Goal: Book appointment/travel/reservation

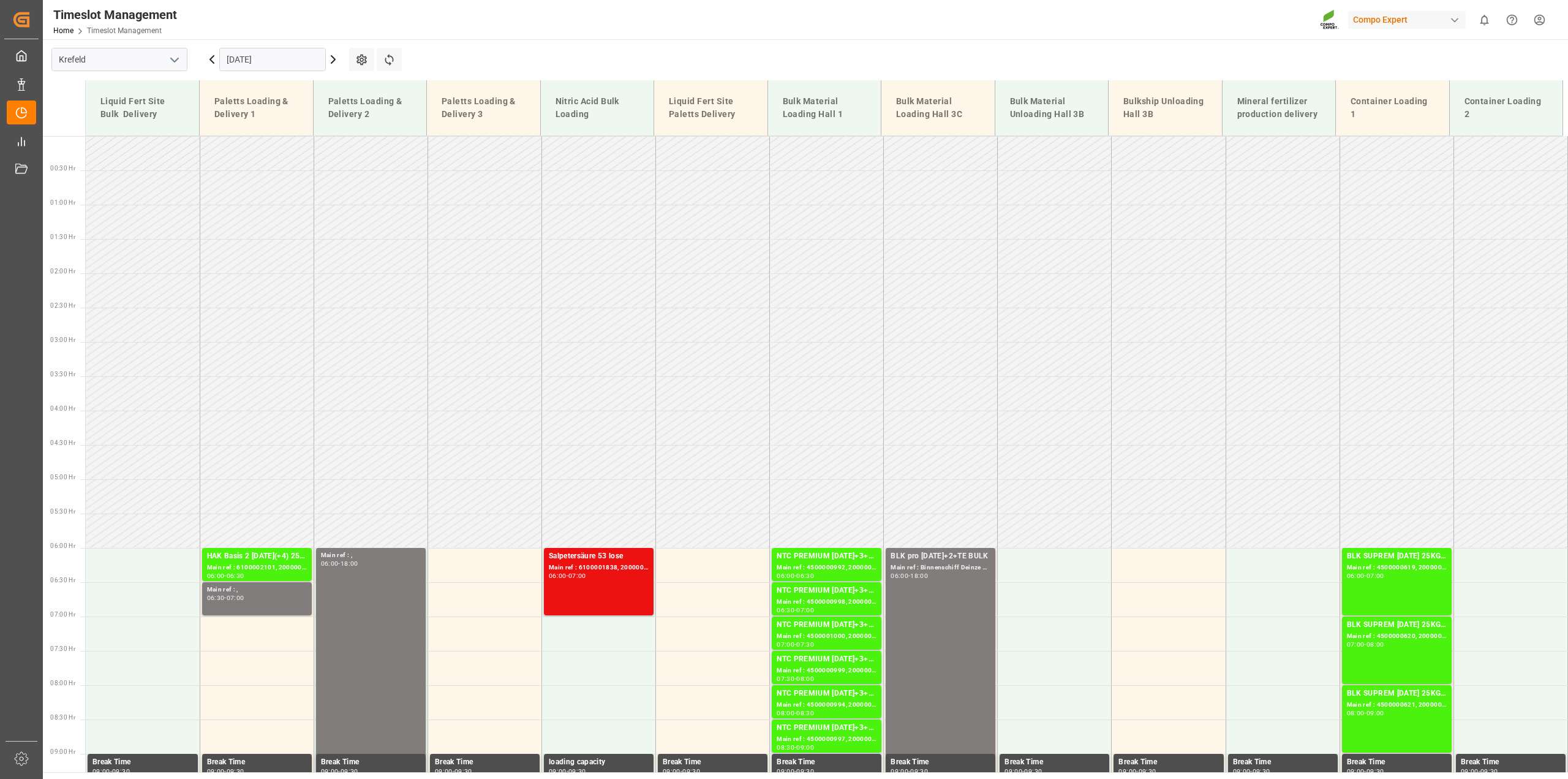
scroll to position [461, 0]
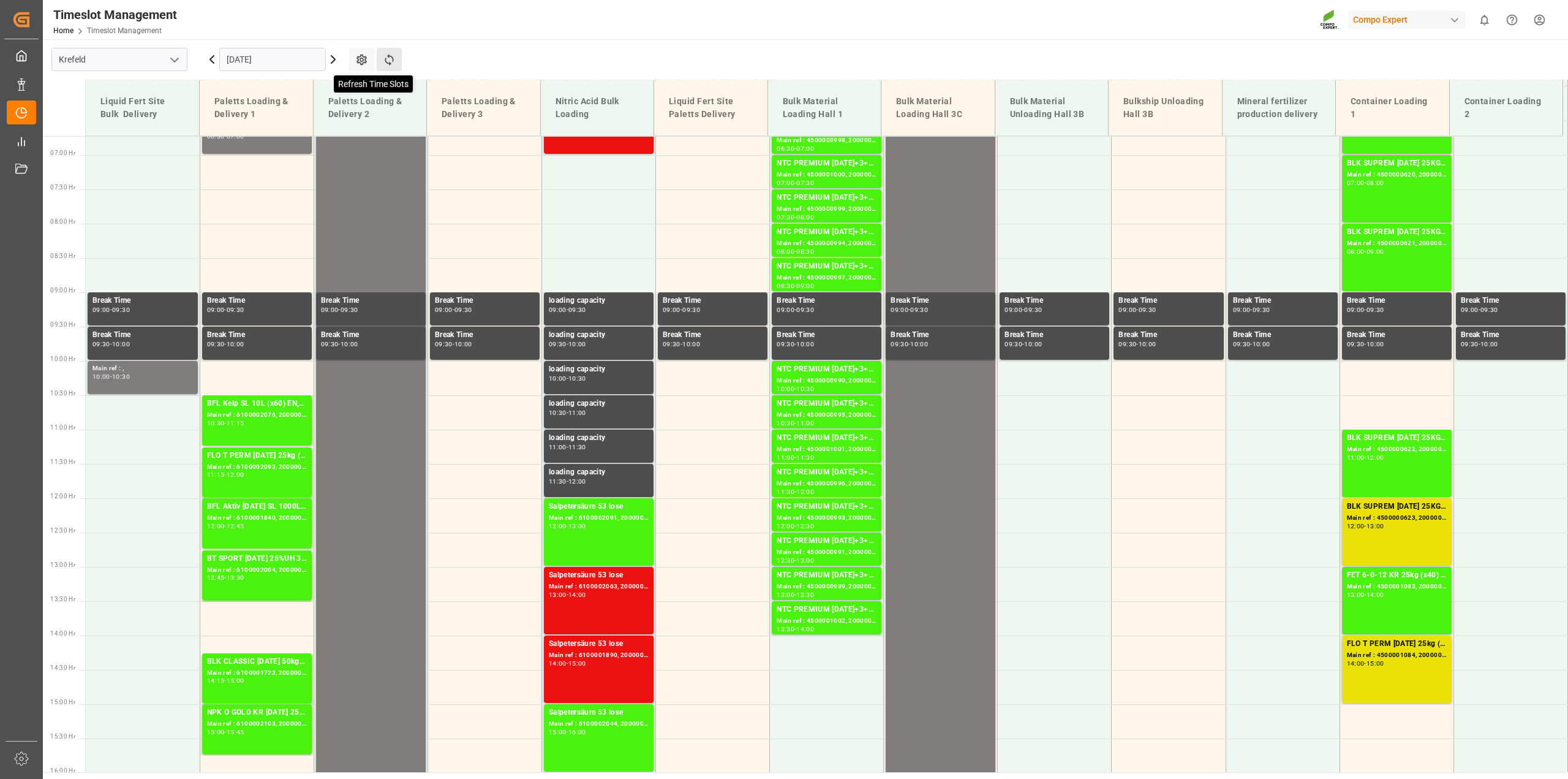
click at [385, 61] on icon at bounding box center [389, 60] width 9 height 11
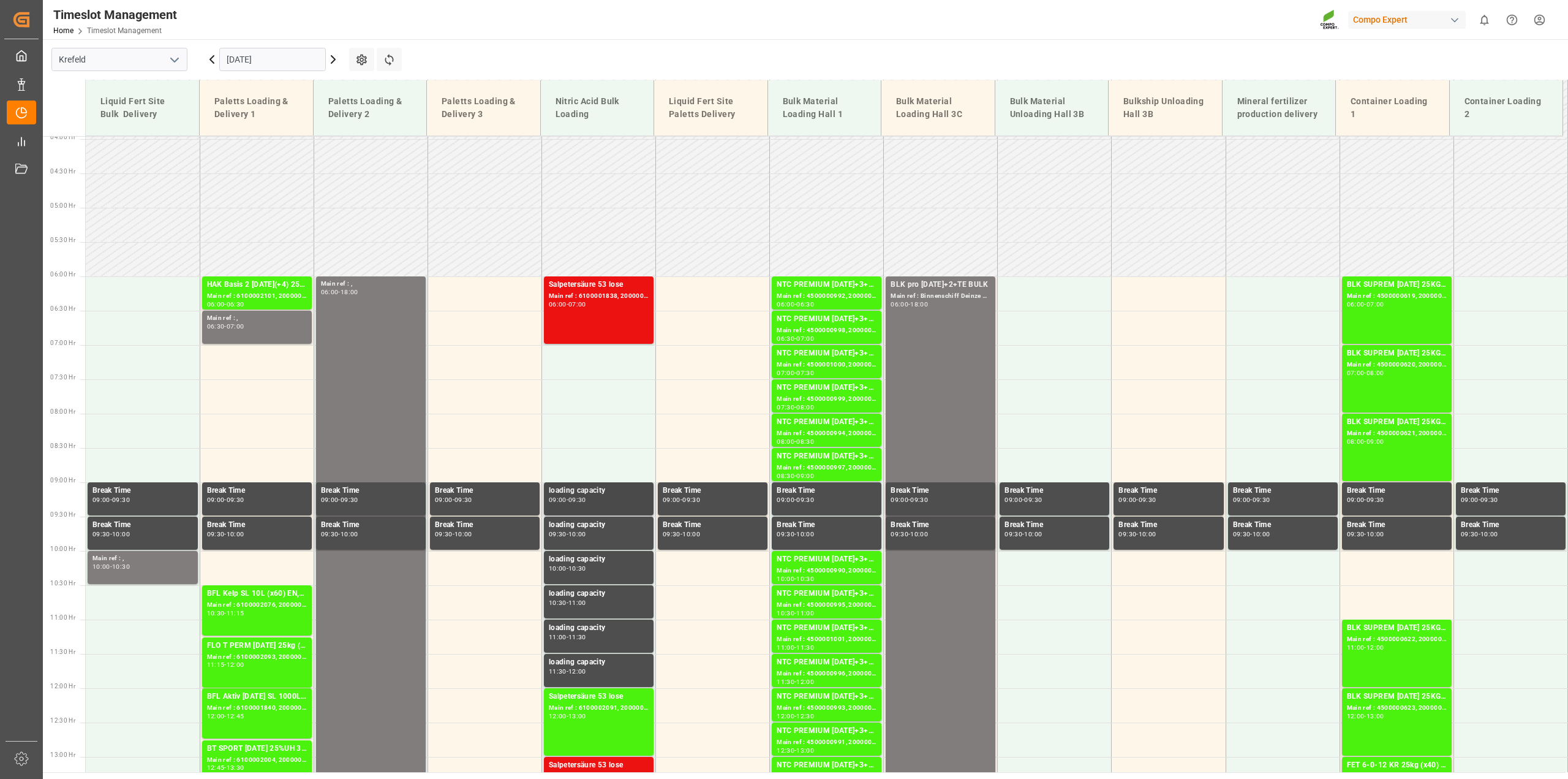
scroll to position [147, 0]
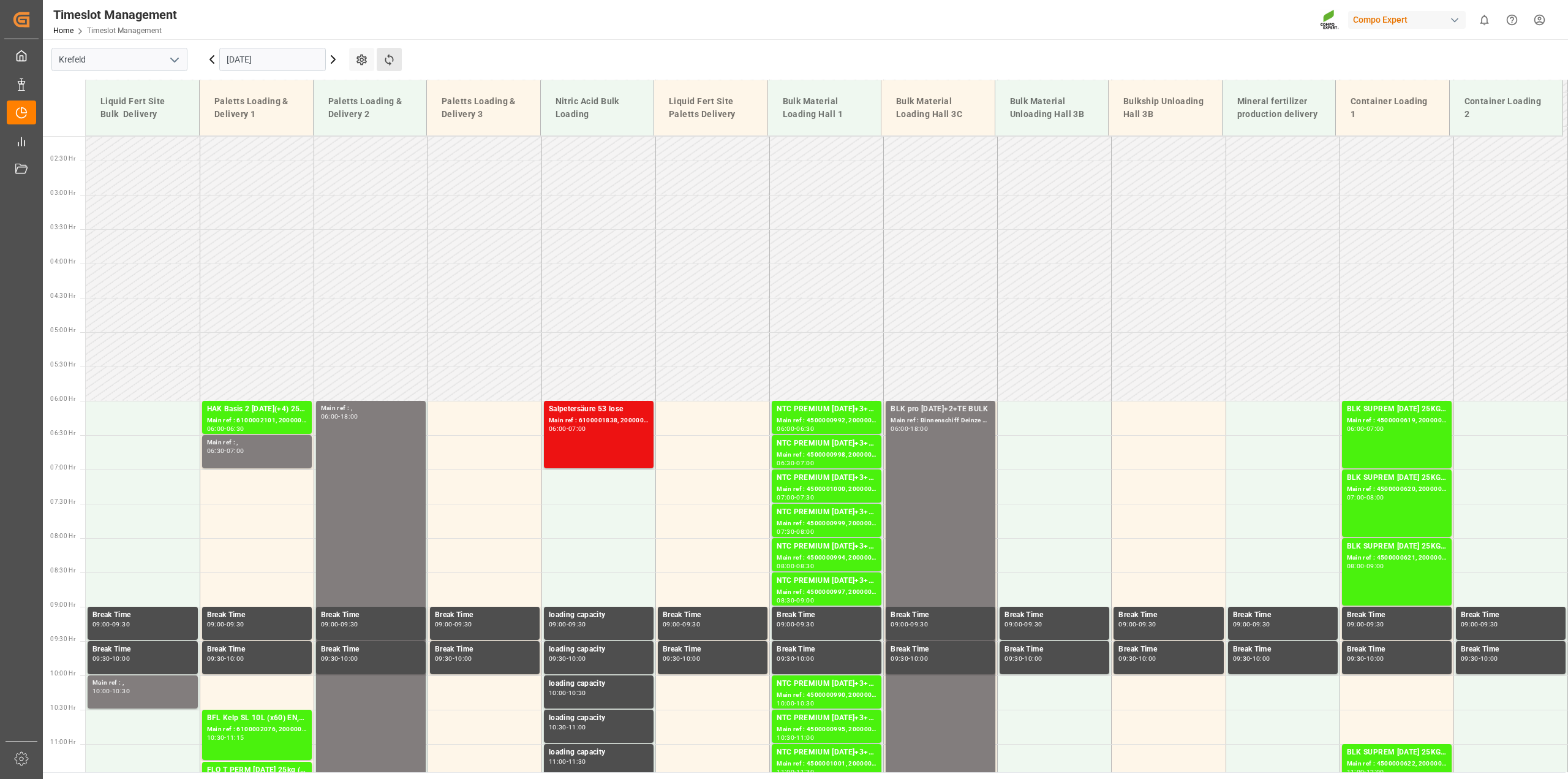
click at [399, 63] on button "Refresh Time Slots" at bounding box center [389, 59] width 25 height 24
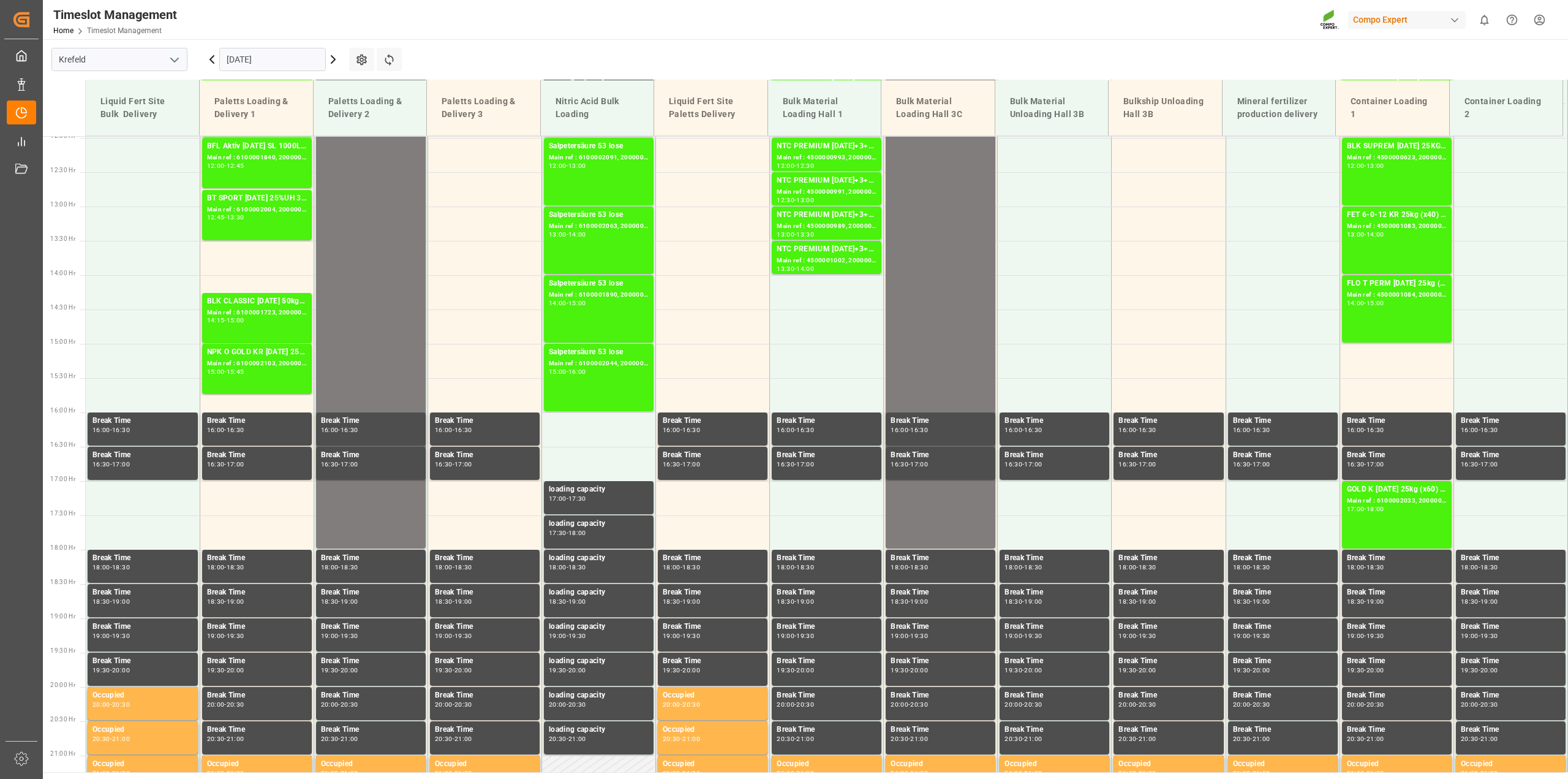
scroll to position [828, 0]
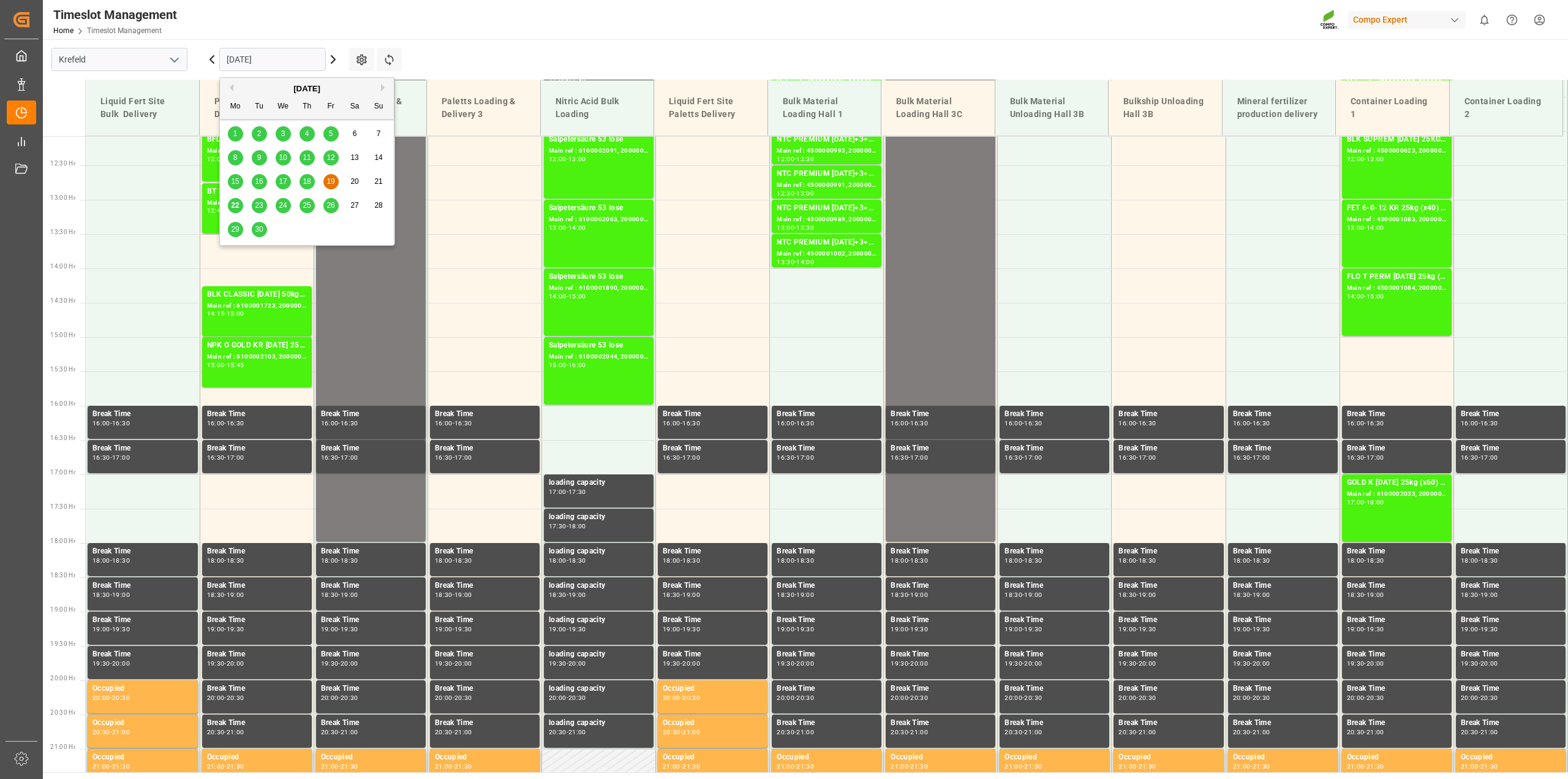
click at [291, 59] on input "[DATE]" at bounding box center [273, 59] width 107 height 24
click at [233, 210] on span "22" at bounding box center [234, 205] width 8 height 9
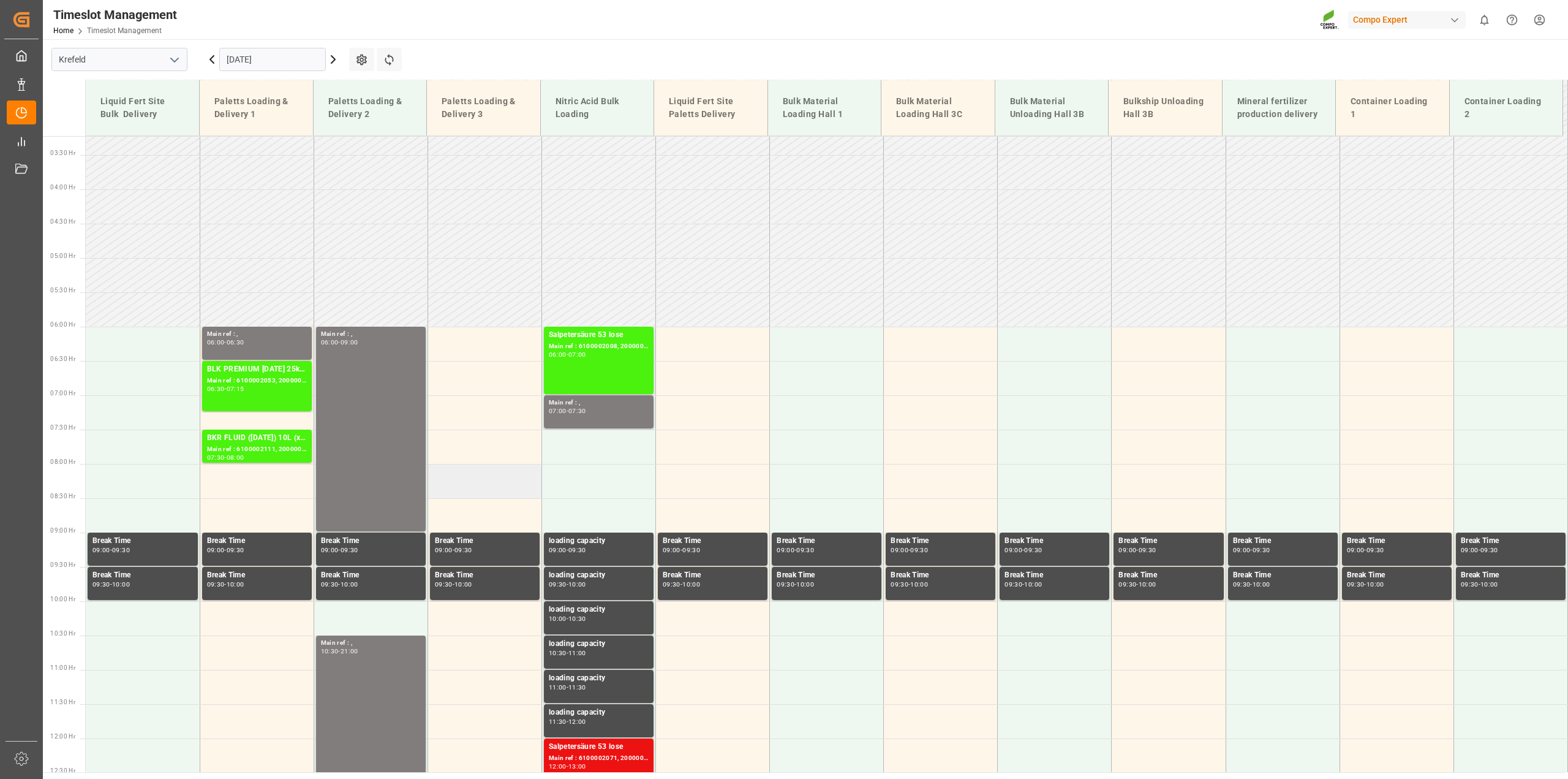
scroll to position [216, 0]
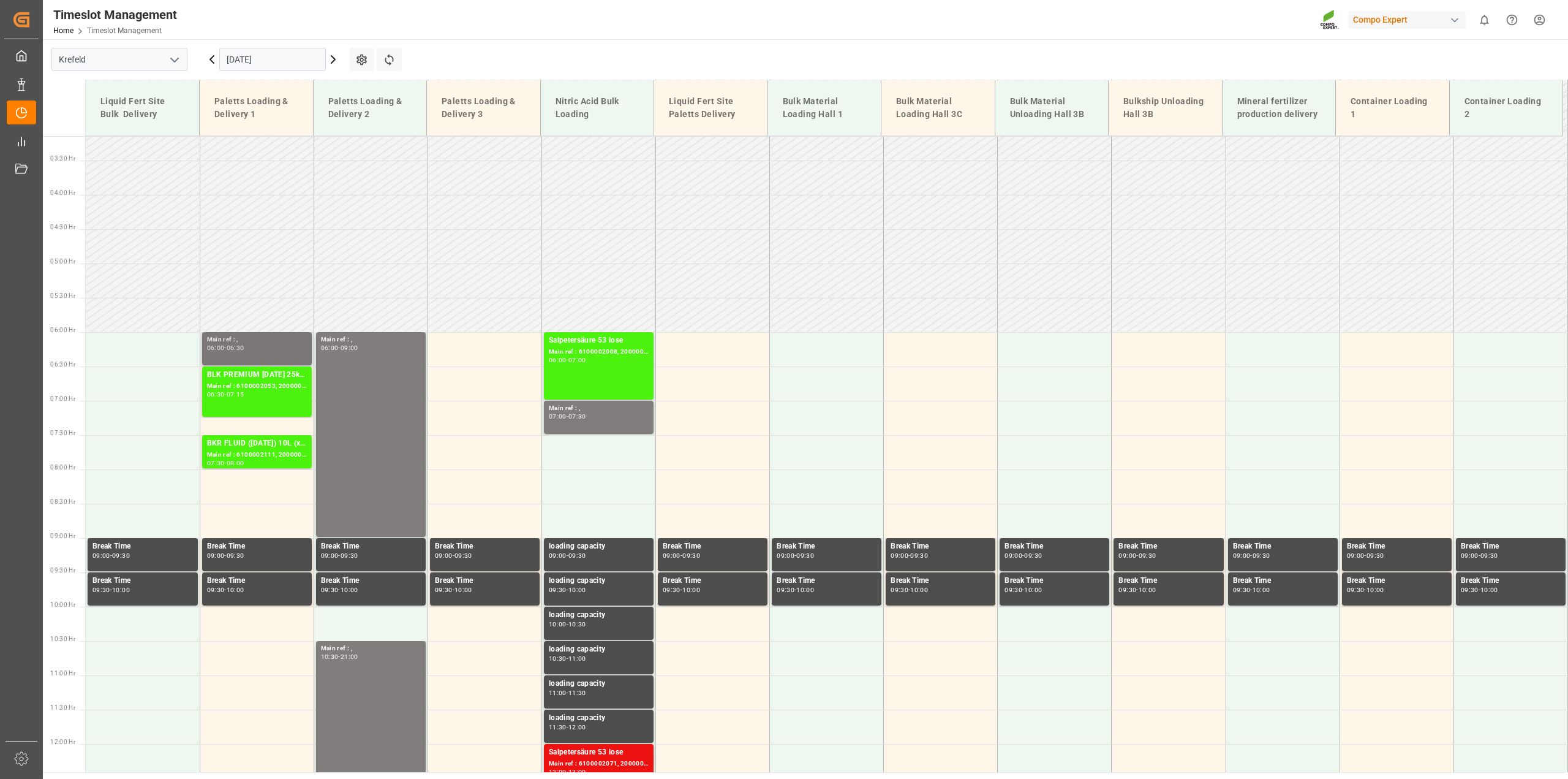
click at [274, 347] on div "06:00 - 06:30" at bounding box center [257, 348] width 100 height 6
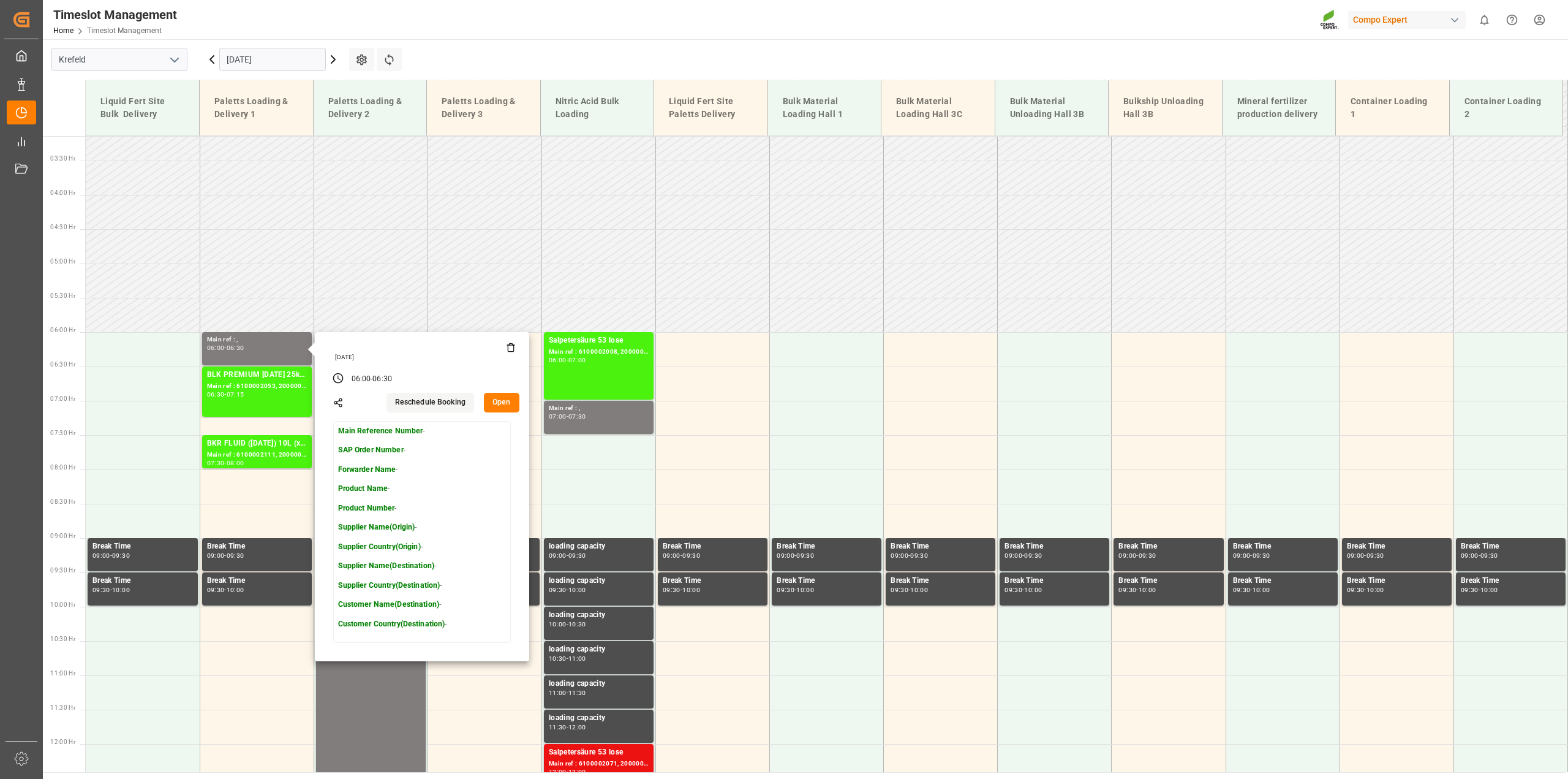
click at [507, 347] on icon at bounding box center [511, 348] width 10 height 10
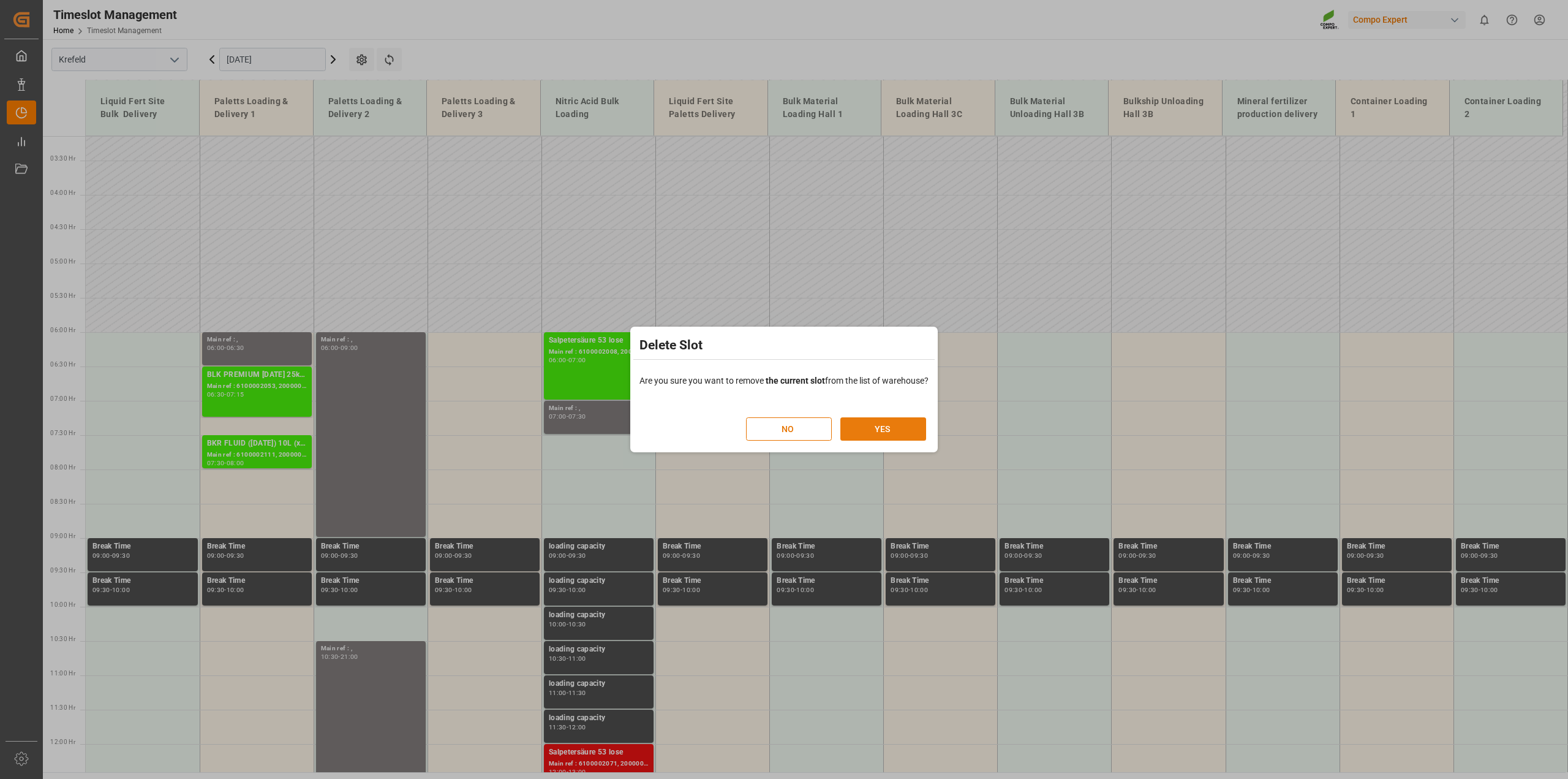
click at [887, 426] on button "YES" at bounding box center [883, 428] width 85 height 24
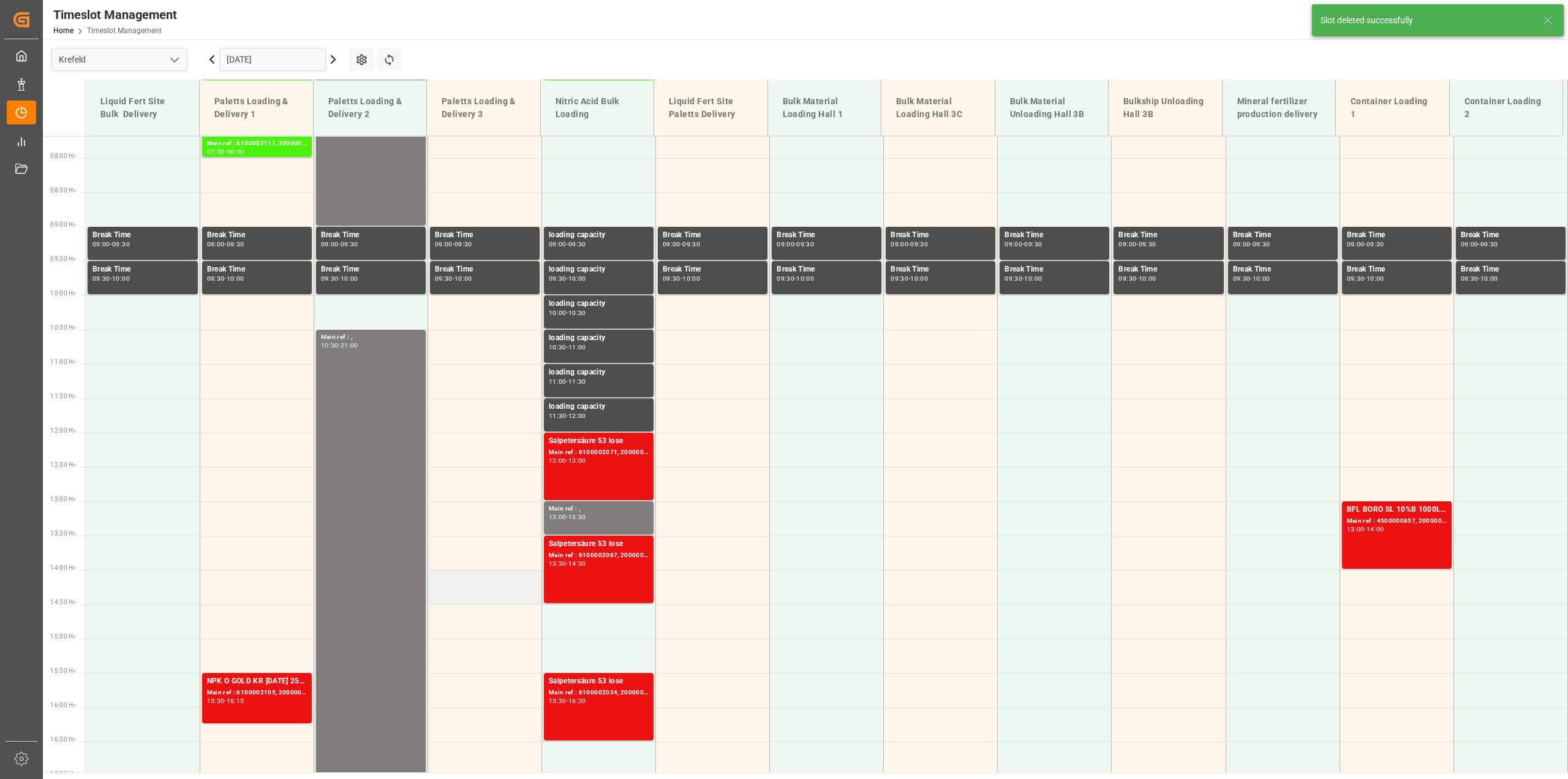
scroll to position [654, 0]
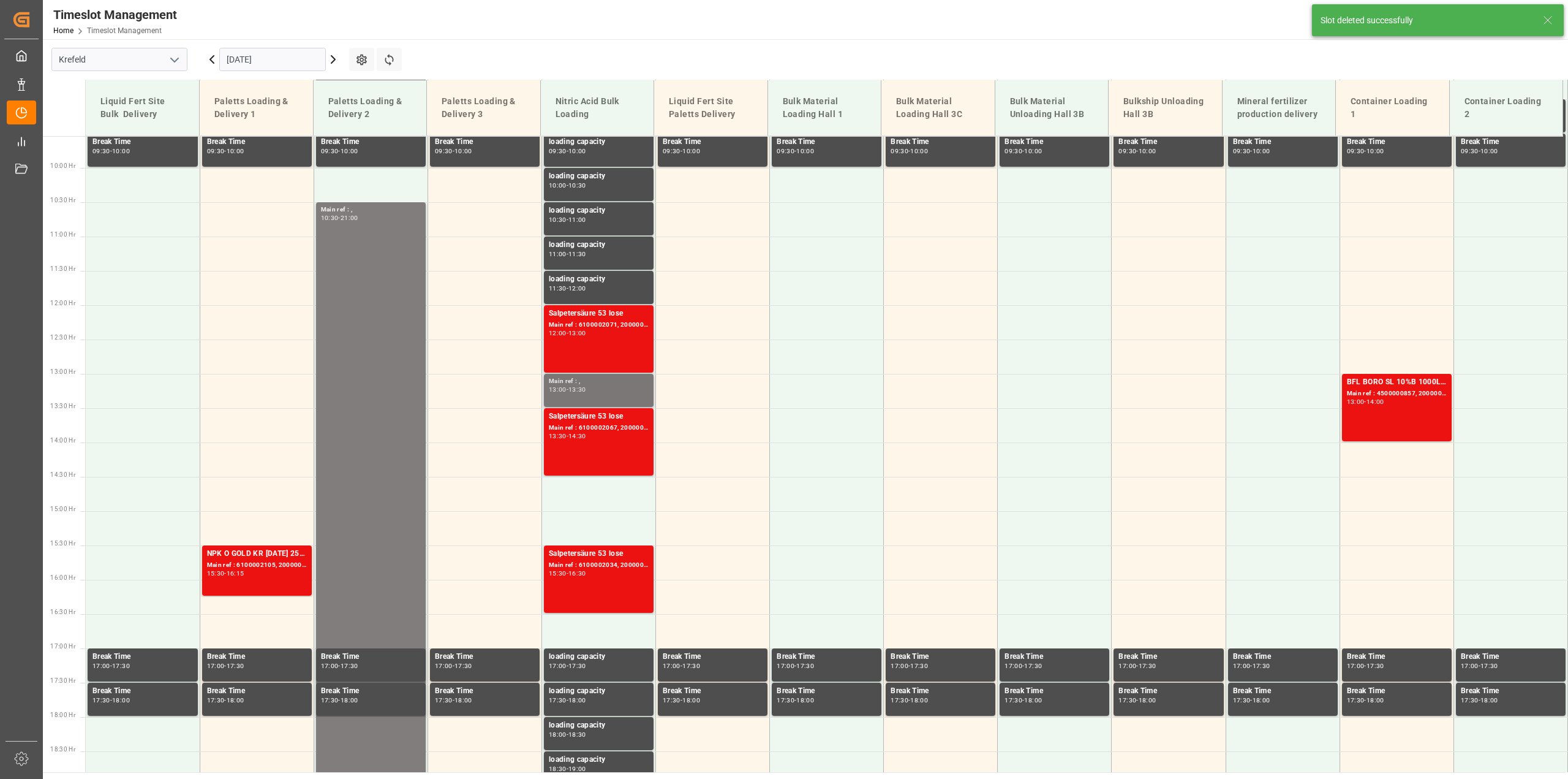
click at [568, 399] on div "Main ref : , 13:00 - 13:30" at bounding box center [598, 391] width 100 height 29
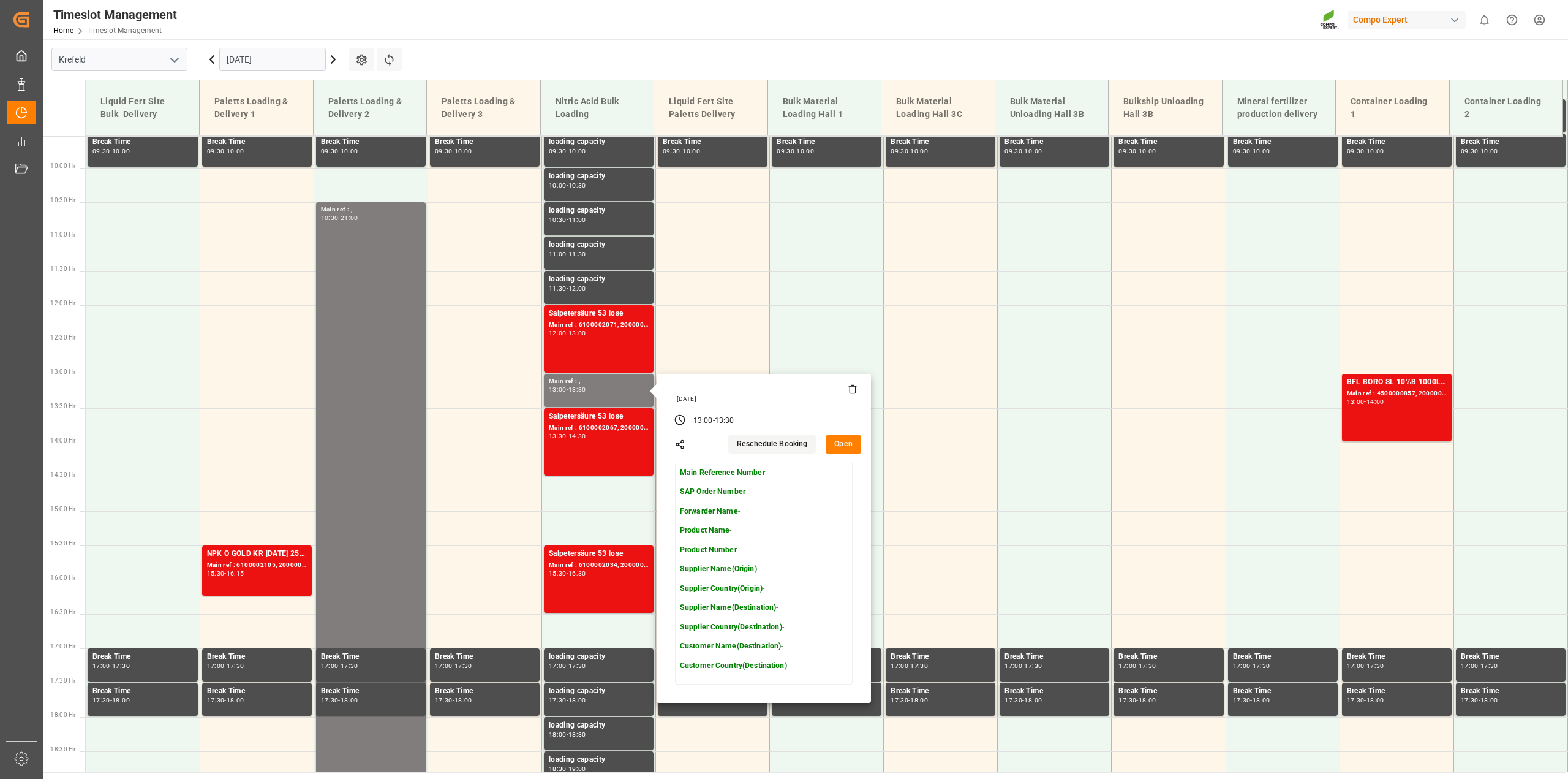
click at [852, 391] on icon at bounding box center [853, 389] width 10 height 10
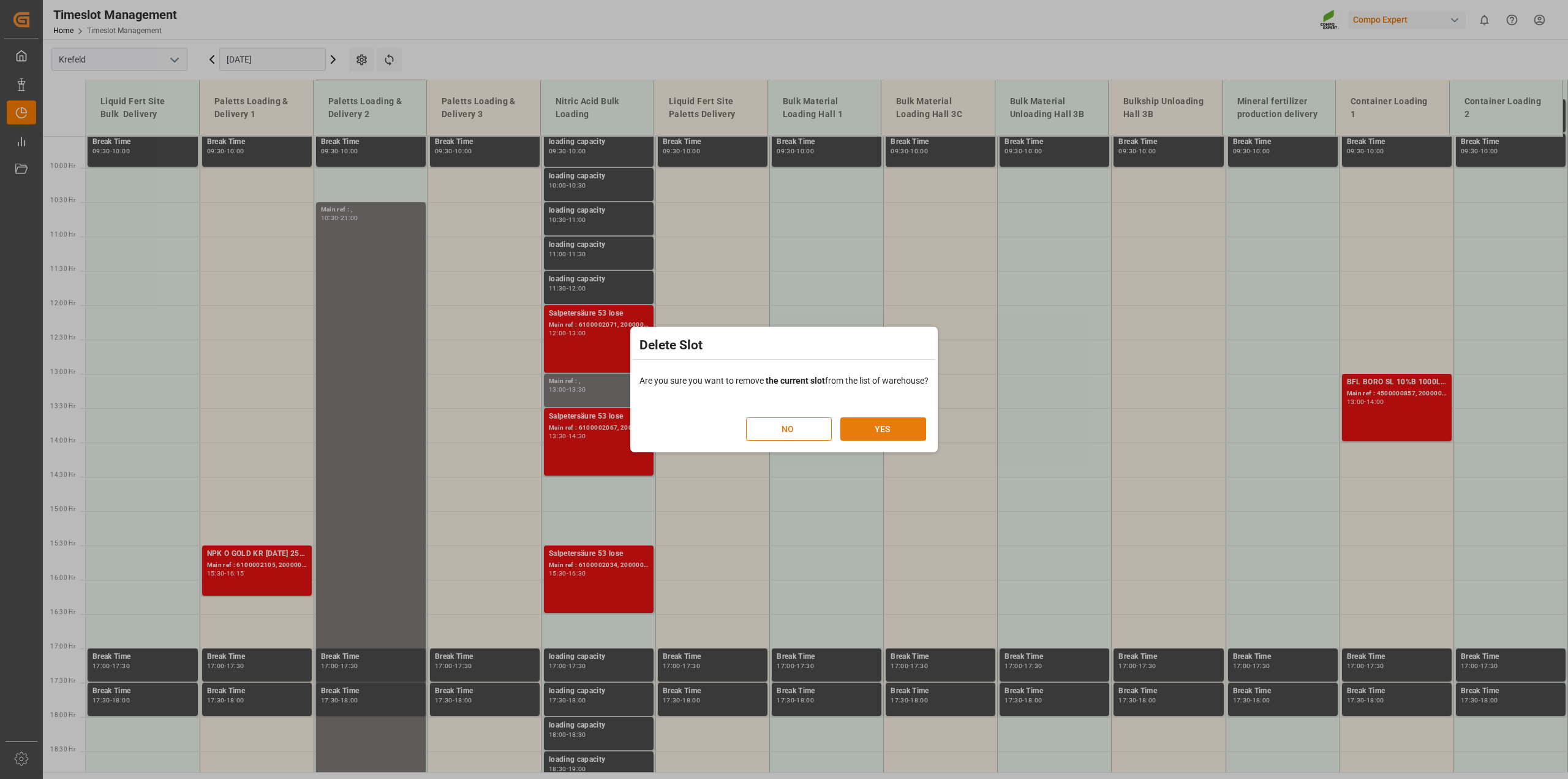
click at [874, 427] on button "YES" at bounding box center [883, 428] width 85 height 24
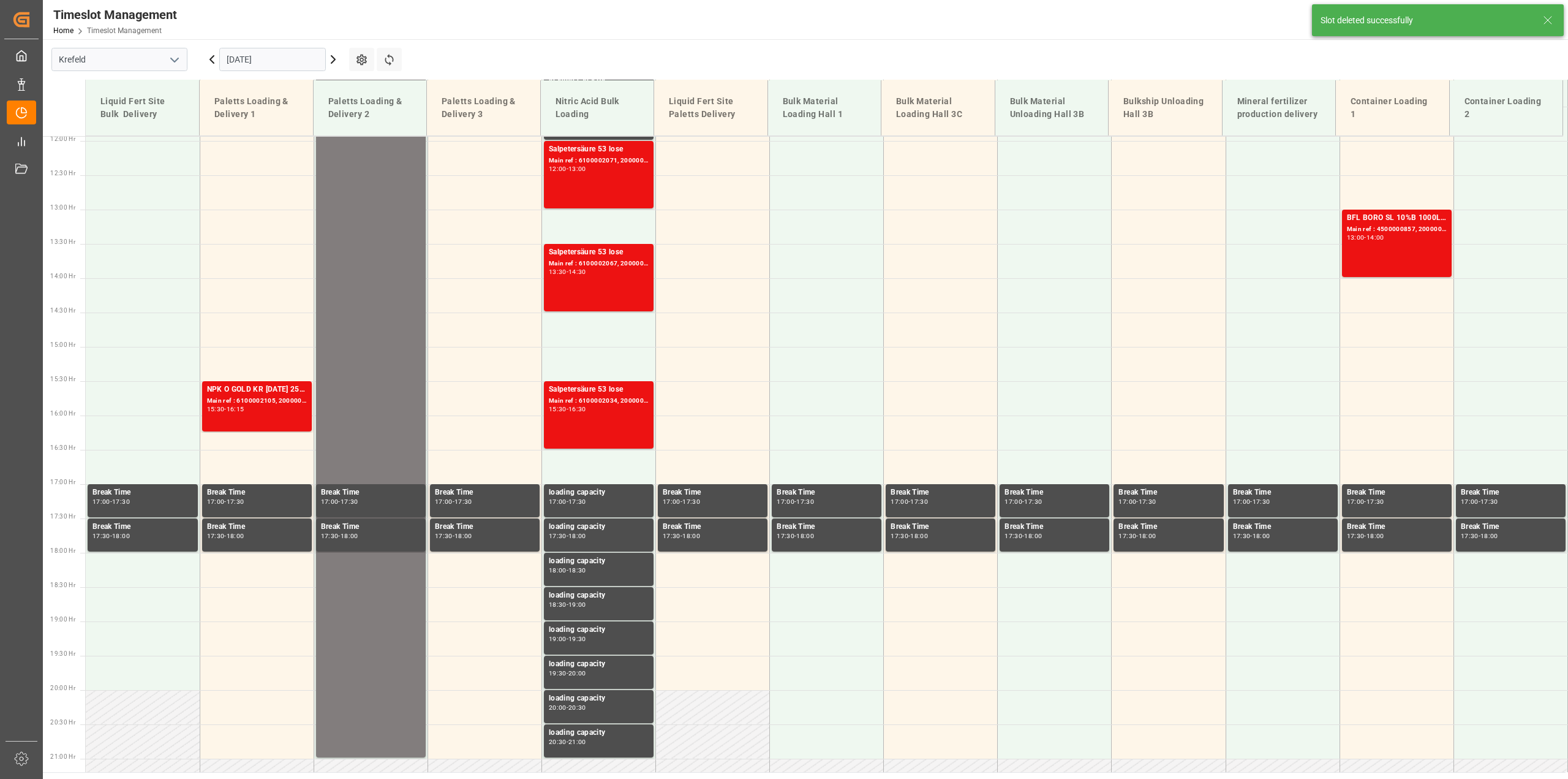
scroll to position [828, 0]
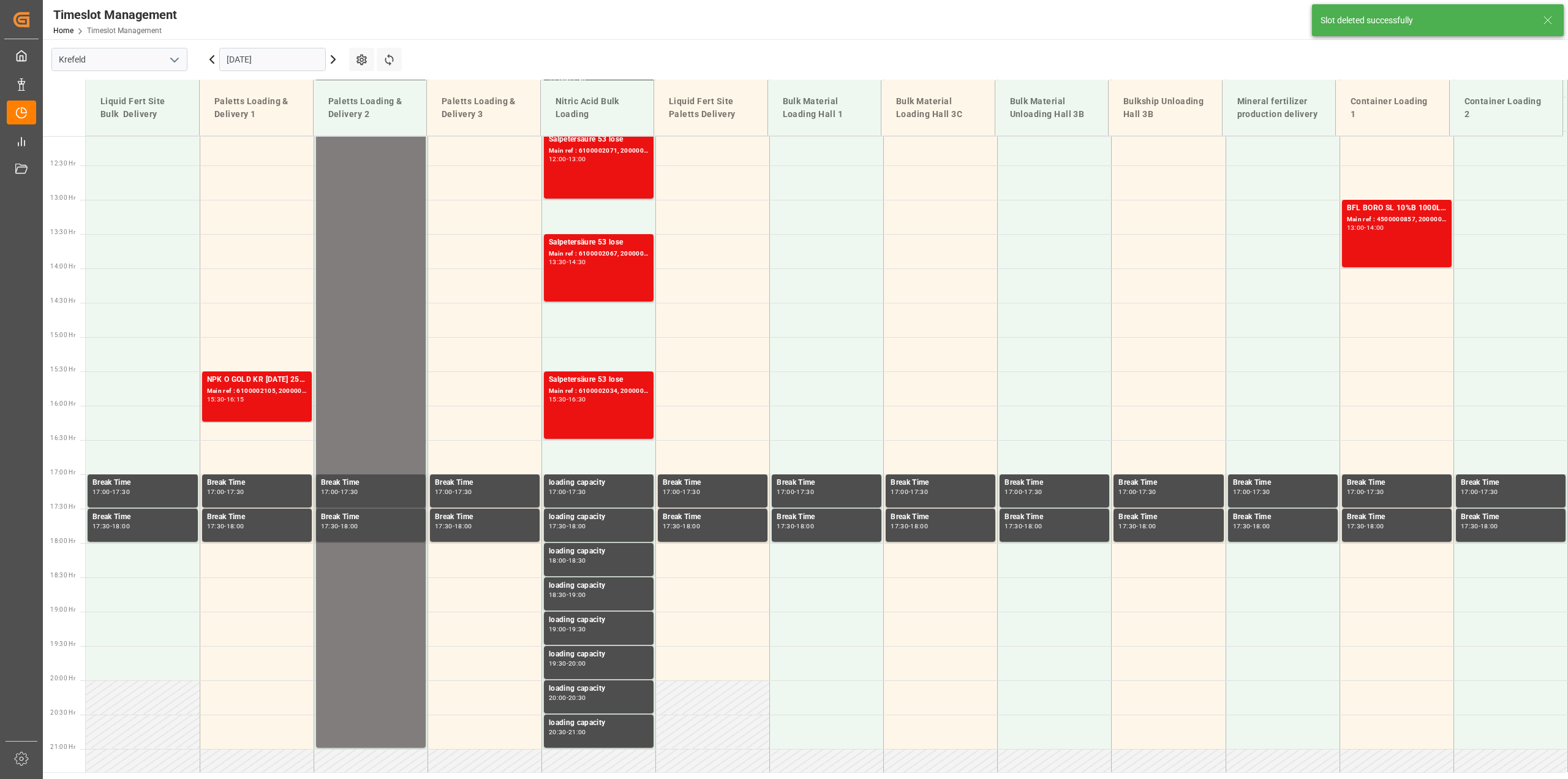
click at [336, 65] on icon at bounding box center [333, 59] width 15 height 15
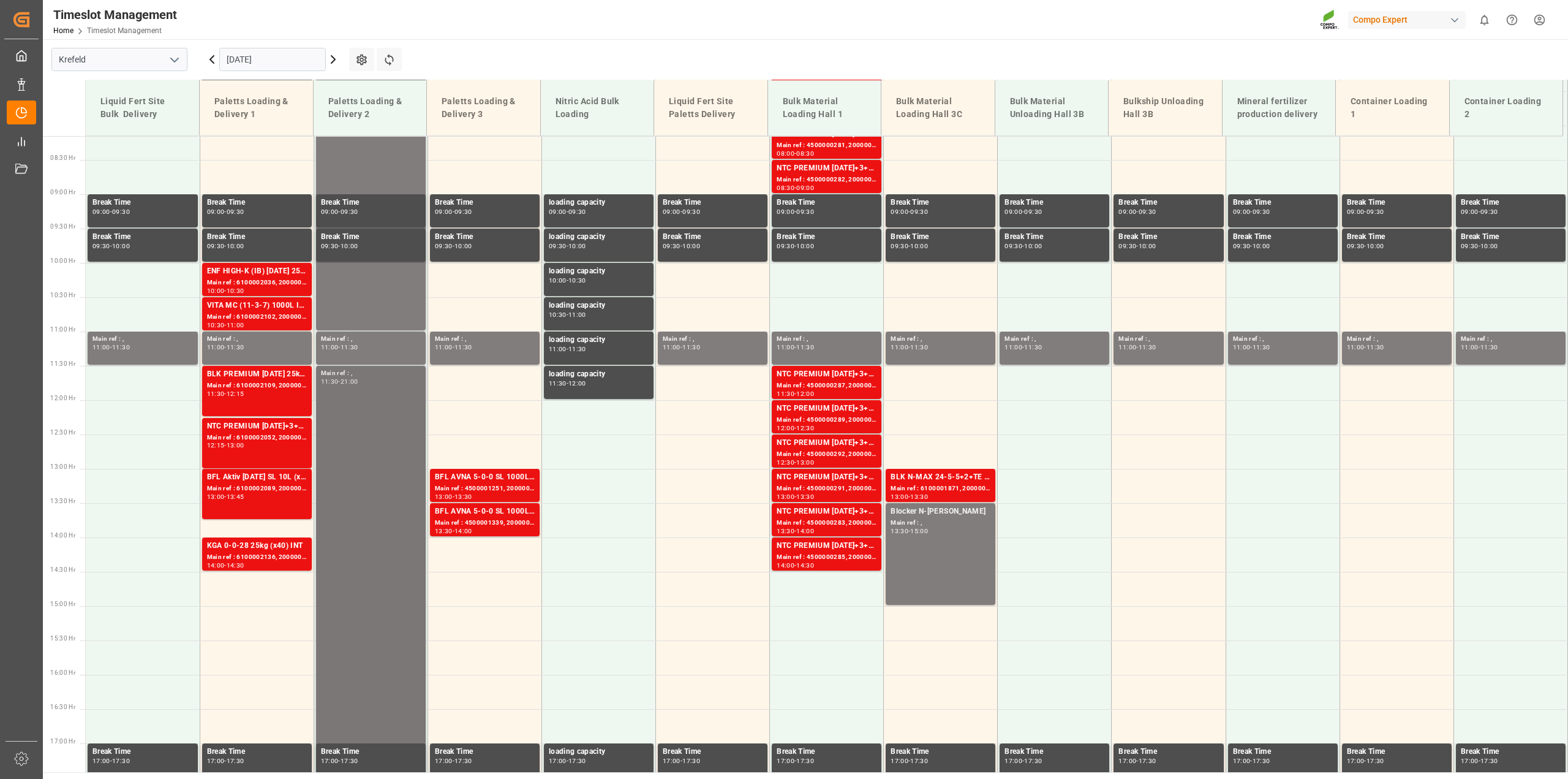
scroll to position [369, 0]
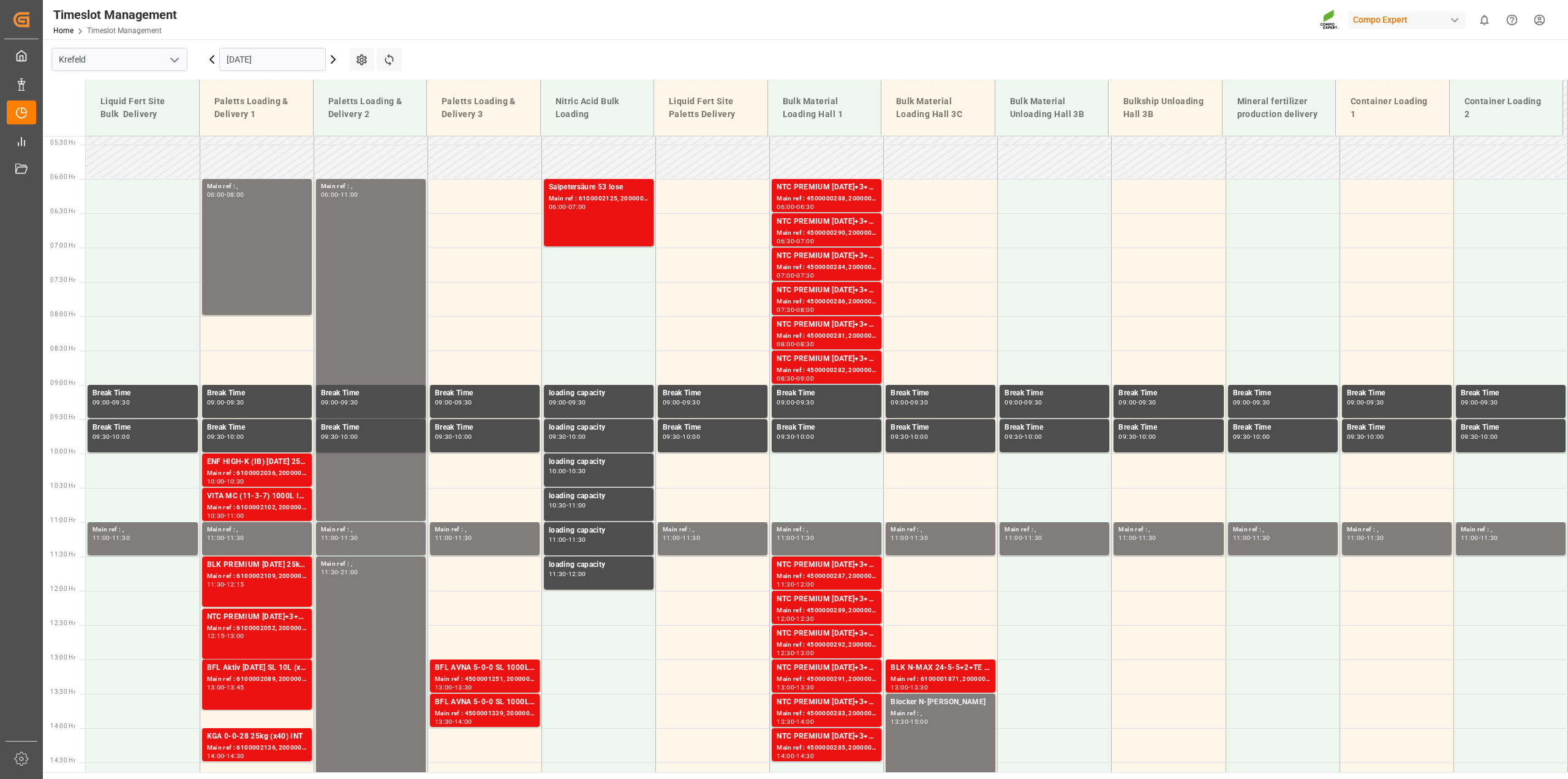
click at [335, 66] on icon at bounding box center [333, 59] width 15 height 15
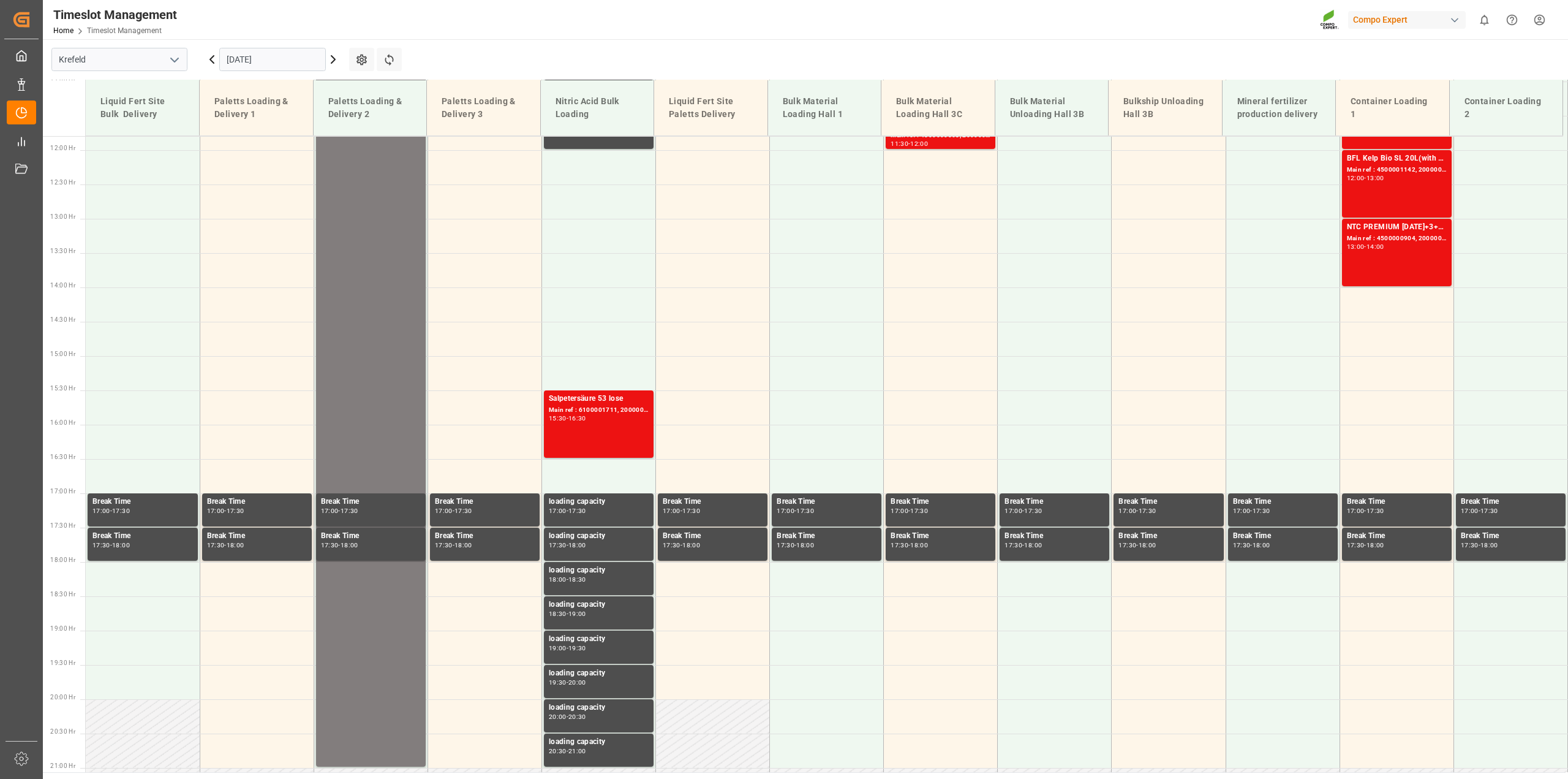
scroll to position [828, 0]
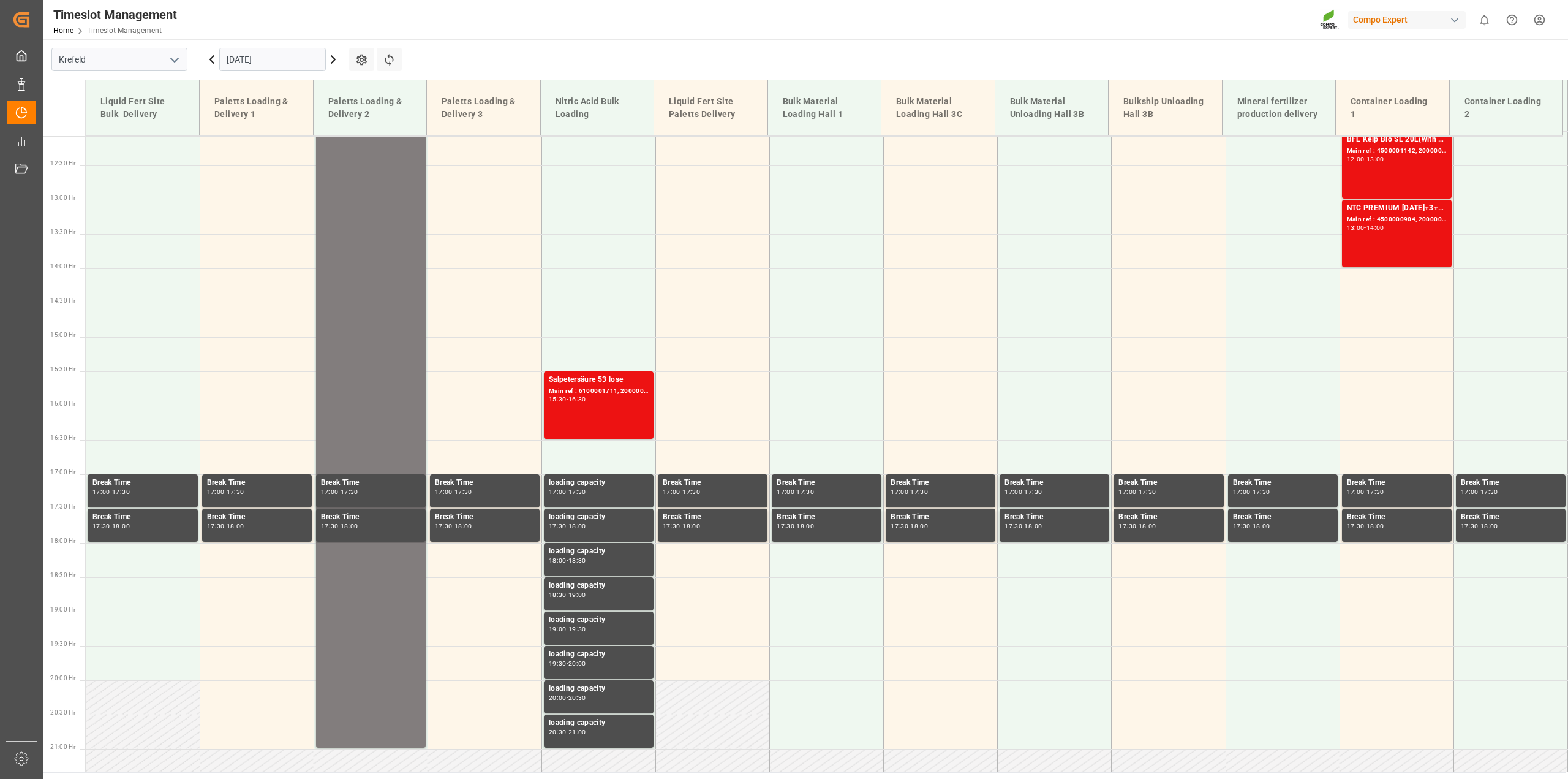
click at [335, 59] on icon at bounding box center [333, 59] width 4 height 7
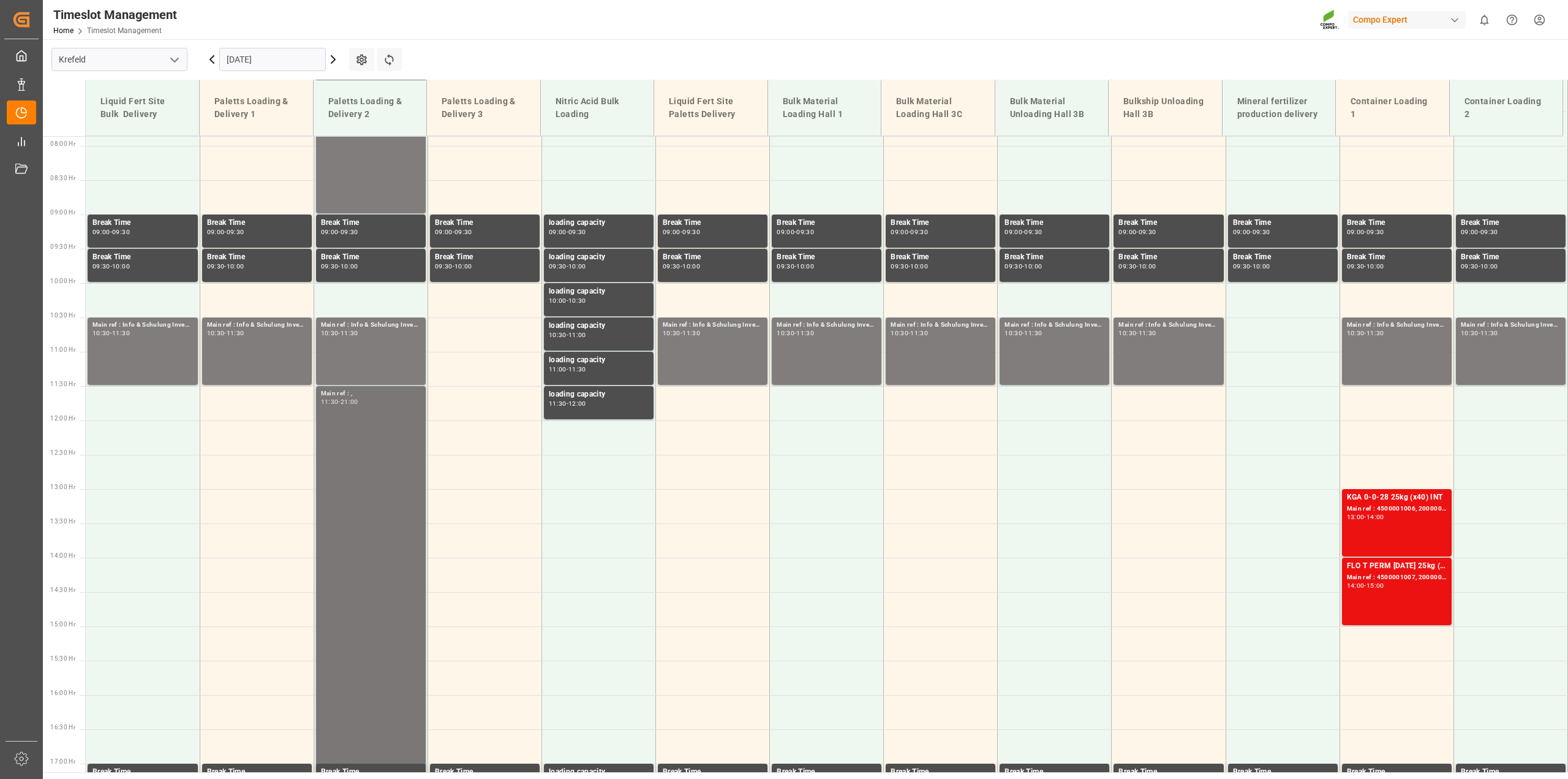
scroll to position [445, 0]
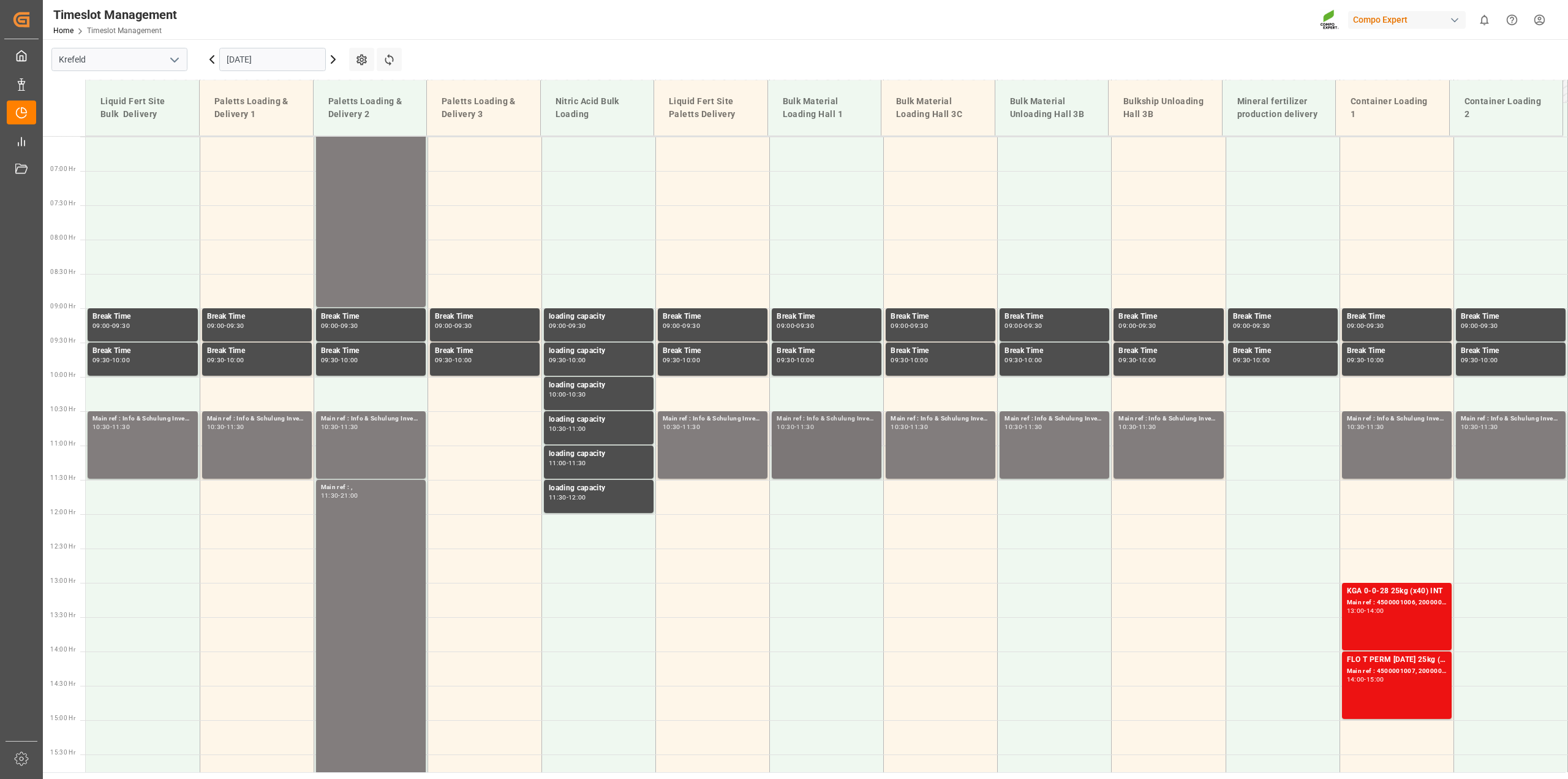
click at [843, 448] on div "Main ref : Info & Schulung Inventur, 10:30 - 11:30" at bounding box center [826, 445] width 100 height 63
click at [210, 59] on icon at bounding box center [212, 59] width 4 height 7
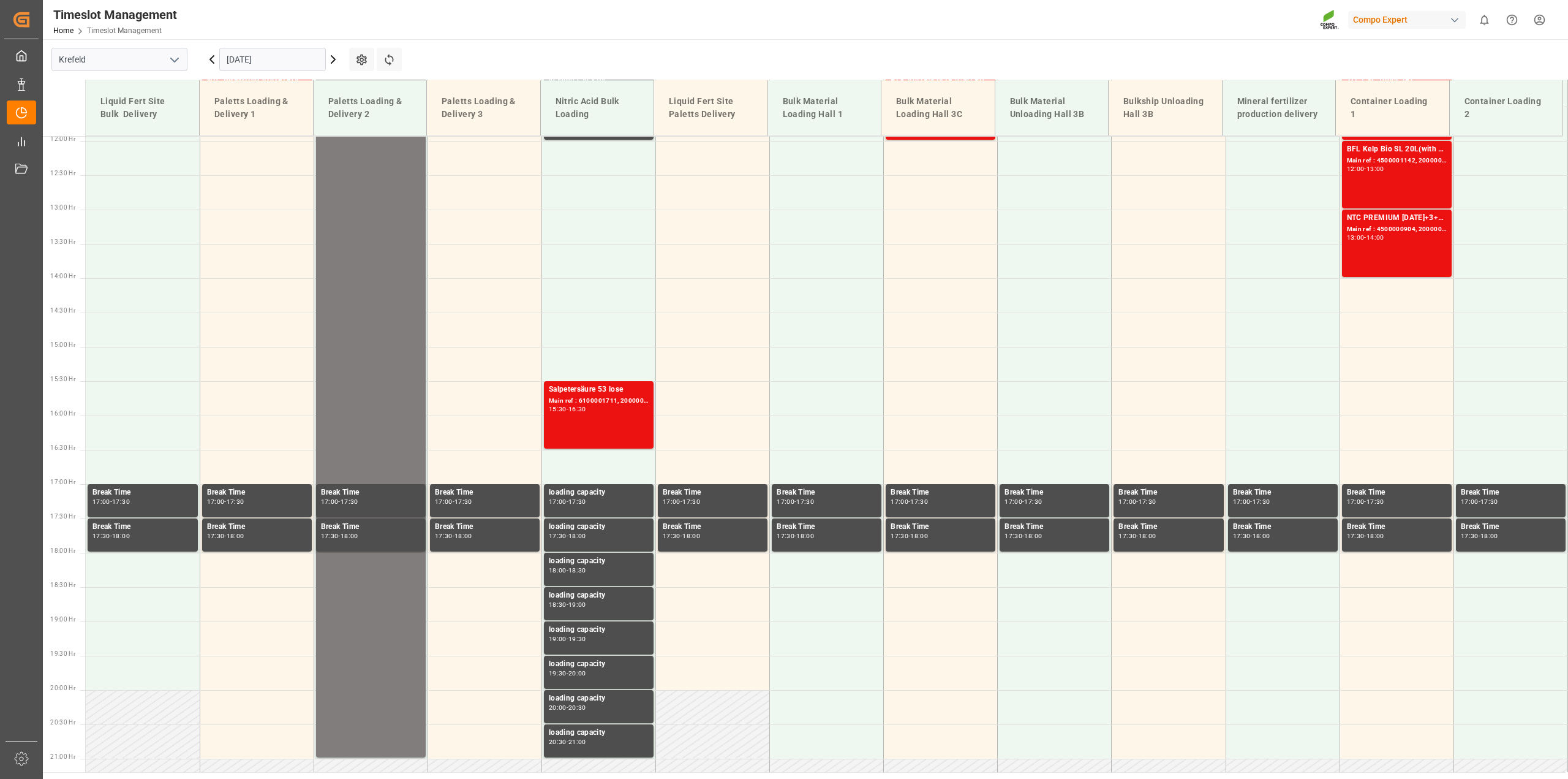
scroll to position [828, 0]
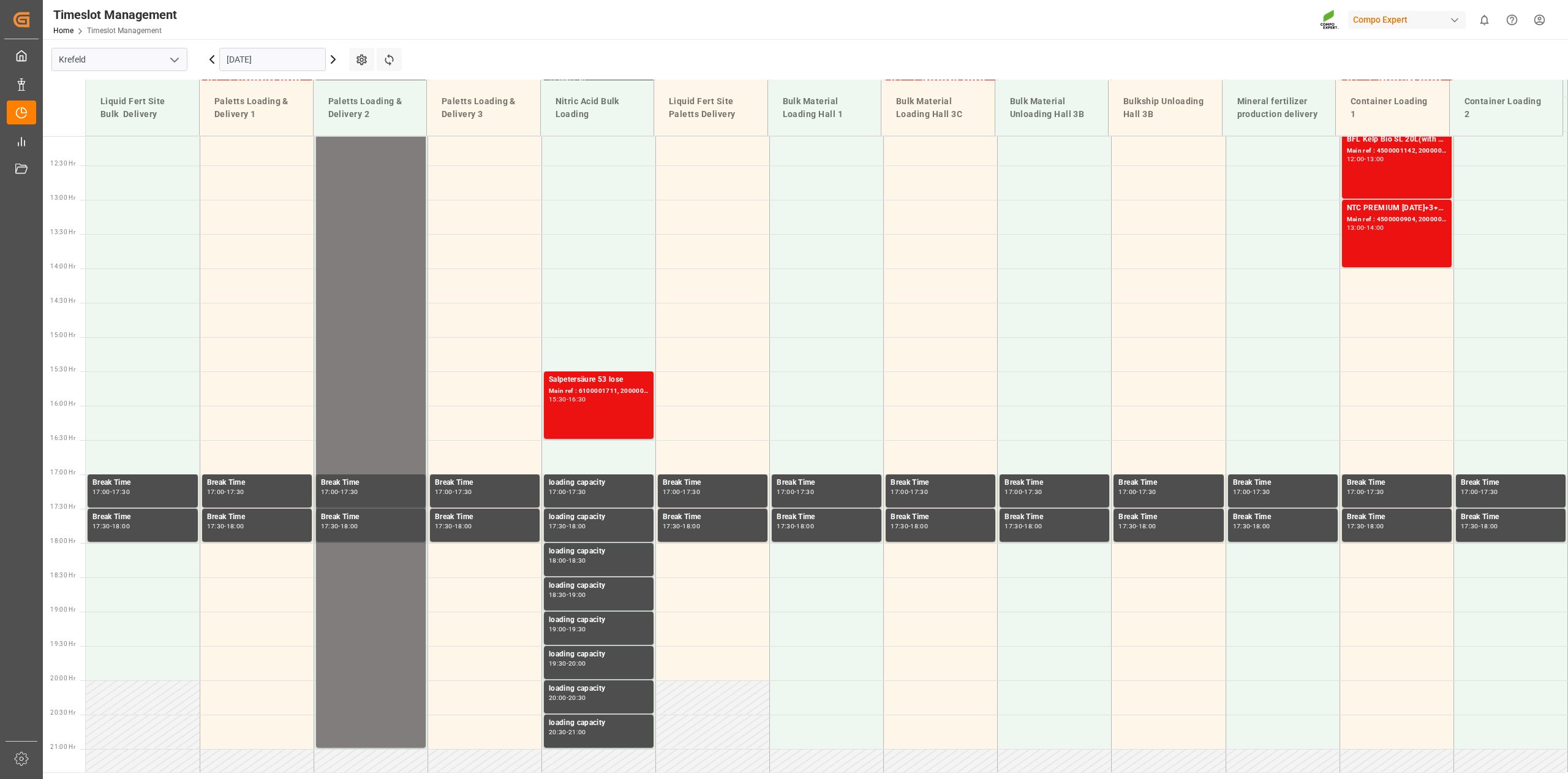
click at [210, 59] on icon at bounding box center [212, 59] width 4 height 7
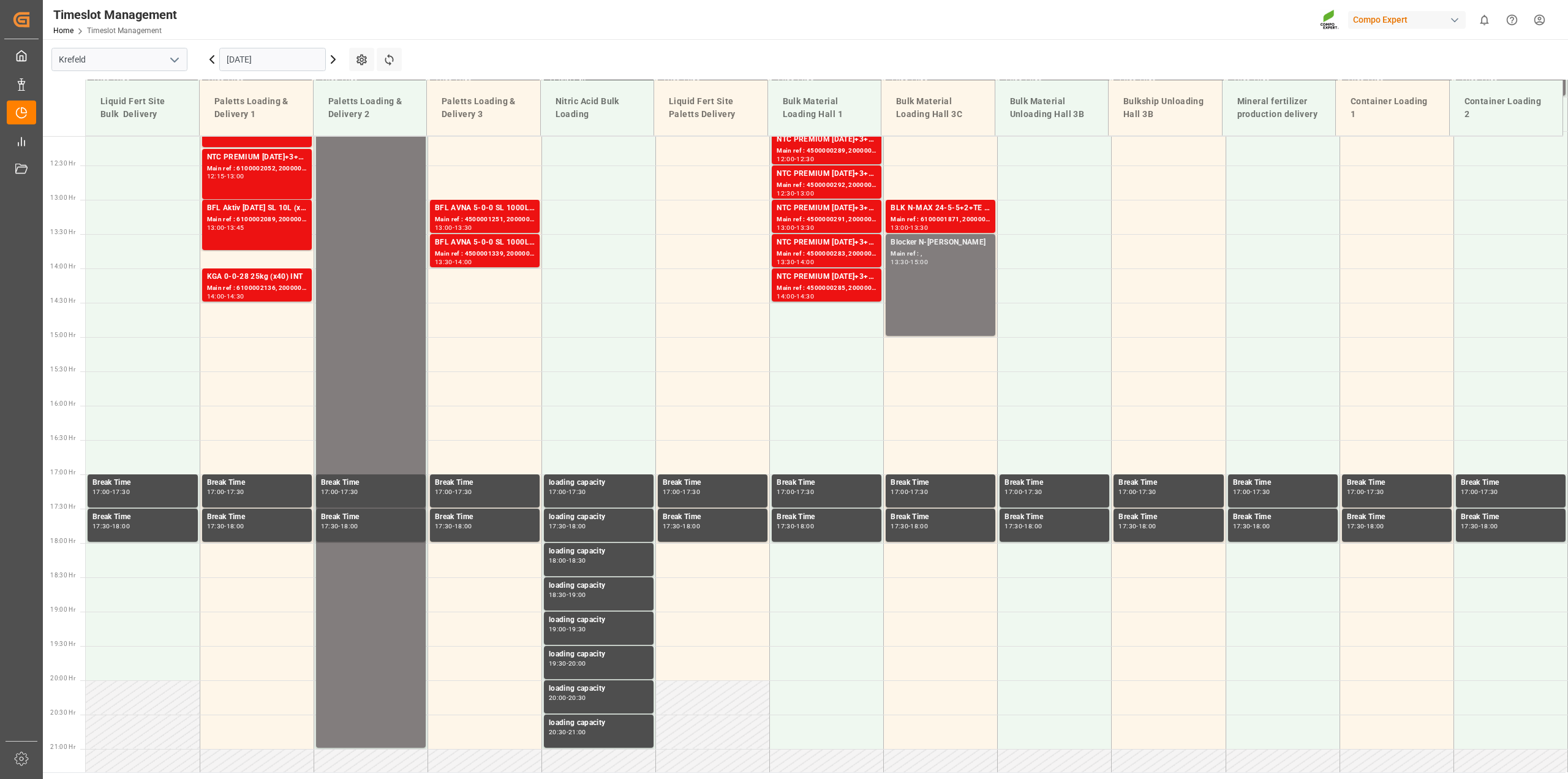
click at [210, 59] on icon at bounding box center [212, 59] width 4 height 7
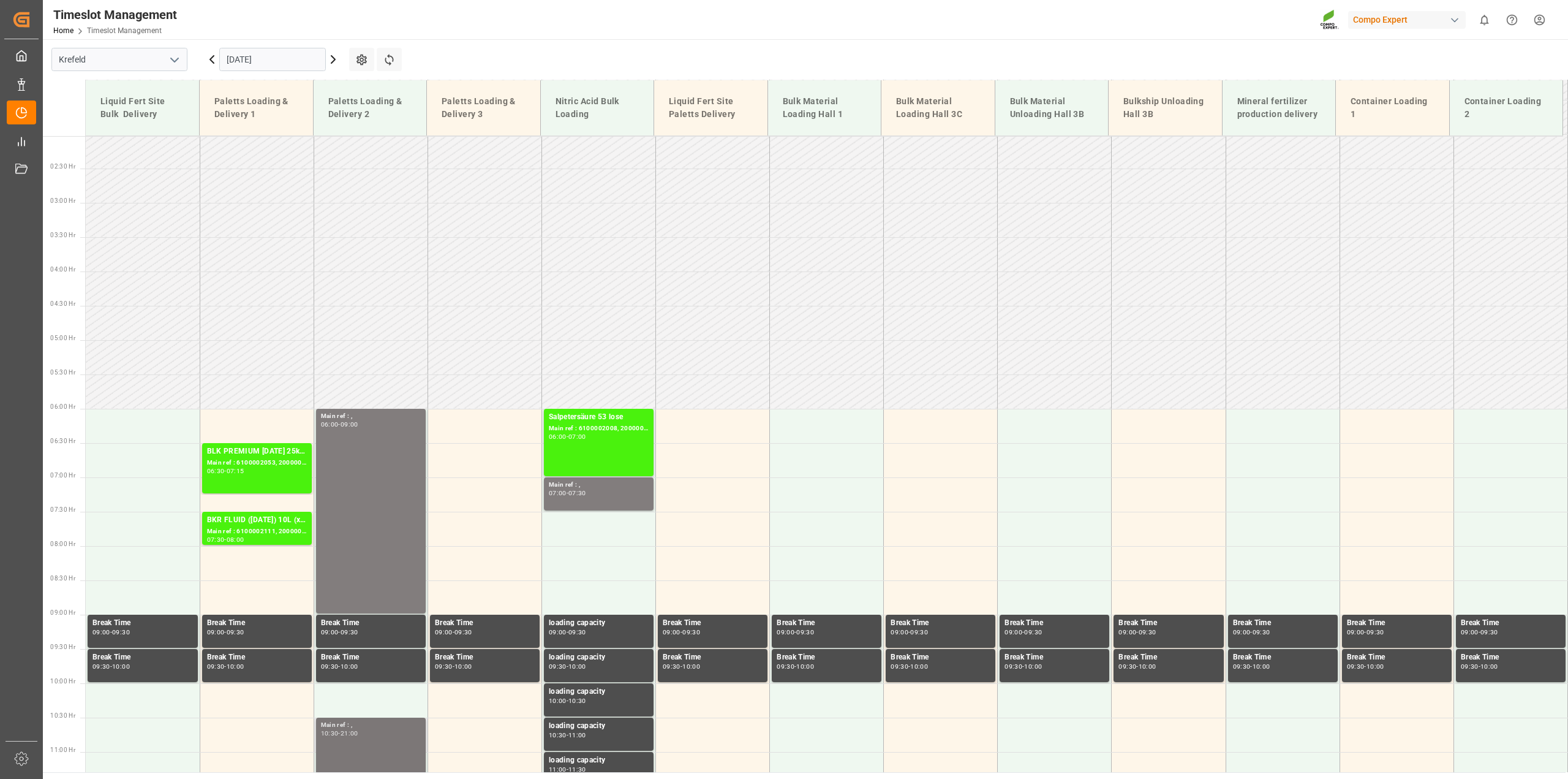
scroll to position [369, 0]
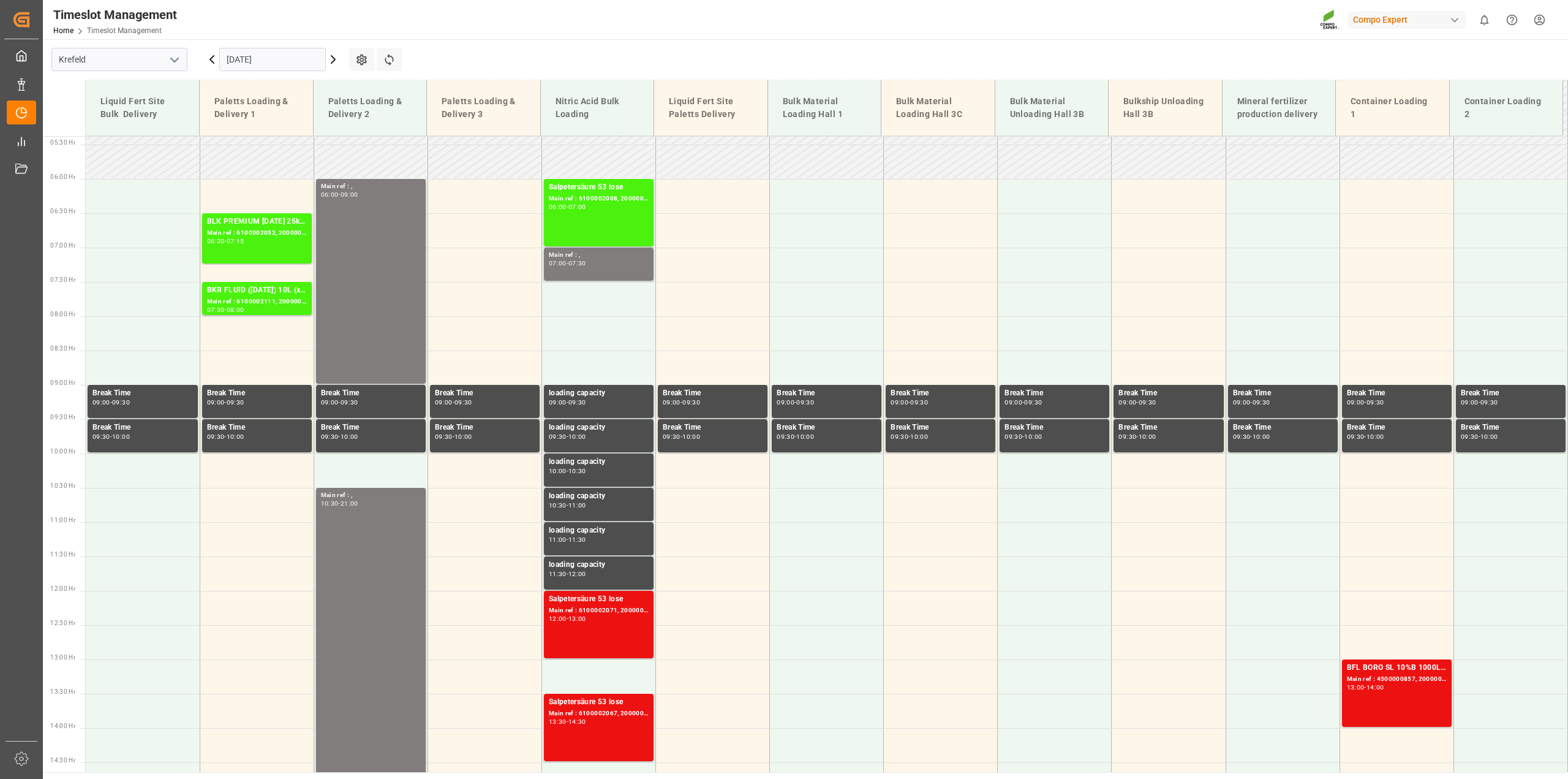
click at [333, 58] on icon at bounding box center [333, 59] width 15 height 15
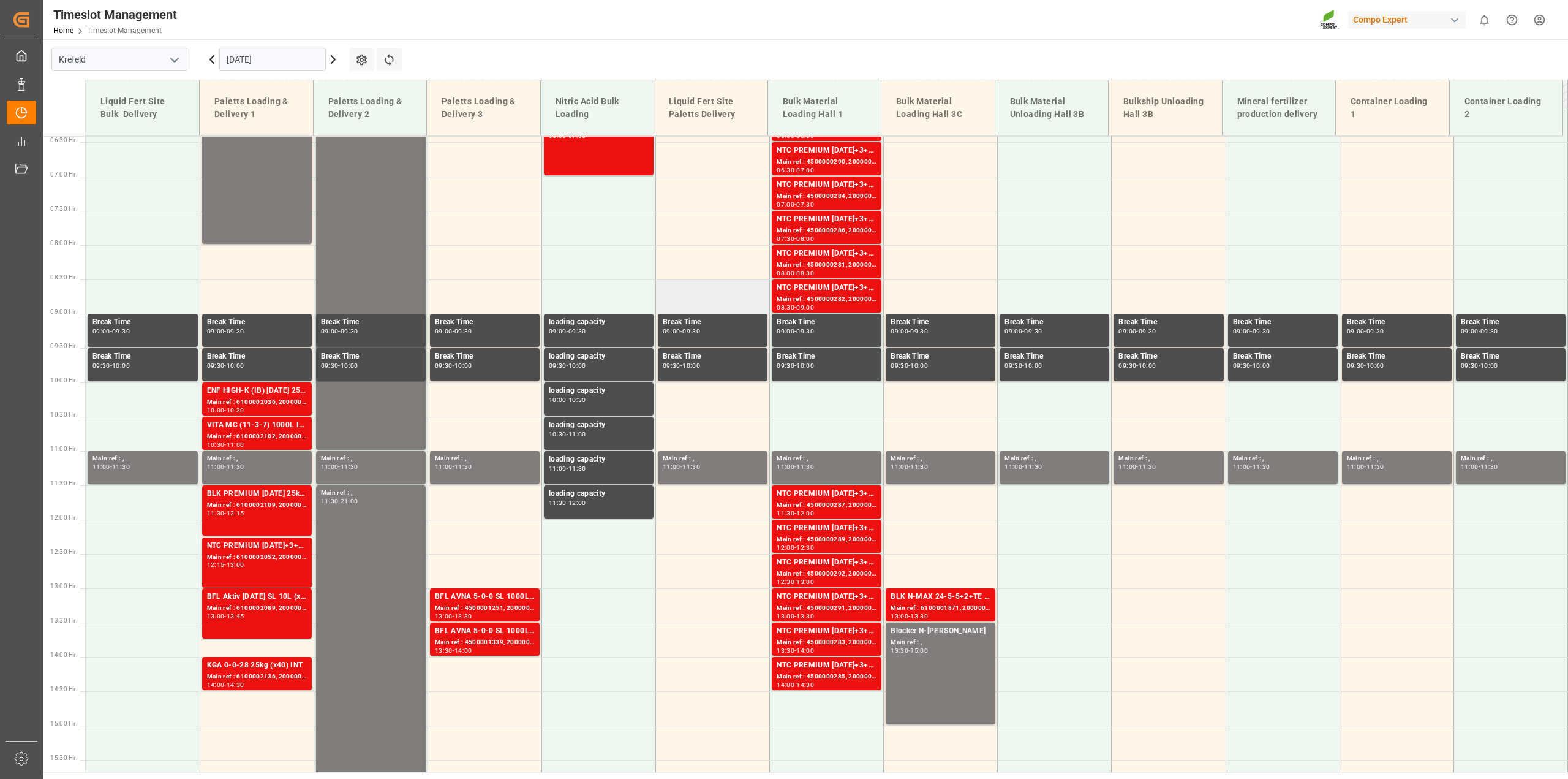
scroll to position [292, 0]
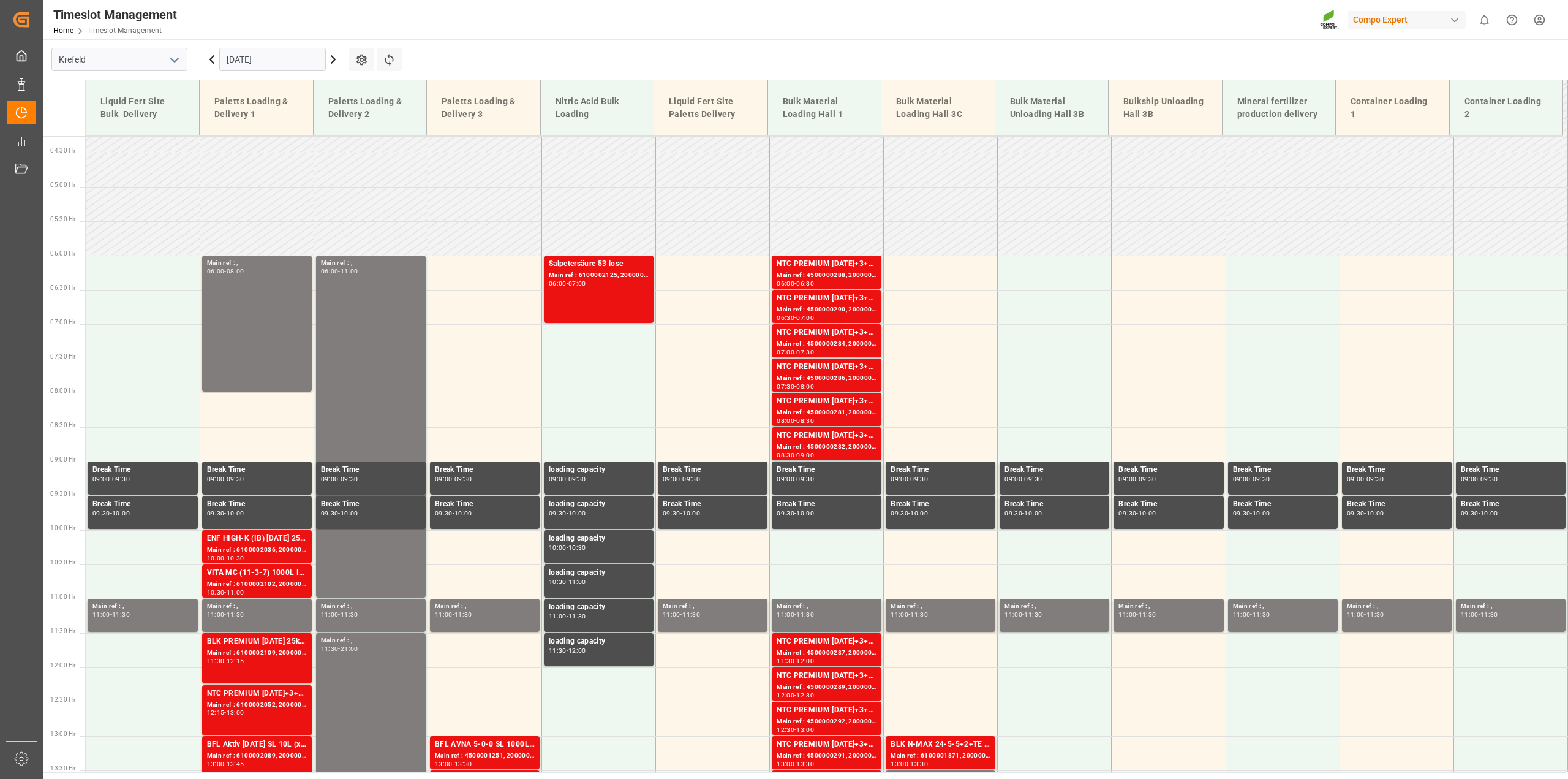
drag, startPoint x: 246, startPoint y: 53, endPoint x: 248, endPoint y: 72, distance: 19.1
click at [246, 53] on input "[DATE]" at bounding box center [273, 59] width 107 height 24
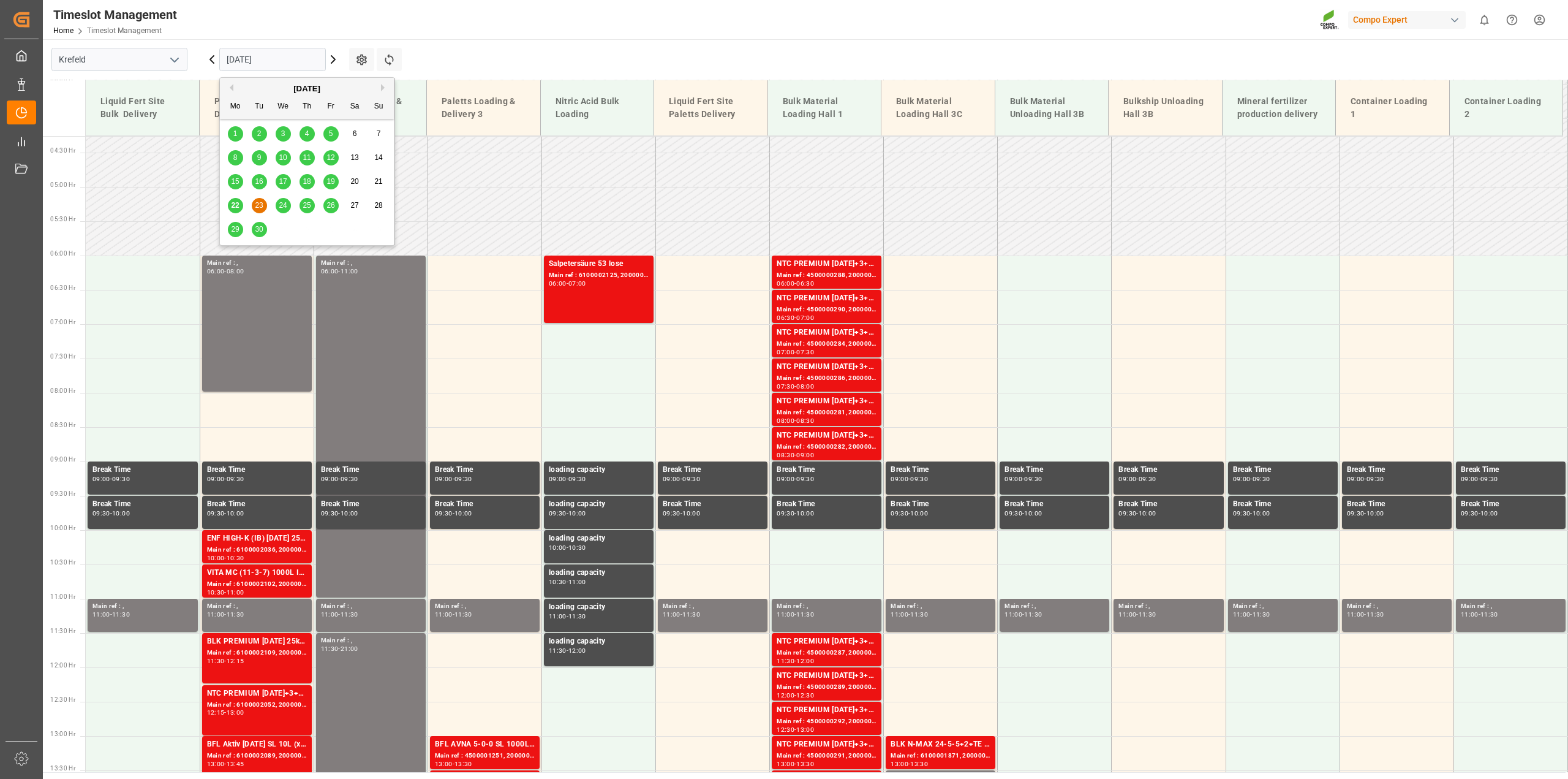
click at [240, 205] on div "22" at bounding box center [235, 206] width 15 height 15
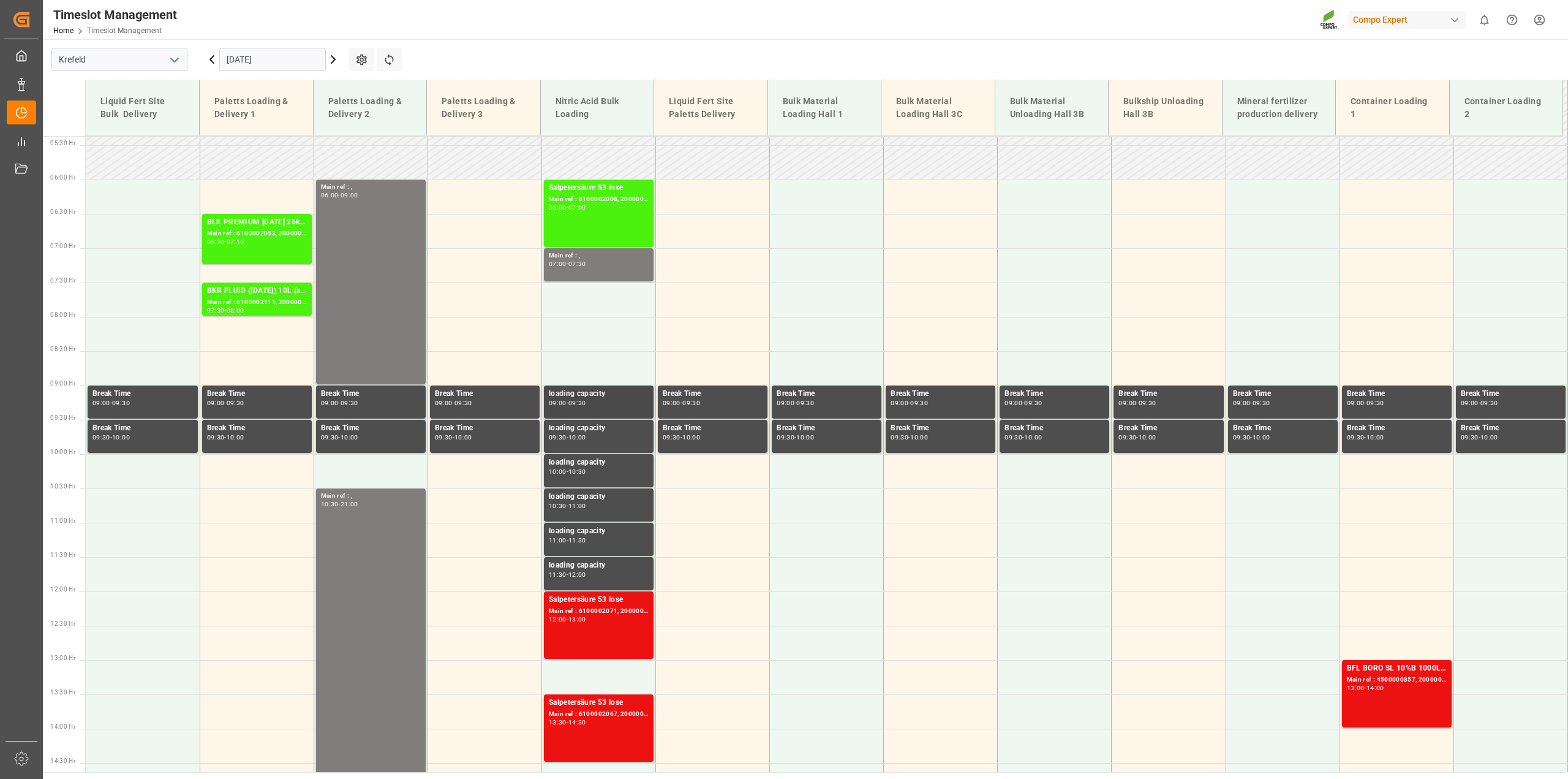
scroll to position [369, 0]
click at [256, 57] on input "[DATE]" at bounding box center [273, 59] width 107 height 24
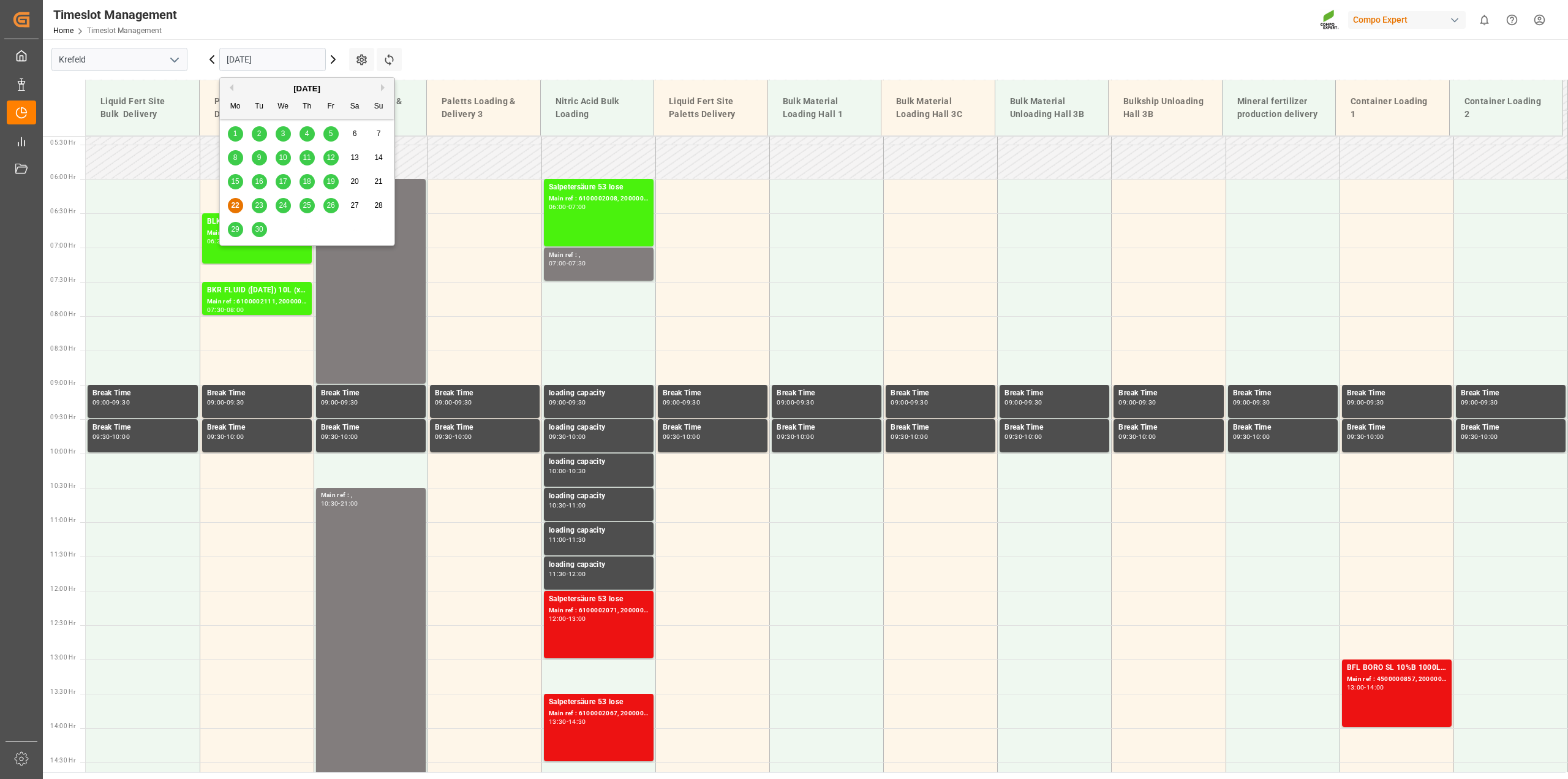
click at [334, 203] on span "26" at bounding box center [330, 205] width 8 height 9
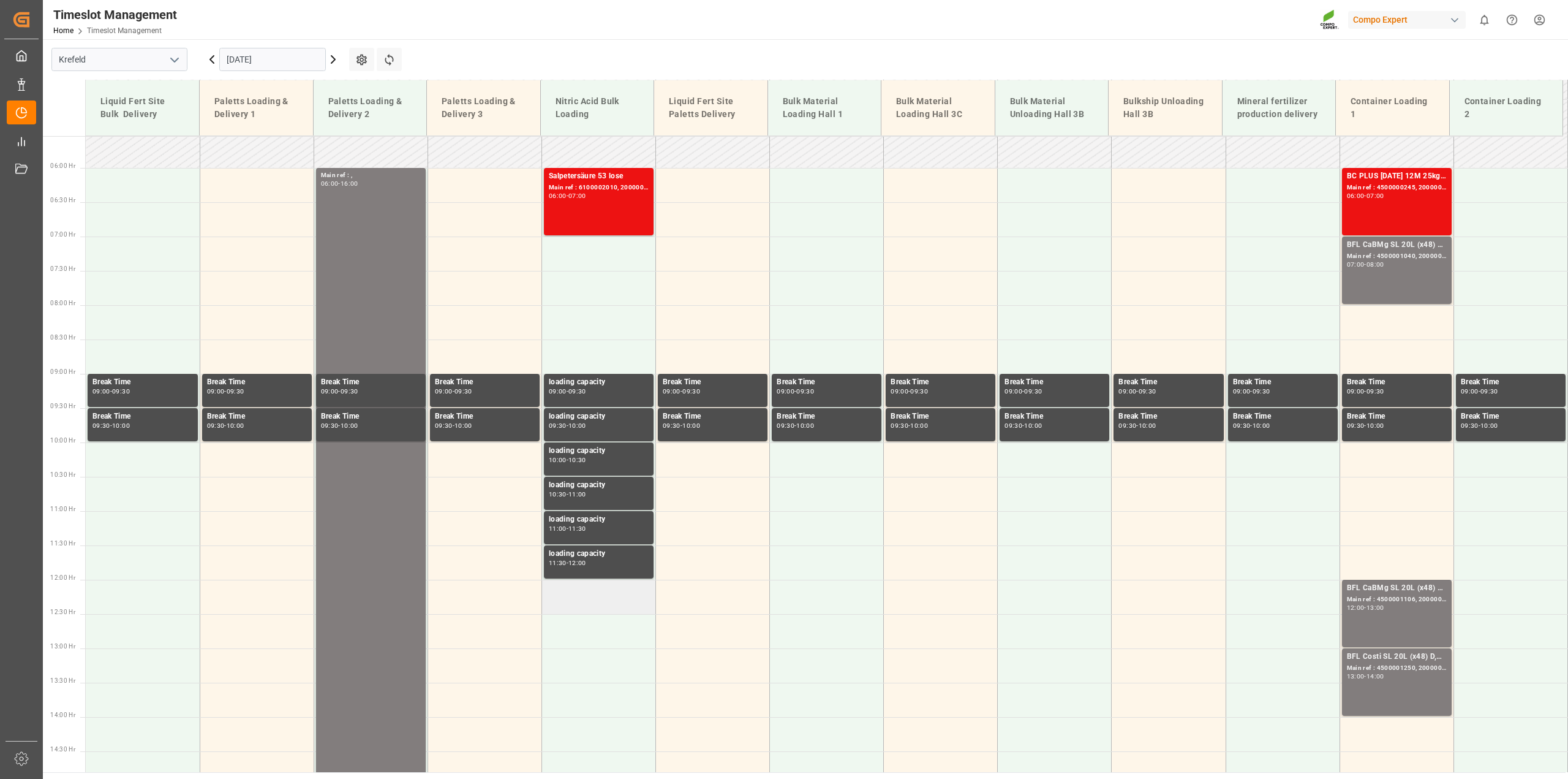
scroll to position [613, 0]
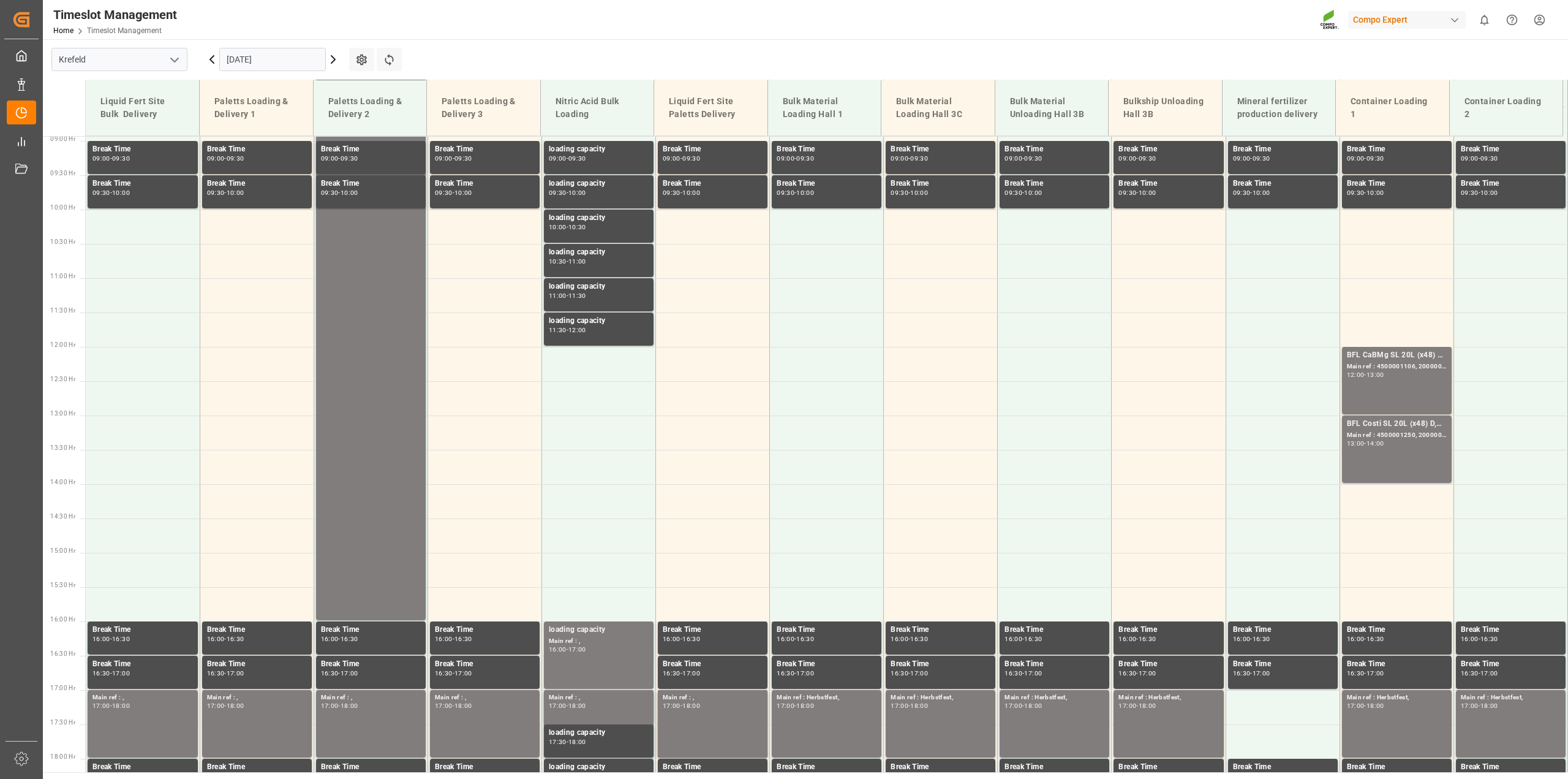
click at [270, 61] on input "[DATE]" at bounding box center [273, 59] width 107 height 24
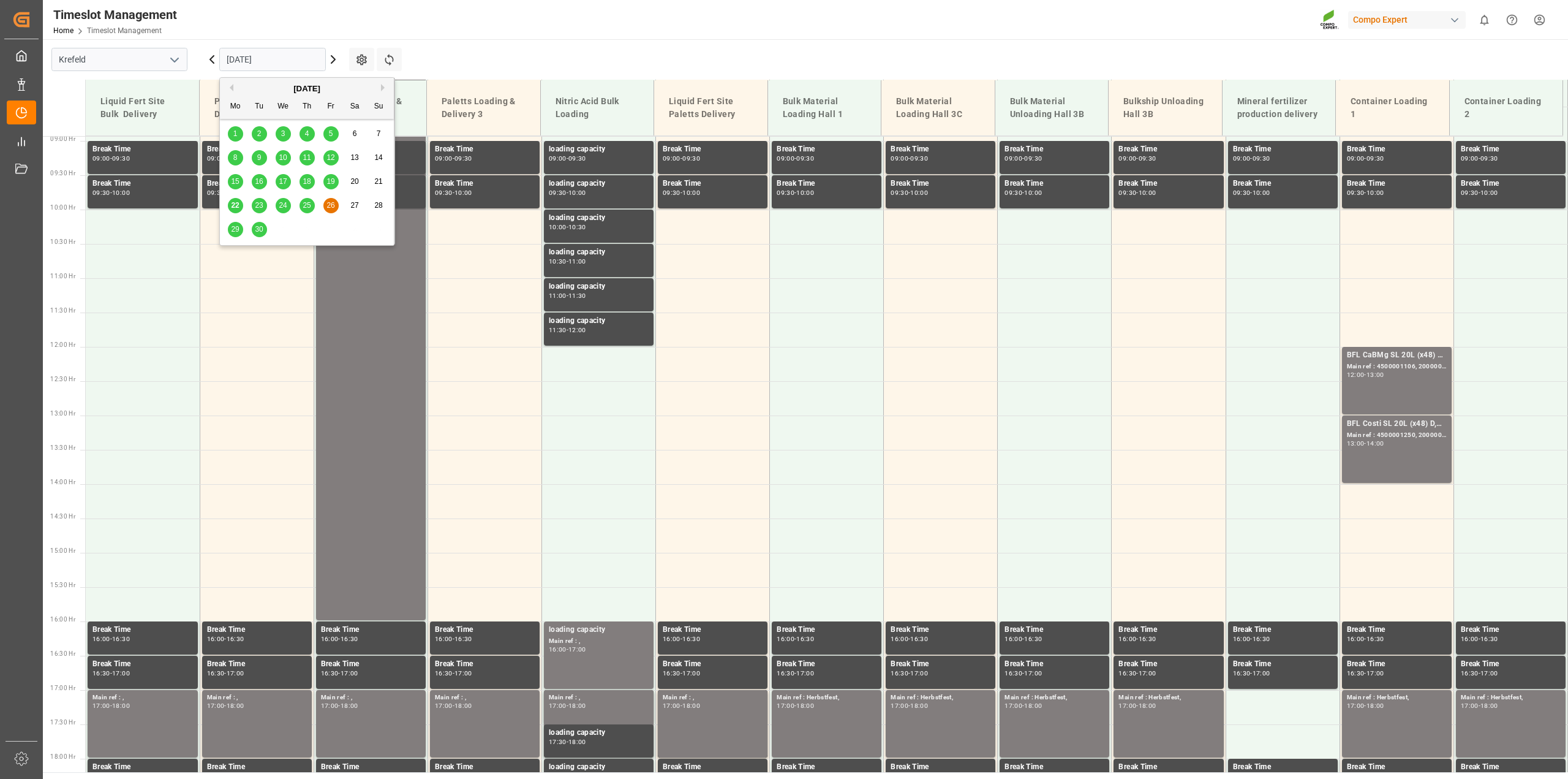
click at [239, 204] on span "22" at bounding box center [234, 205] width 8 height 9
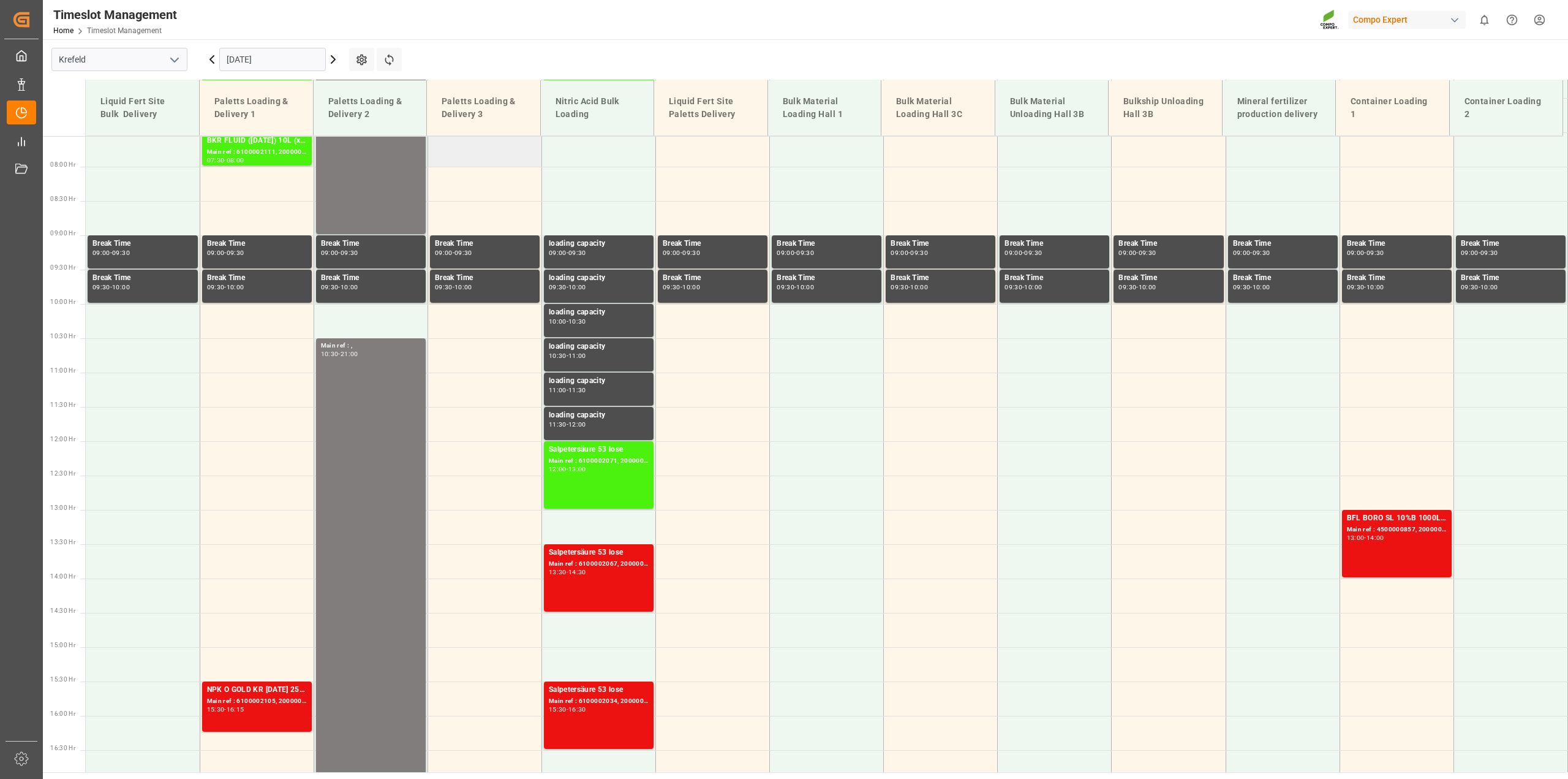
scroll to position [445, 0]
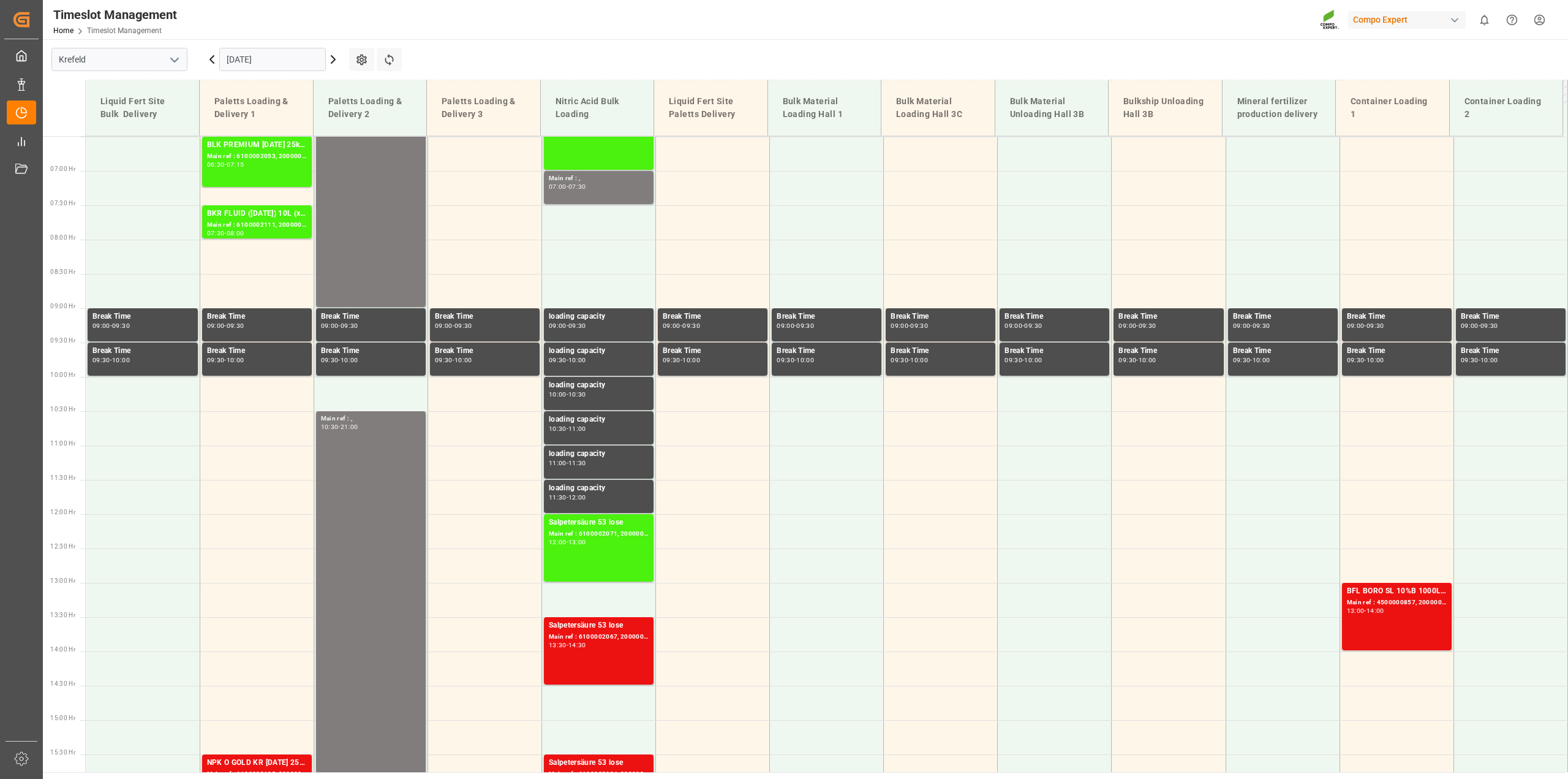
click at [258, 59] on input "[DATE]" at bounding box center [273, 59] width 107 height 24
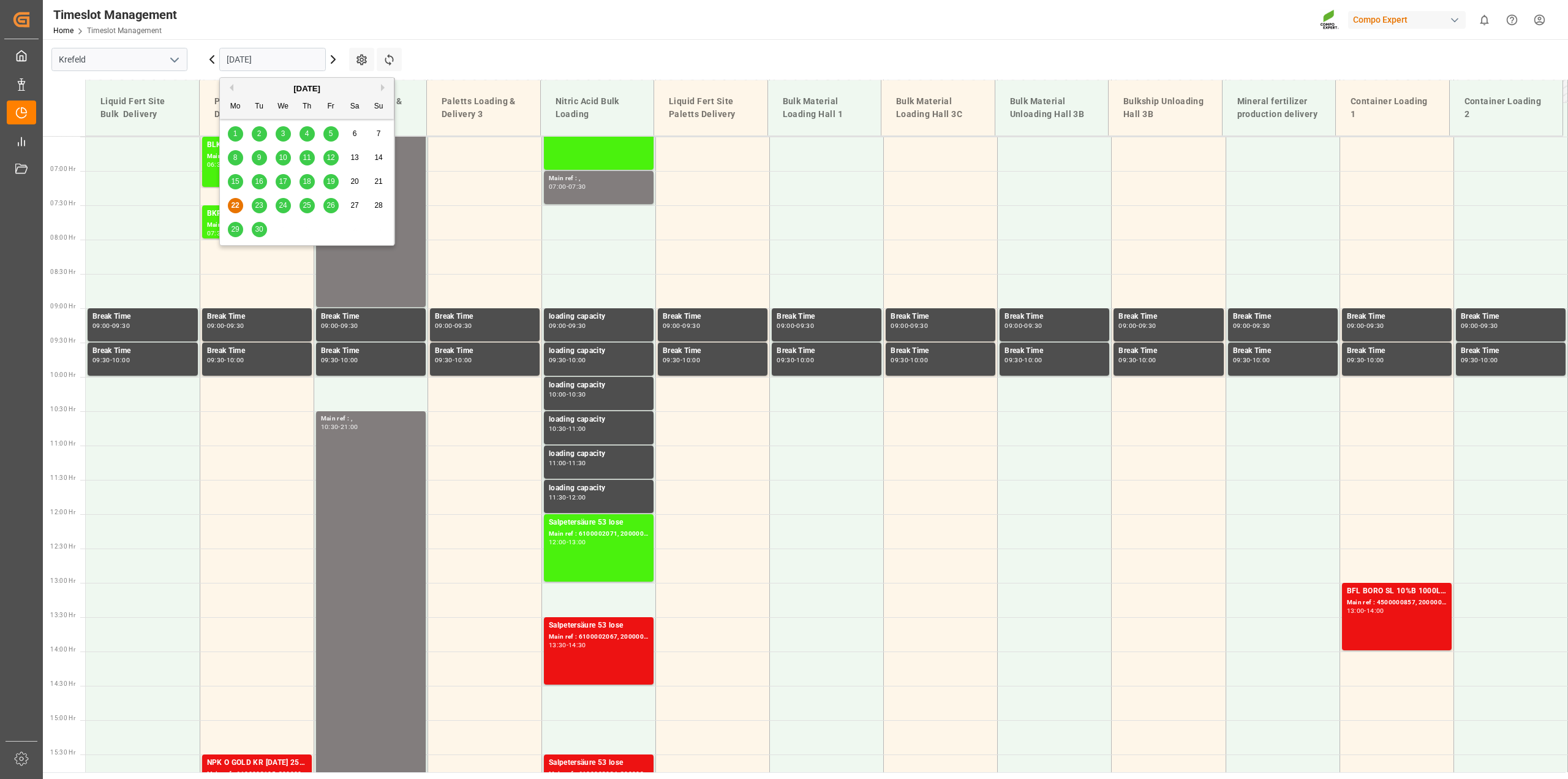
click at [285, 181] on span "17" at bounding box center [282, 181] width 8 height 9
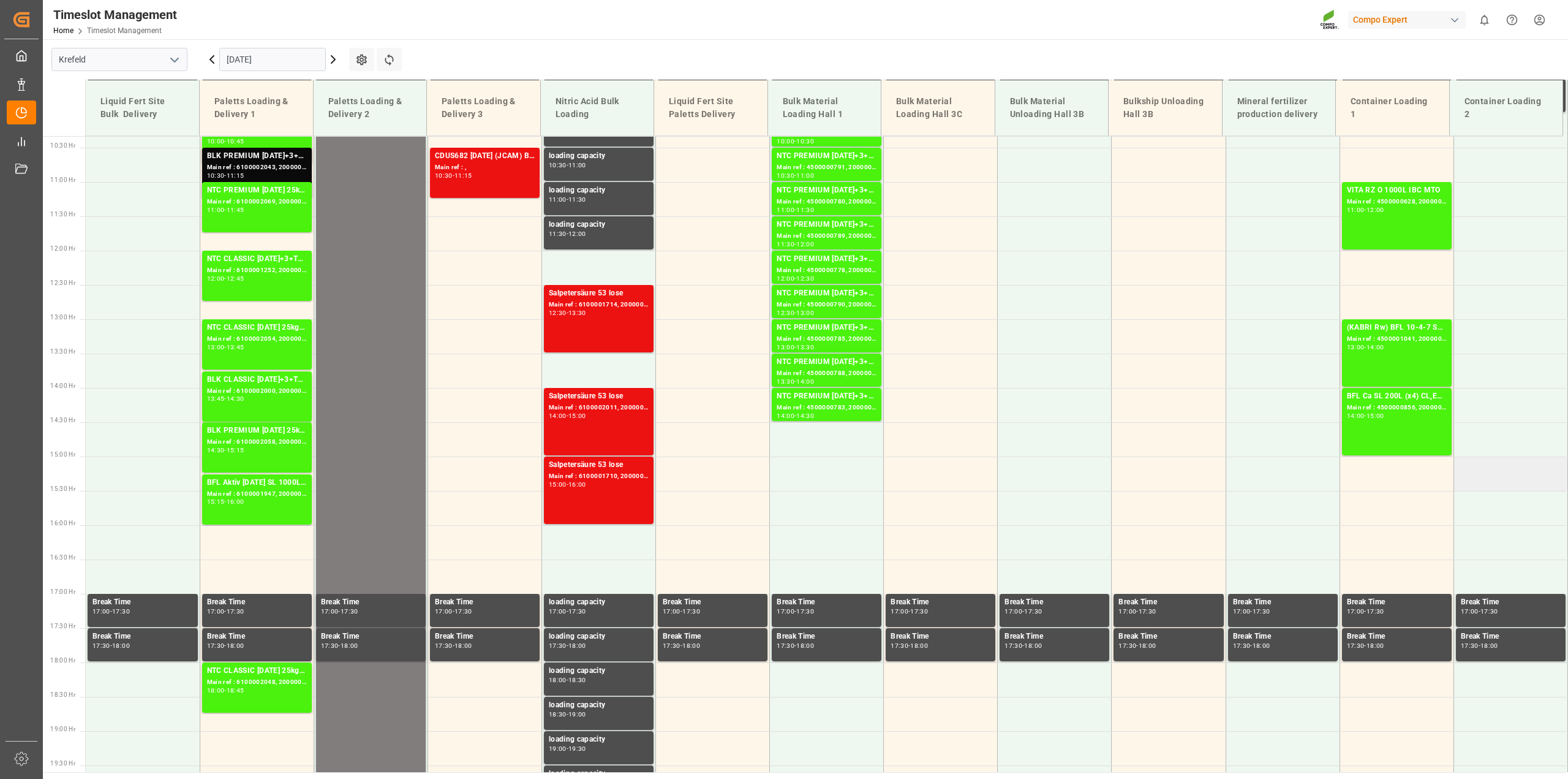
scroll to position [590, 0]
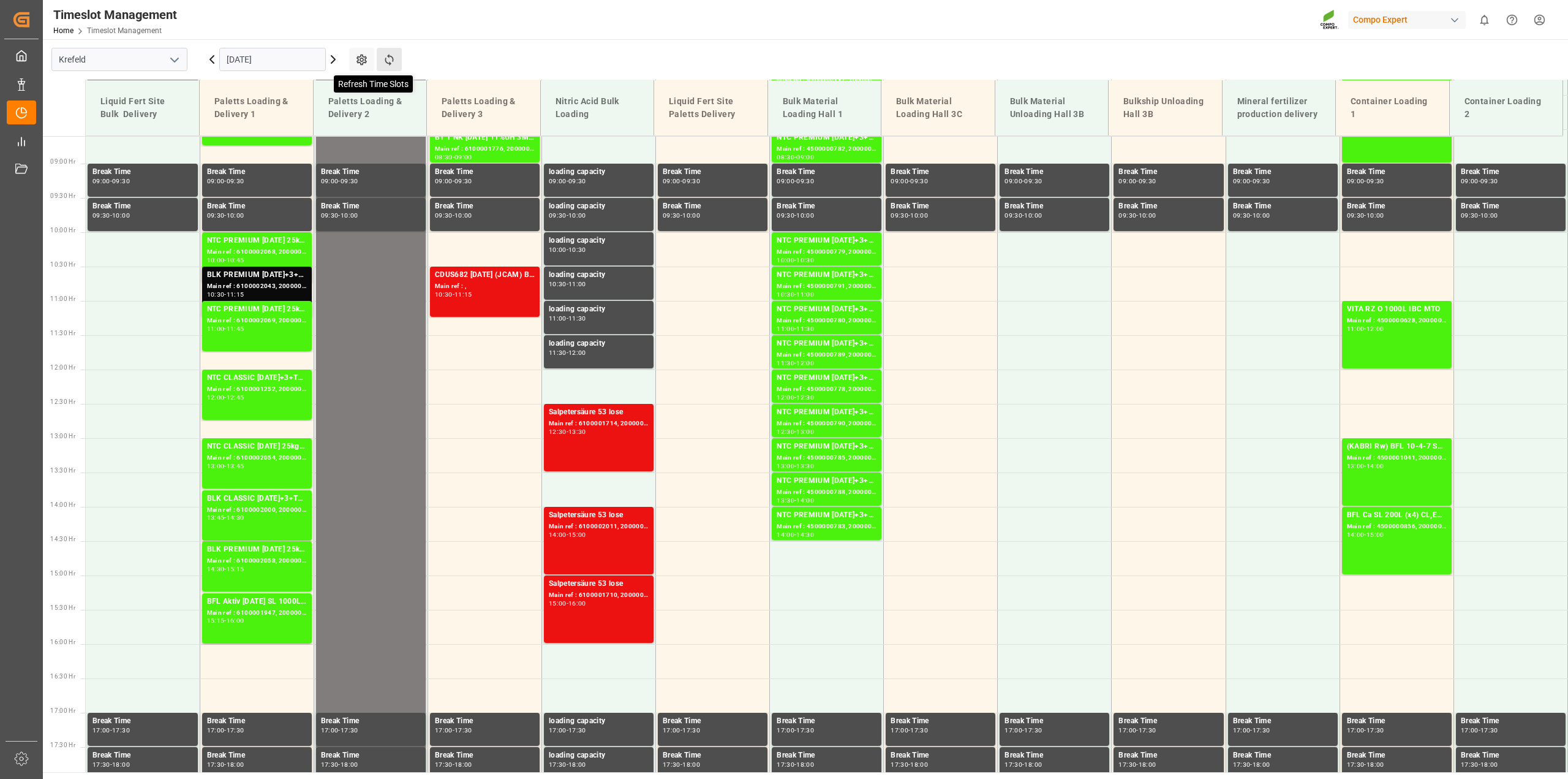
click at [391, 63] on icon at bounding box center [389, 60] width 13 height 13
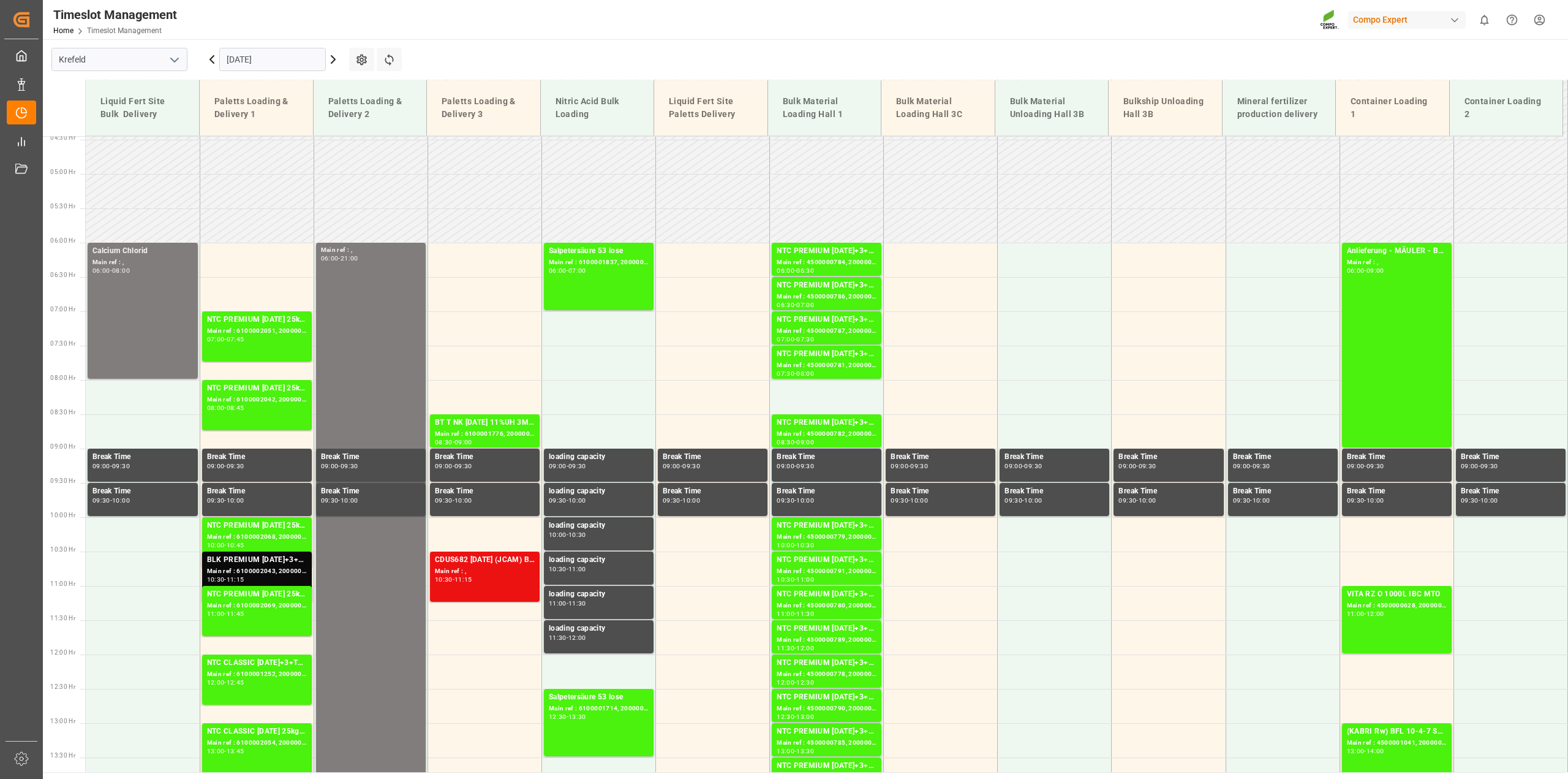
scroll to position [284, 0]
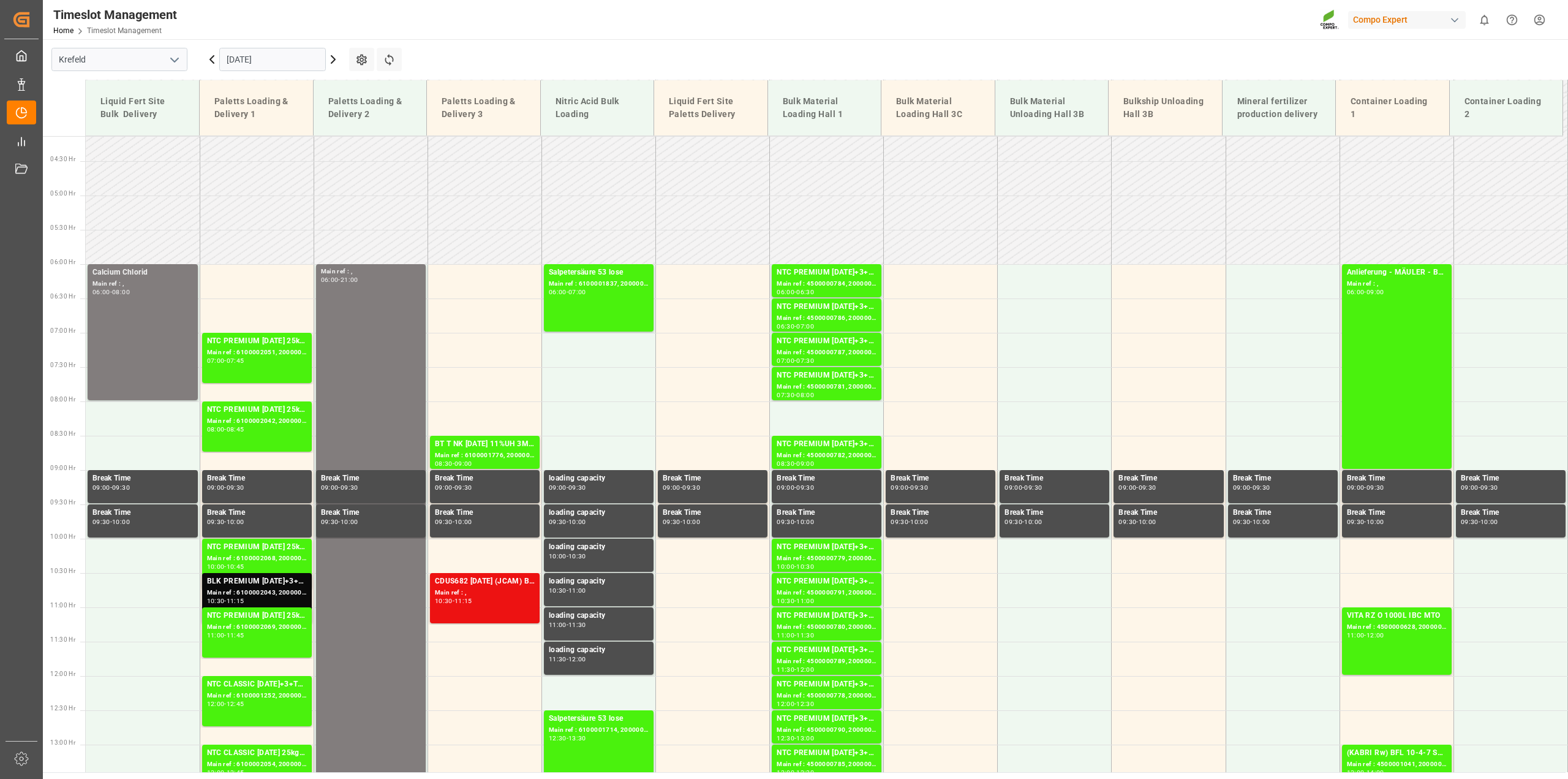
click at [237, 56] on input "[DATE]" at bounding box center [273, 59] width 107 height 24
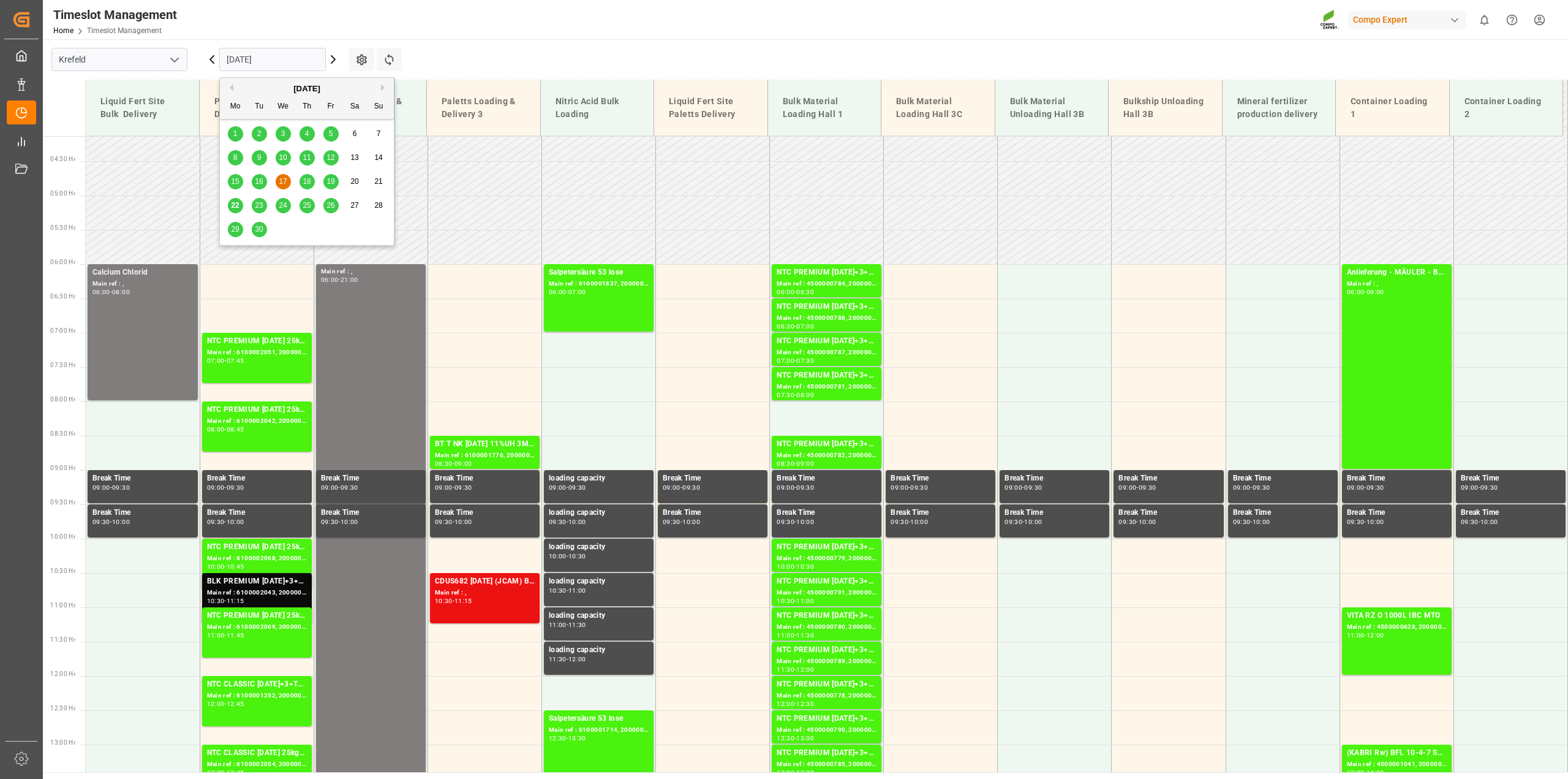
click at [236, 138] on span "1" at bounding box center [236, 133] width 4 height 9
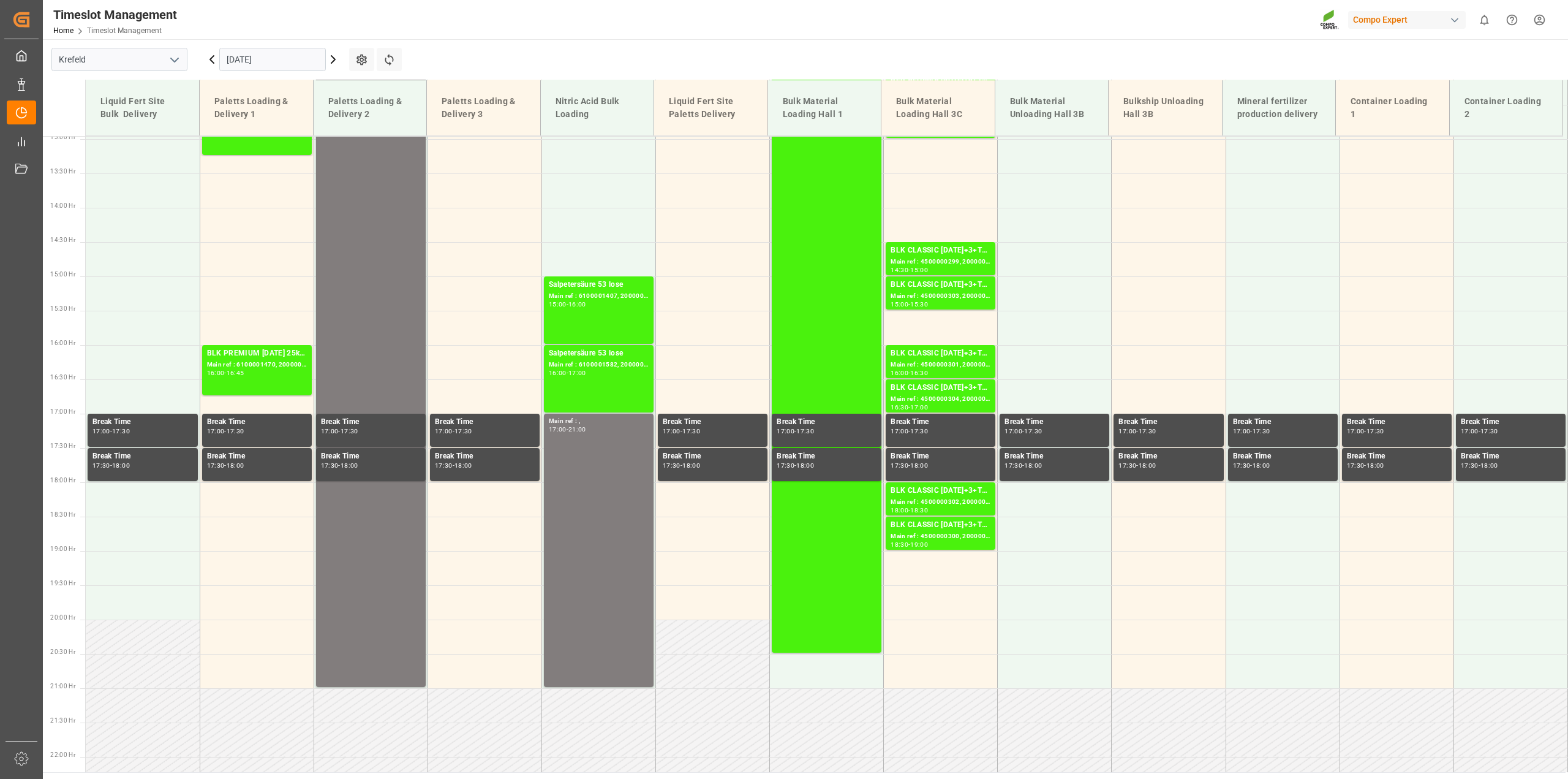
scroll to position [897, 0]
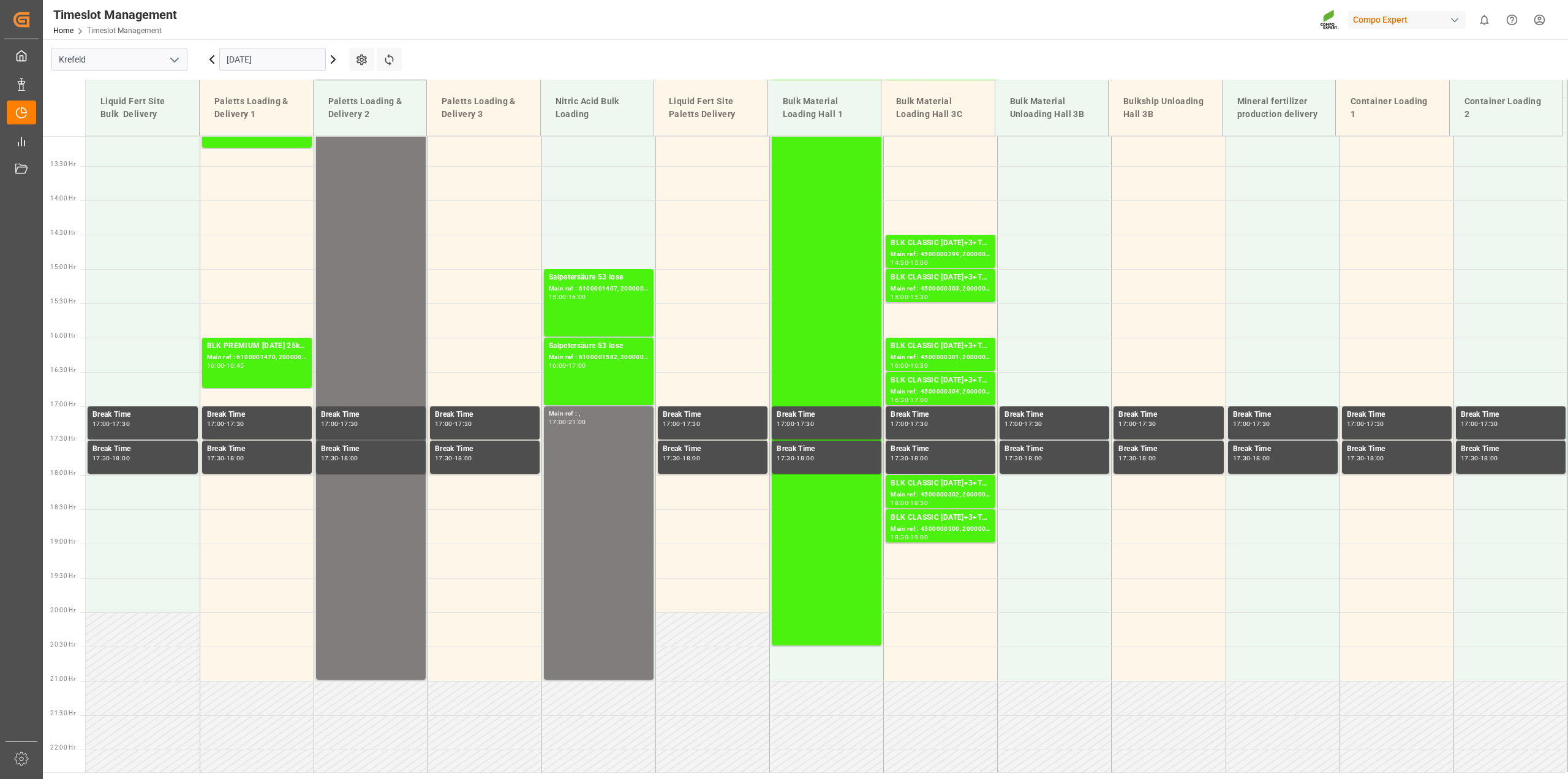
click at [333, 61] on icon at bounding box center [333, 59] width 4 height 7
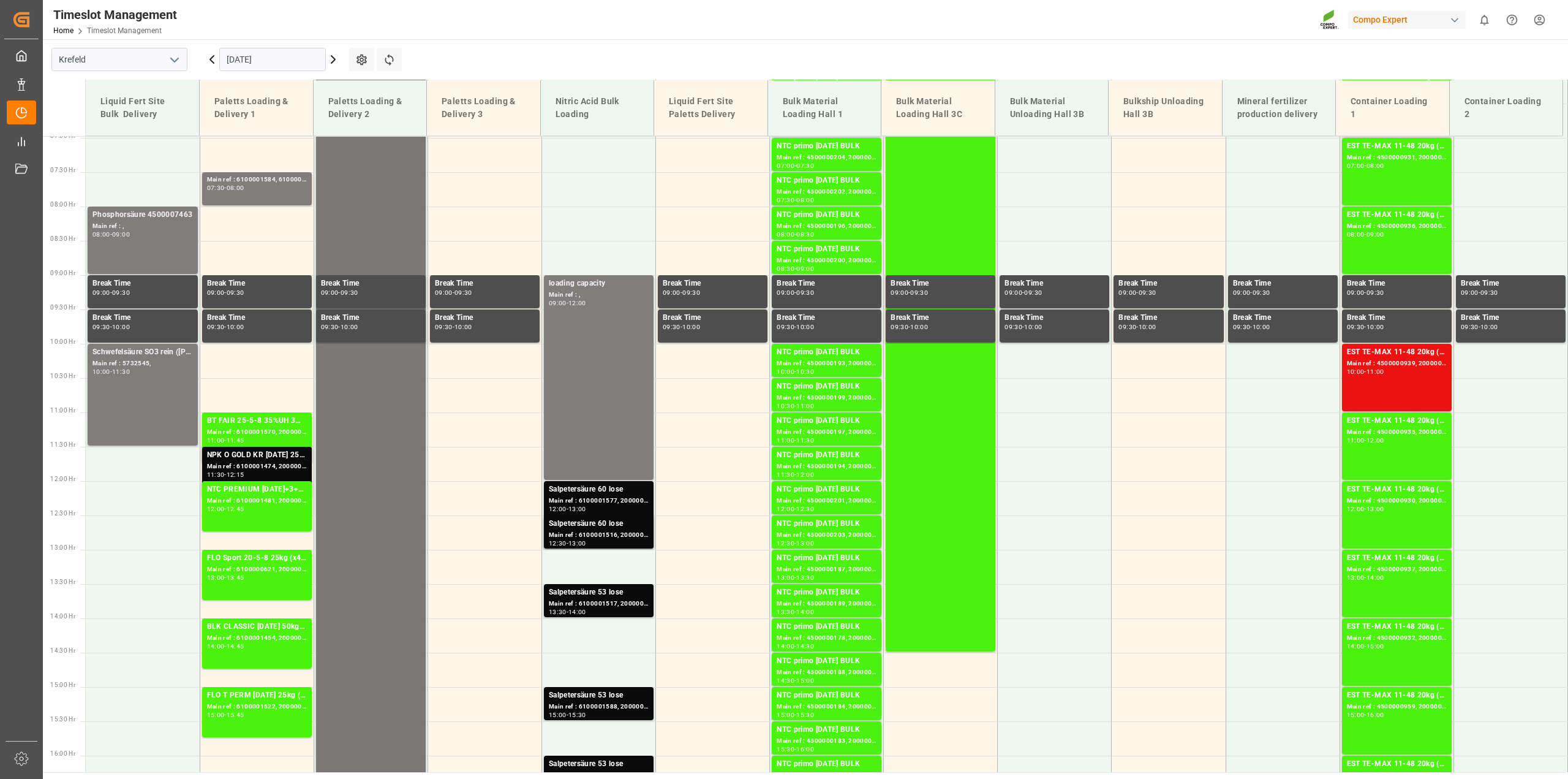
scroll to position [513, 0]
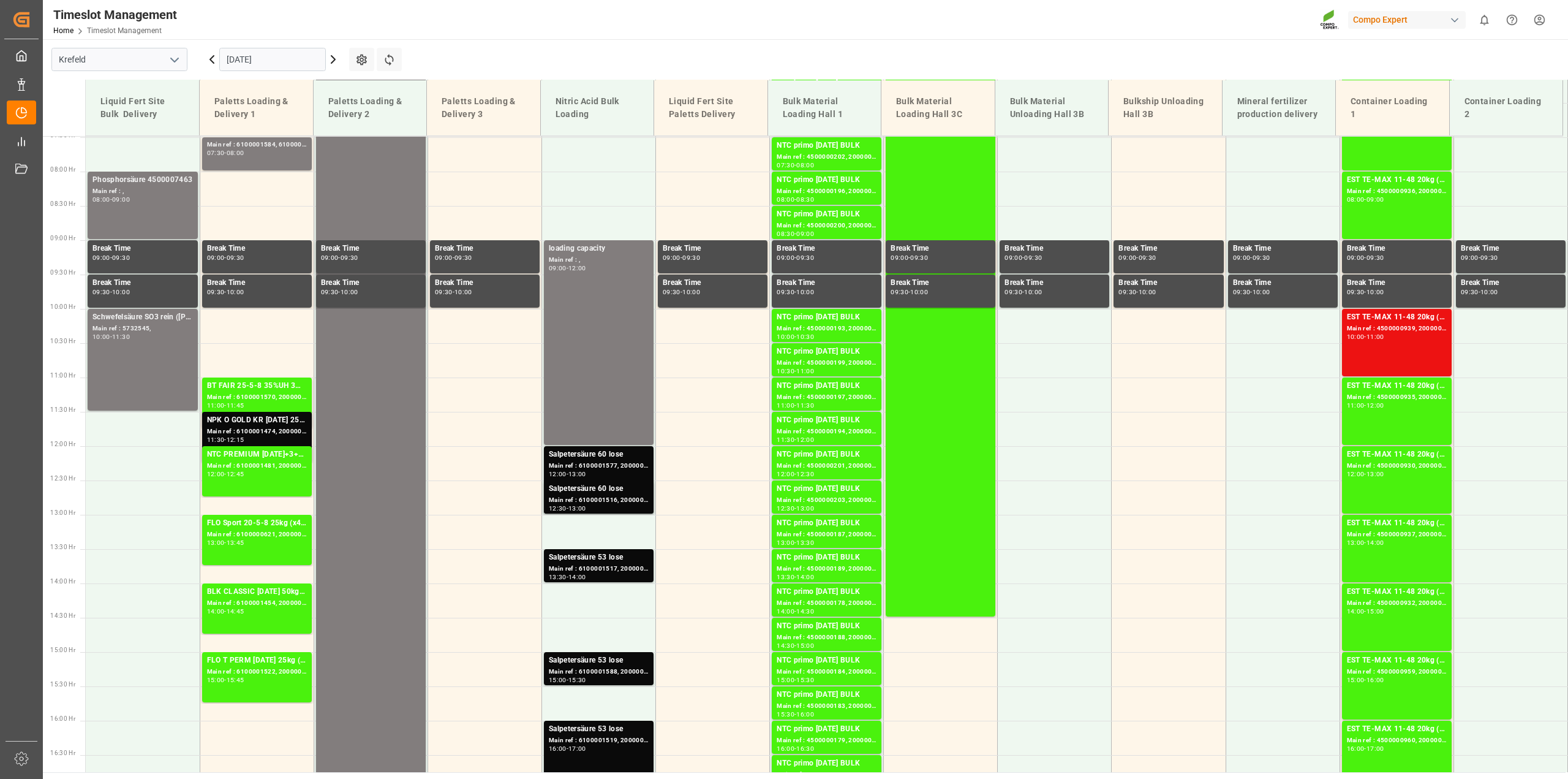
click at [338, 57] on icon at bounding box center [333, 59] width 15 height 15
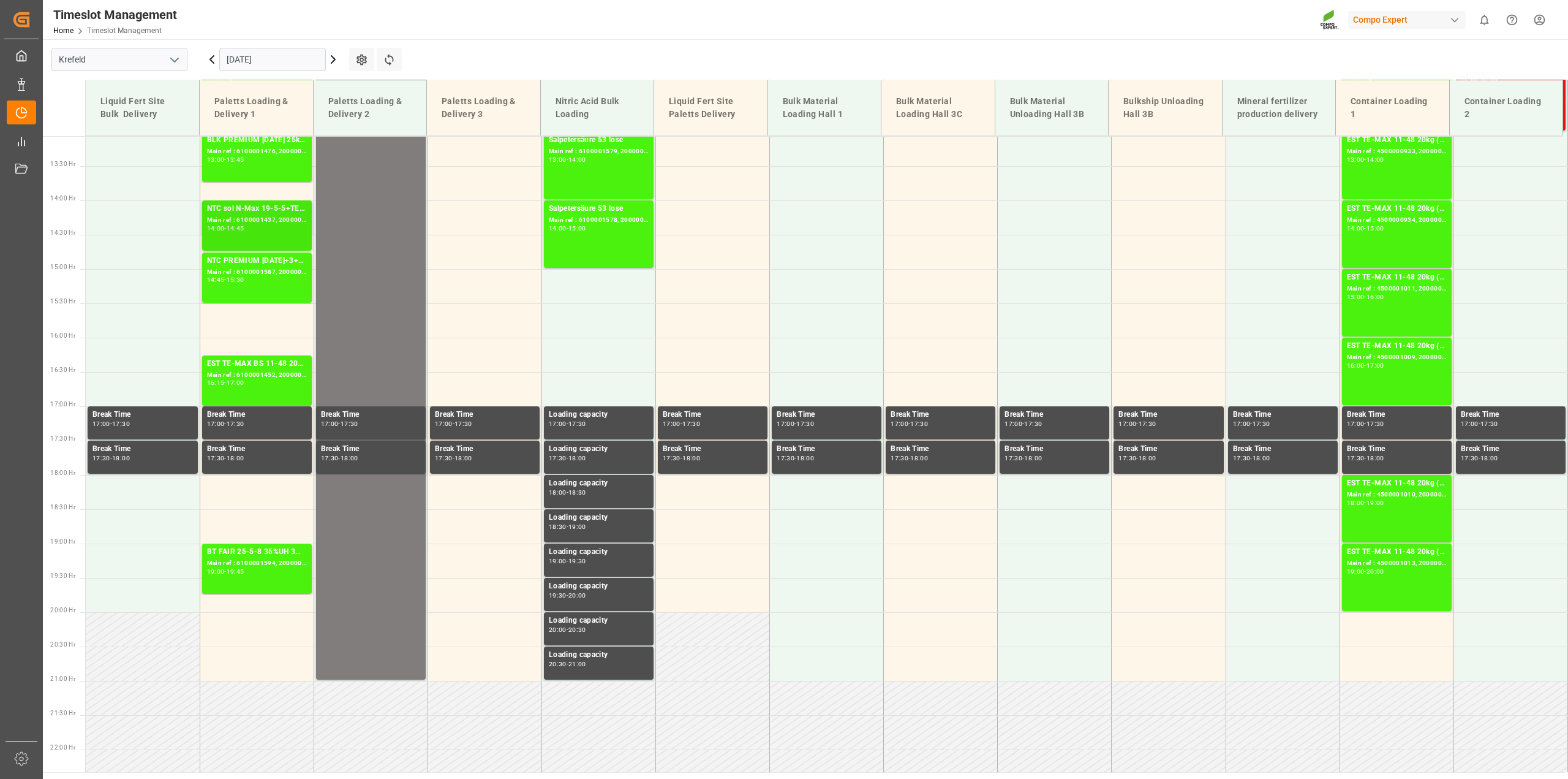
scroll to position [437, 0]
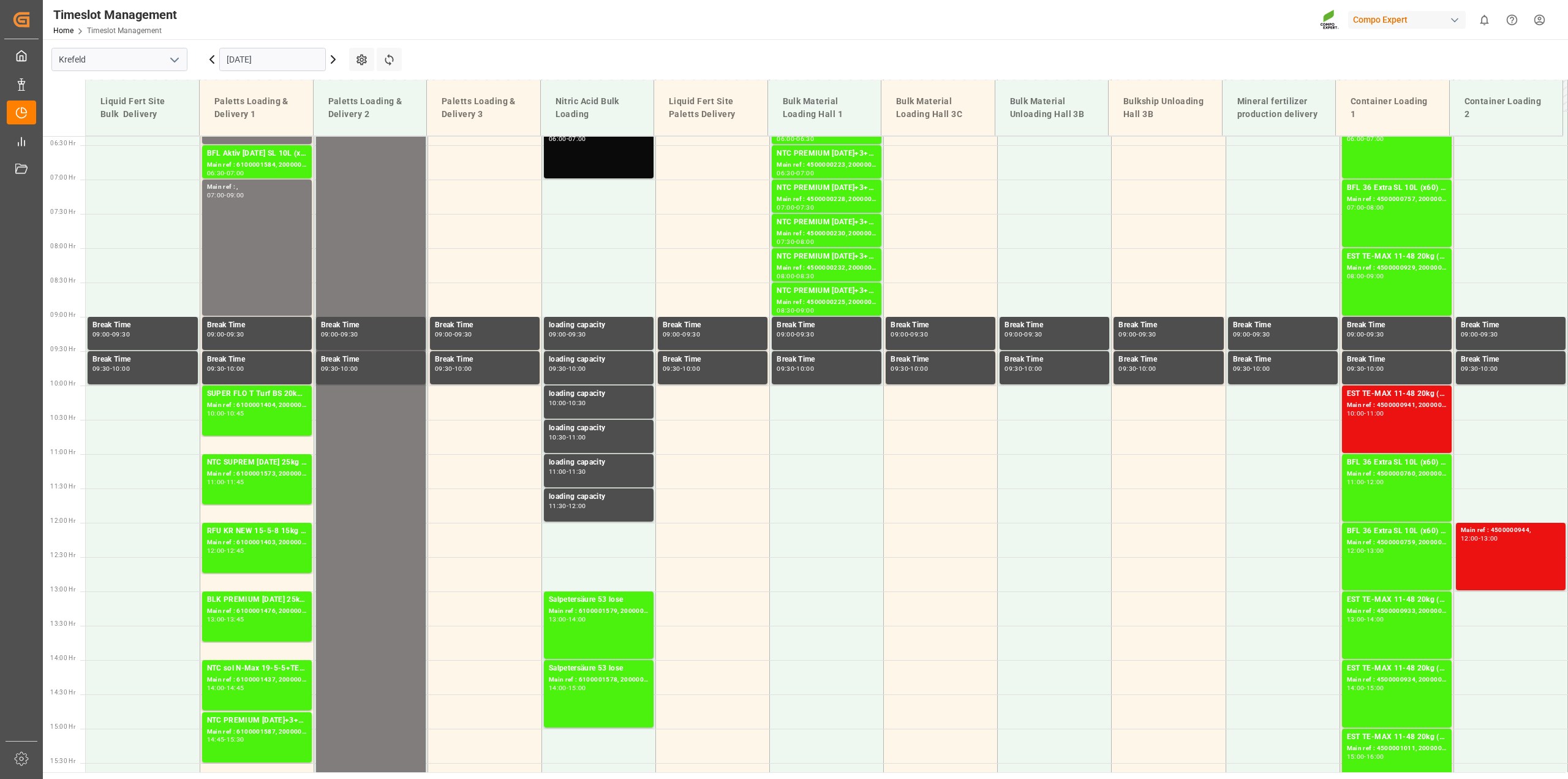
click at [332, 58] on icon at bounding box center [333, 59] width 15 height 15
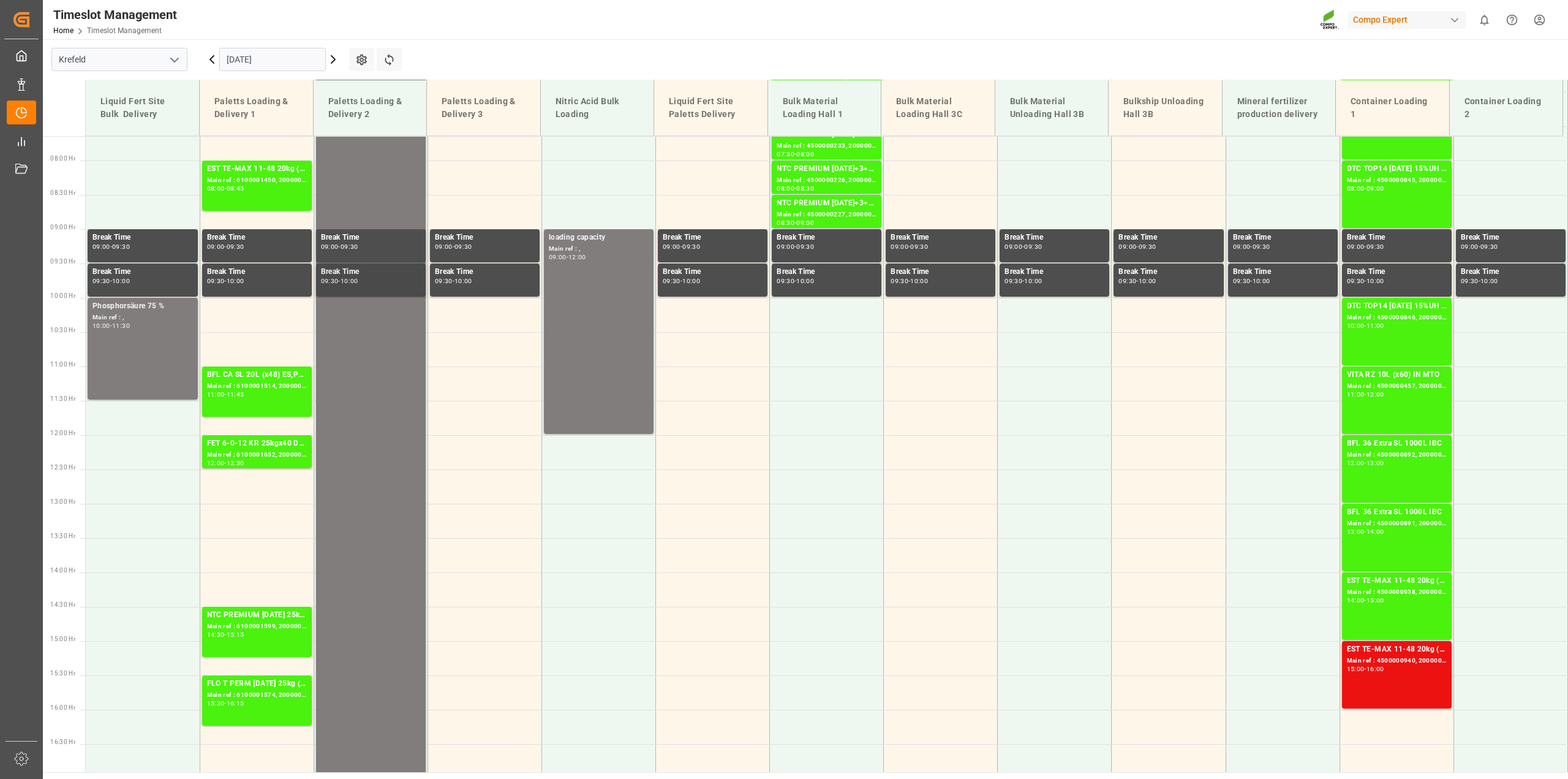
scroll to position [513, 0]
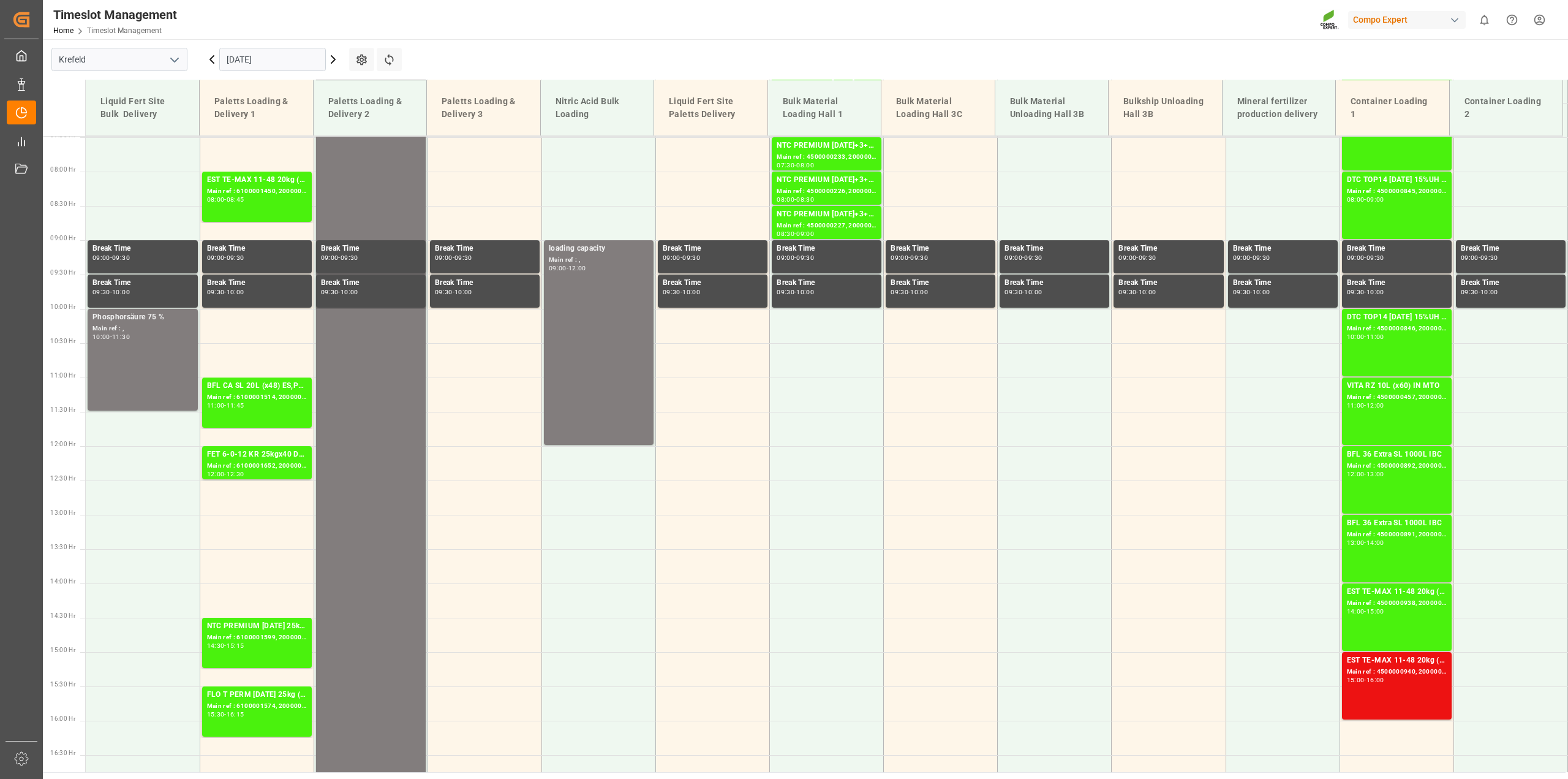
click at [331, 61] on icon at bounding box center [333, 59] width 15 height 15
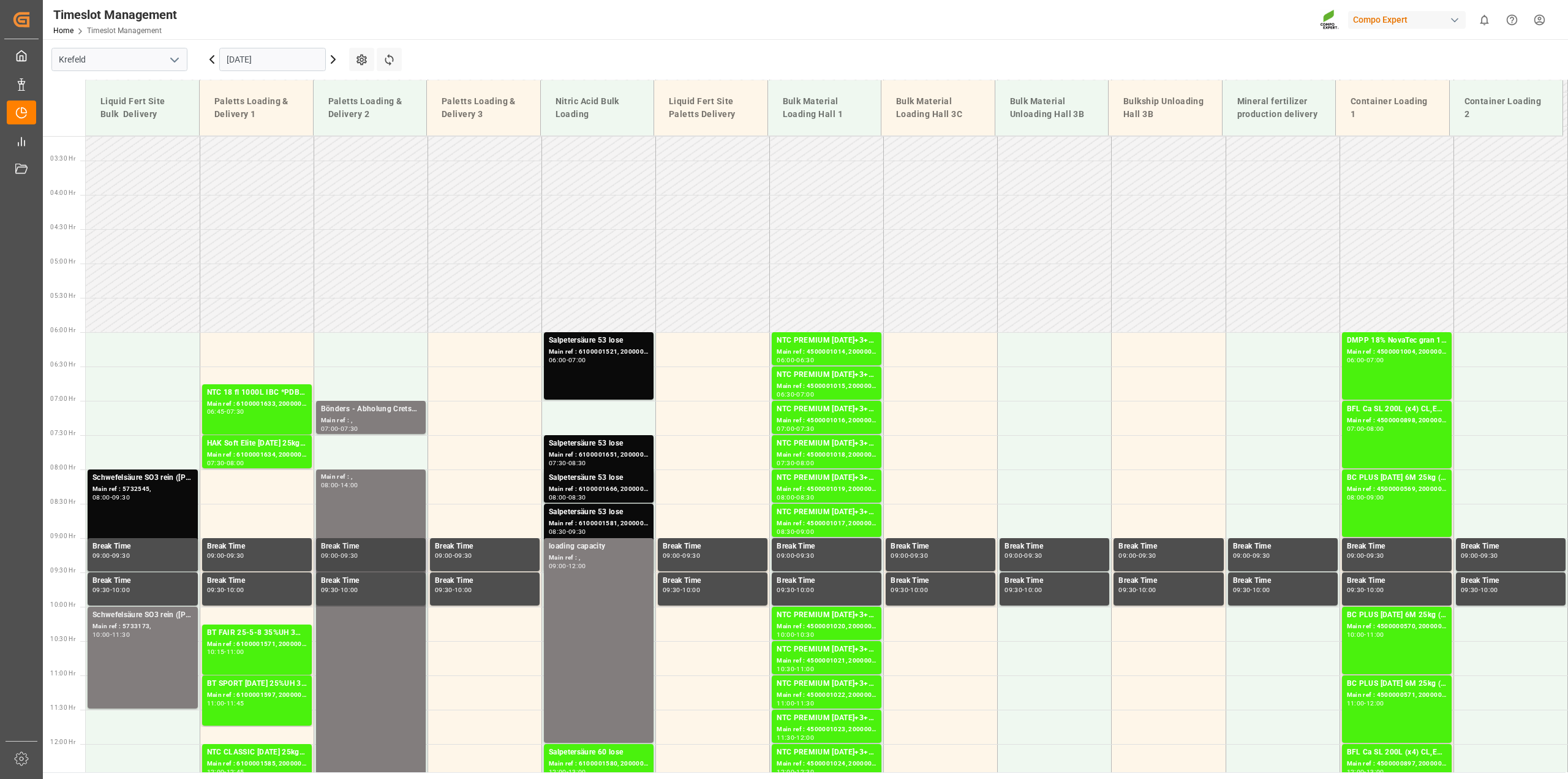
scroll to position [207, 0]
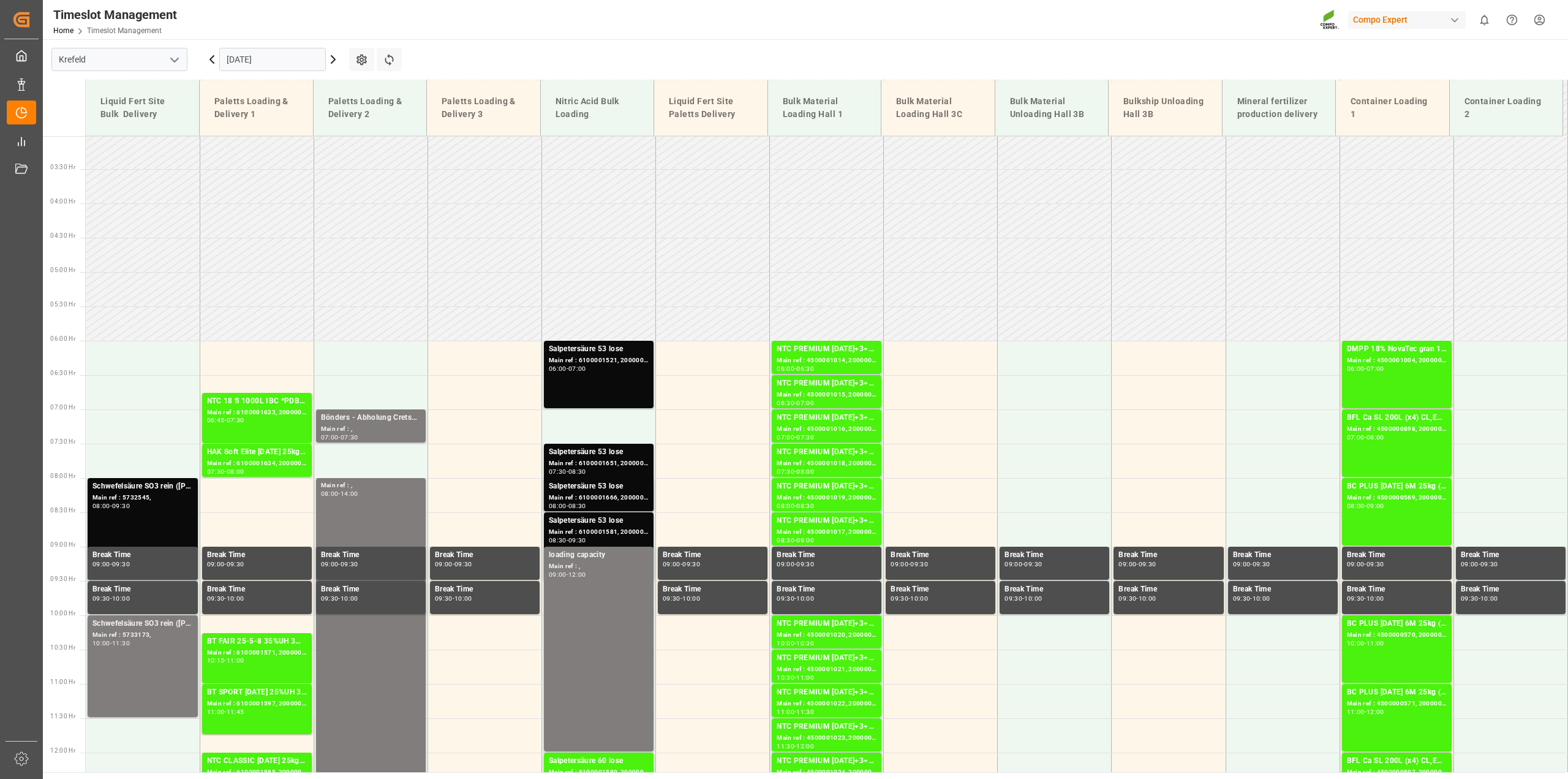
click at [331, 59] on icon at bounding box center [333, 59] width 15 height 15
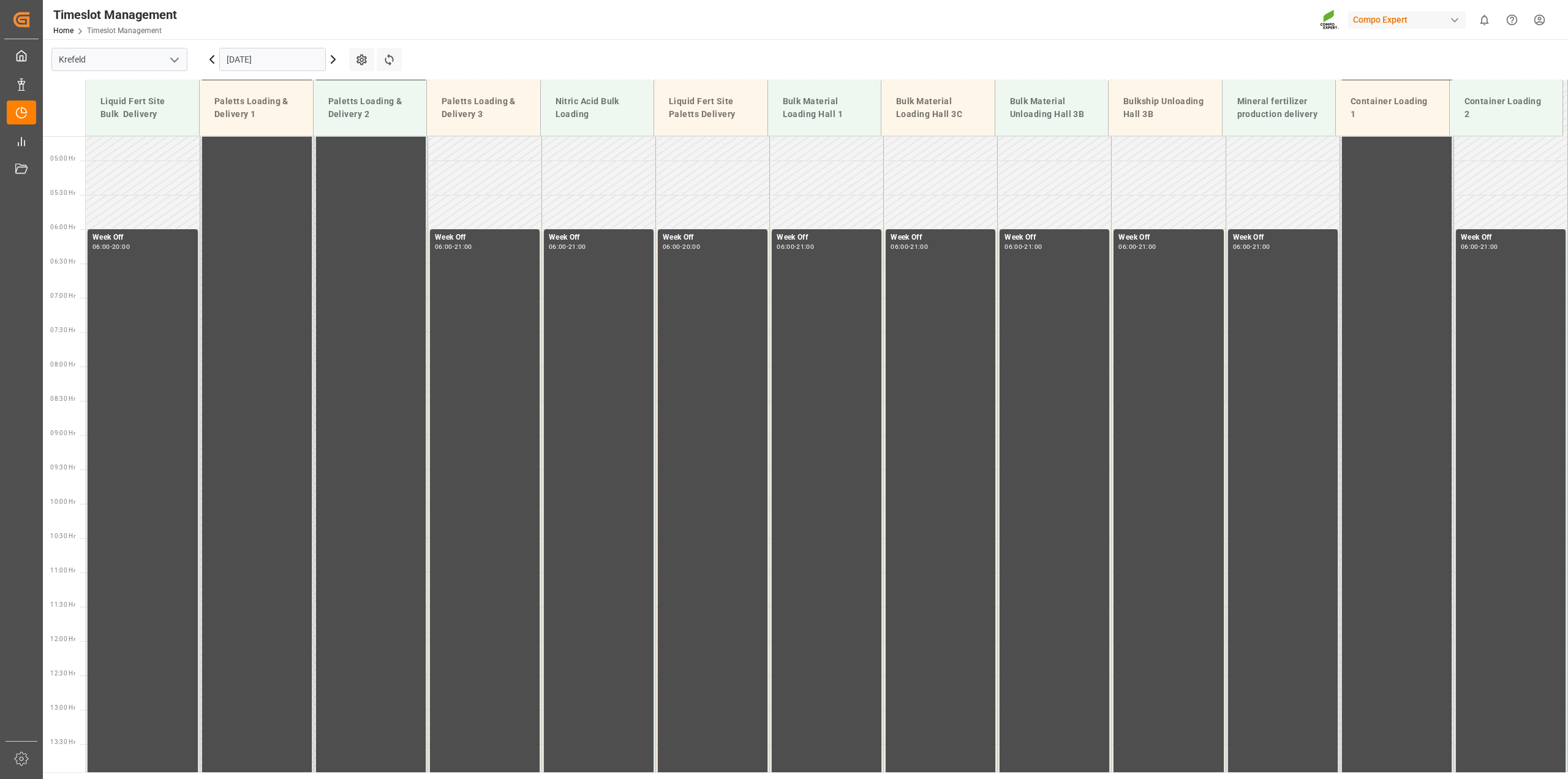
scroll to position [130, 0]
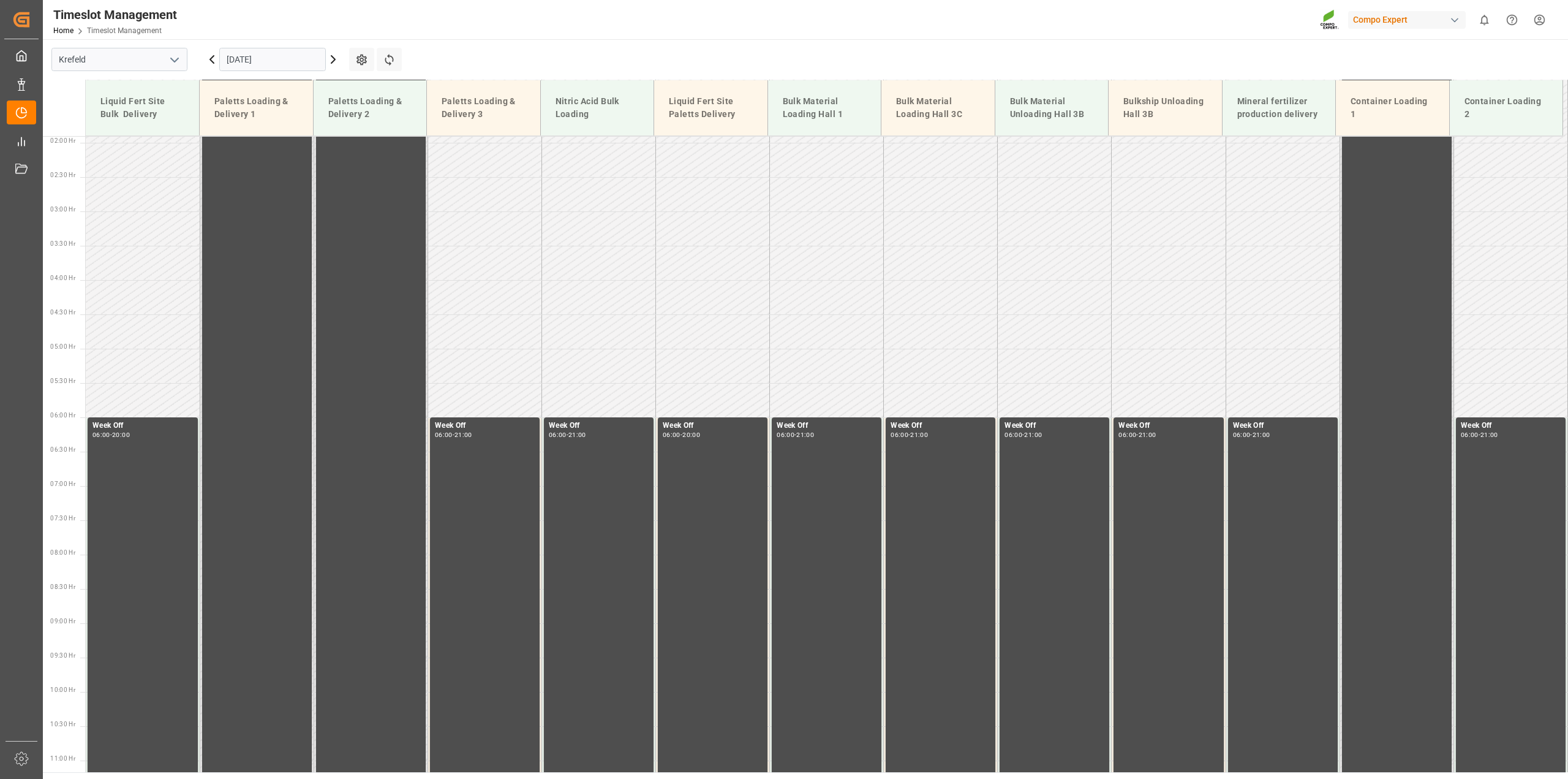
click at [334, 57] on icon at bounding box center [333, 59] width 4 height 7
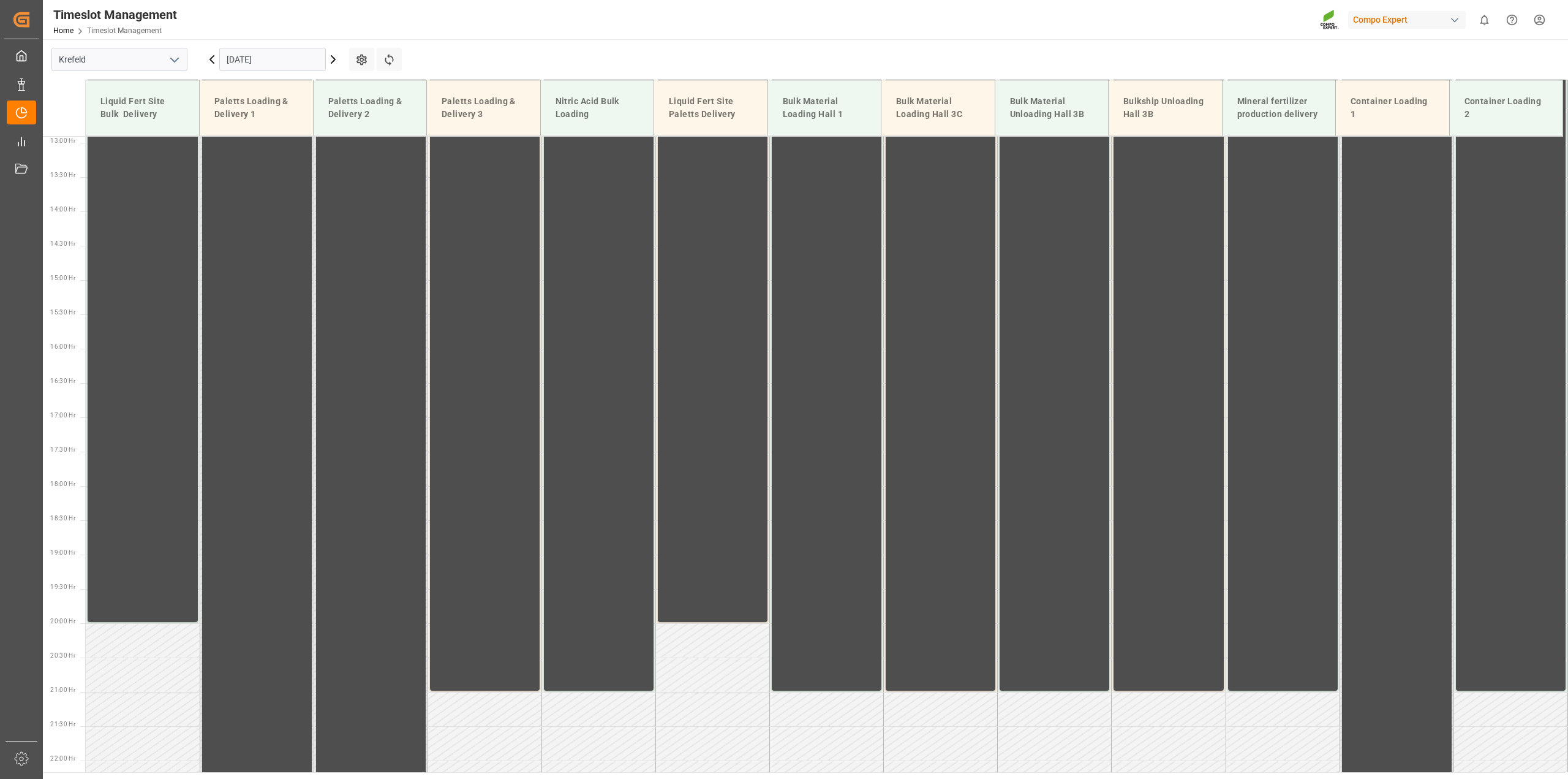
scroll to position [897, 0]
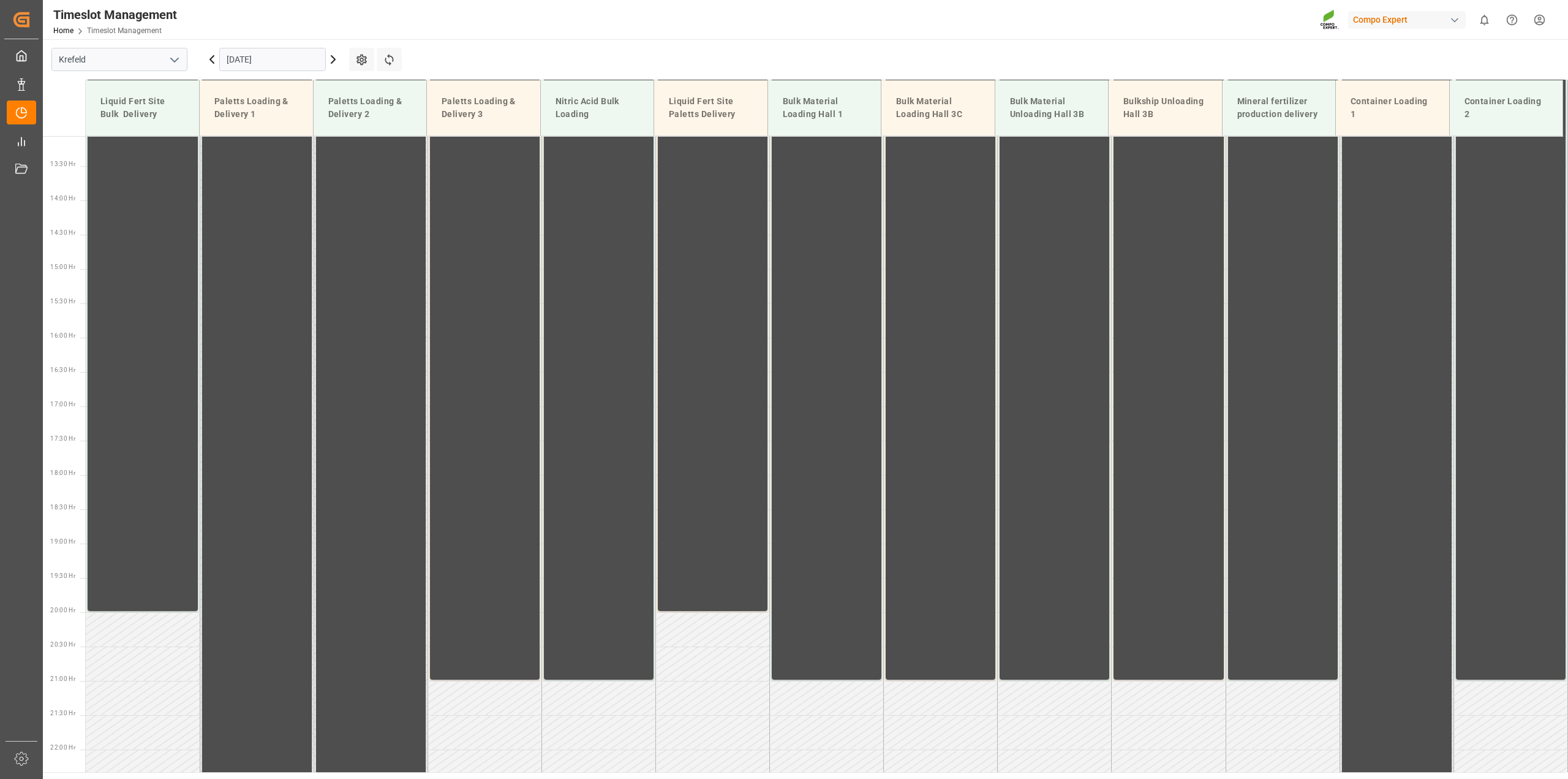
click at [333, 56] on icon at bounding box center [333, 59] width 15 height 15
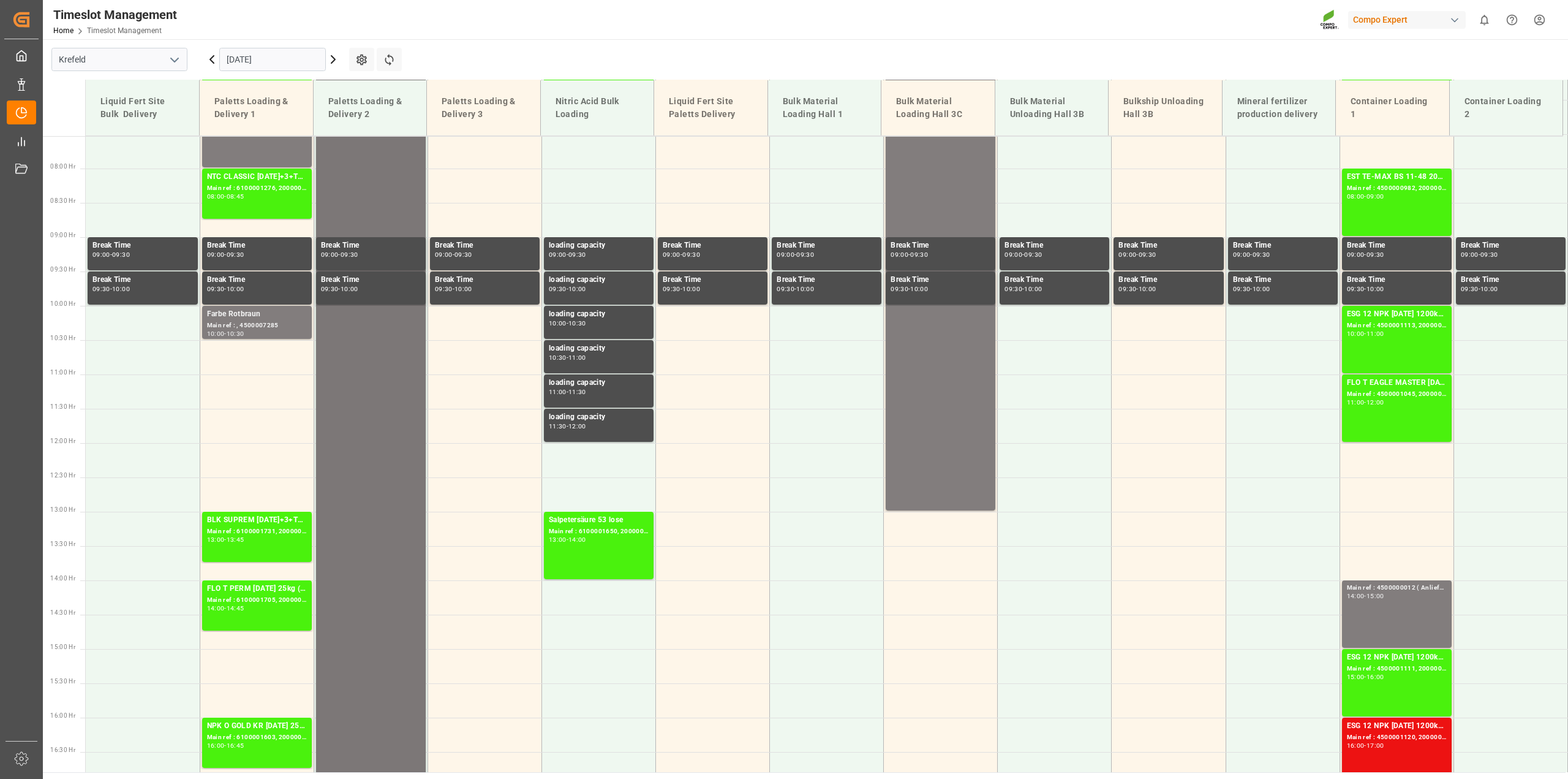
scroll to position [513, 0]
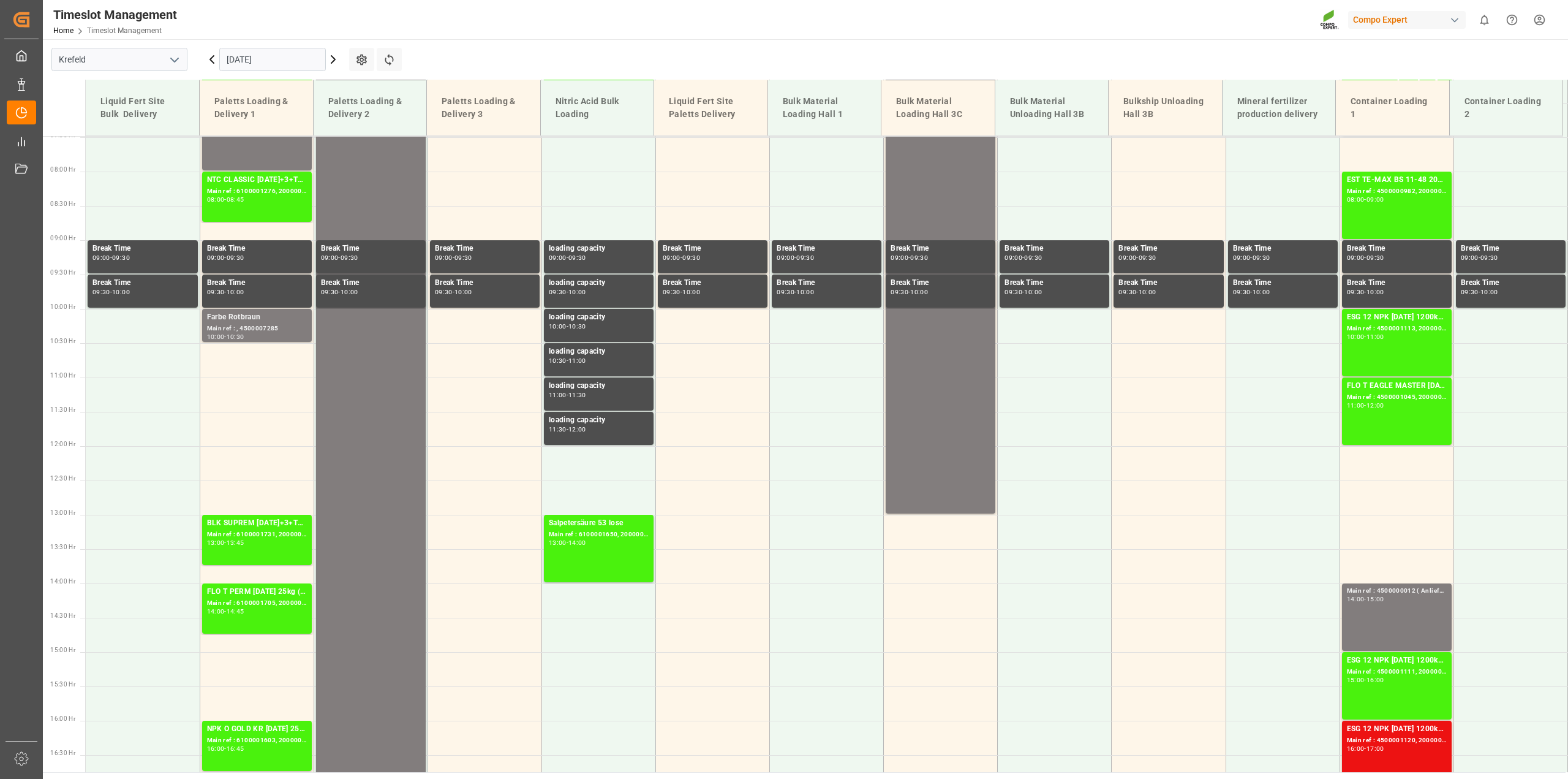
click at [331, 62] on icon at bounding box center [333, 59] width 15 height 15
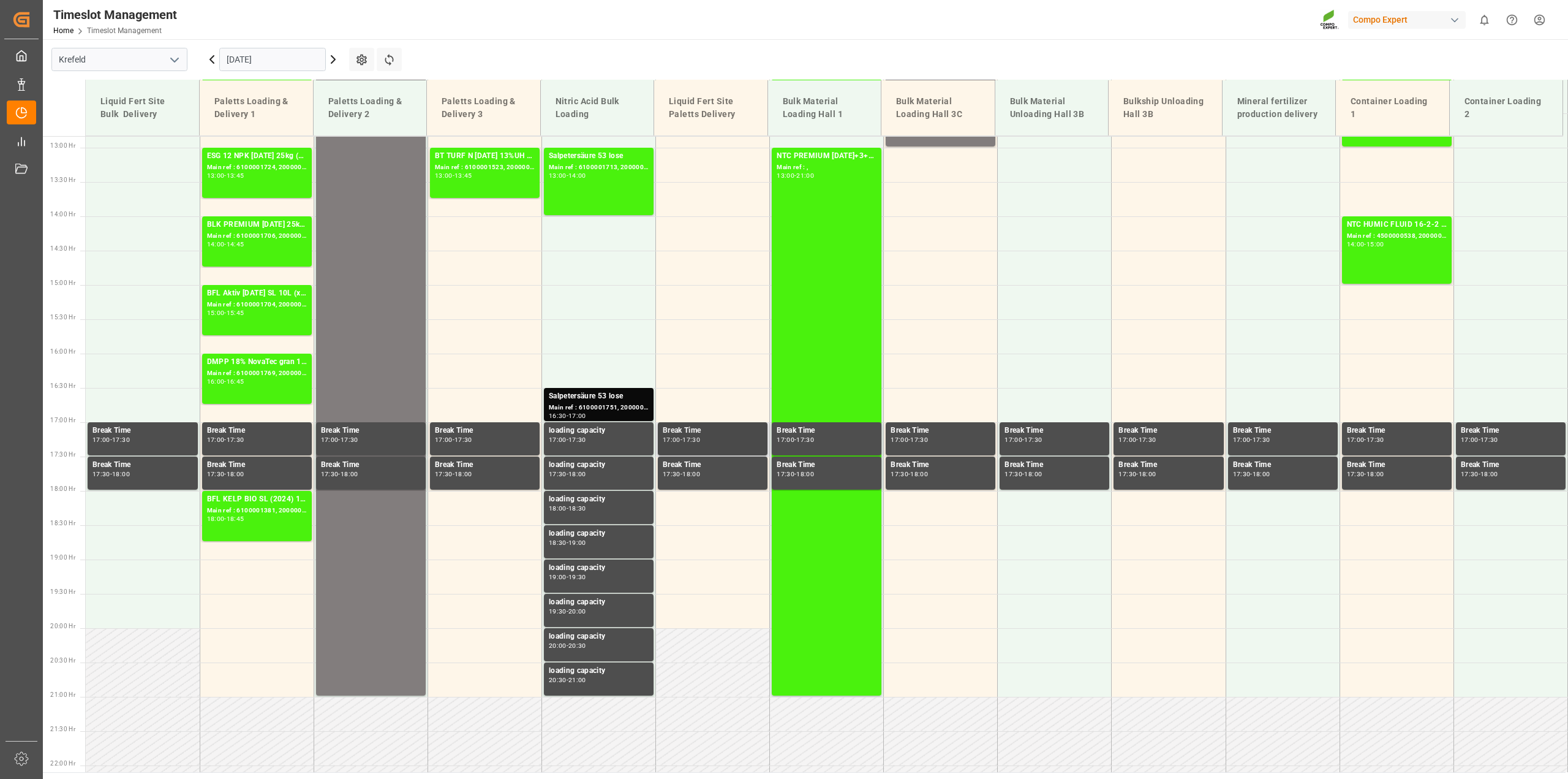
scroll to position [897, 0]
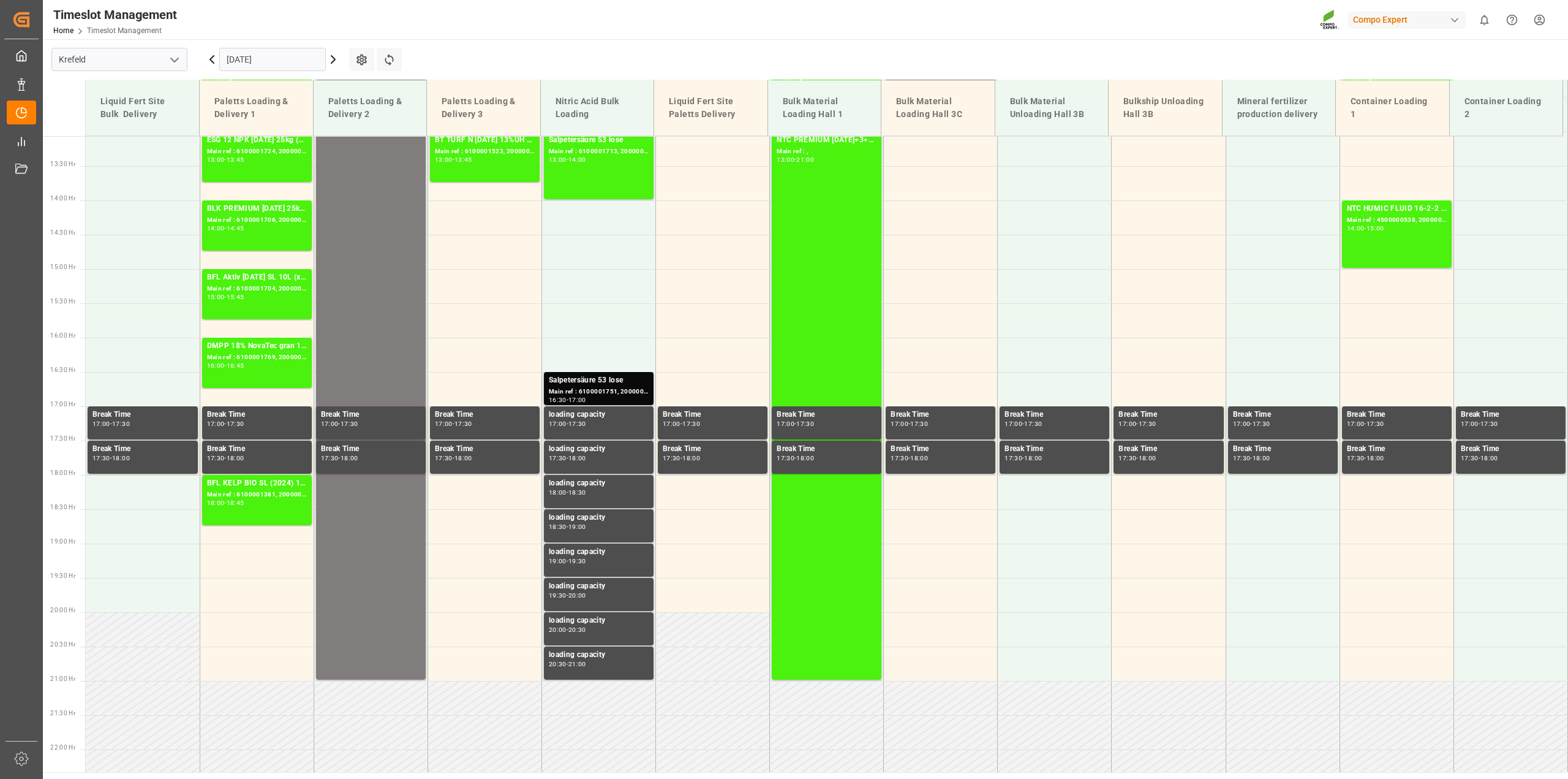
click at [255, 53] on input "[DATE]" at bounding box center [273, 59] width 107 height 24
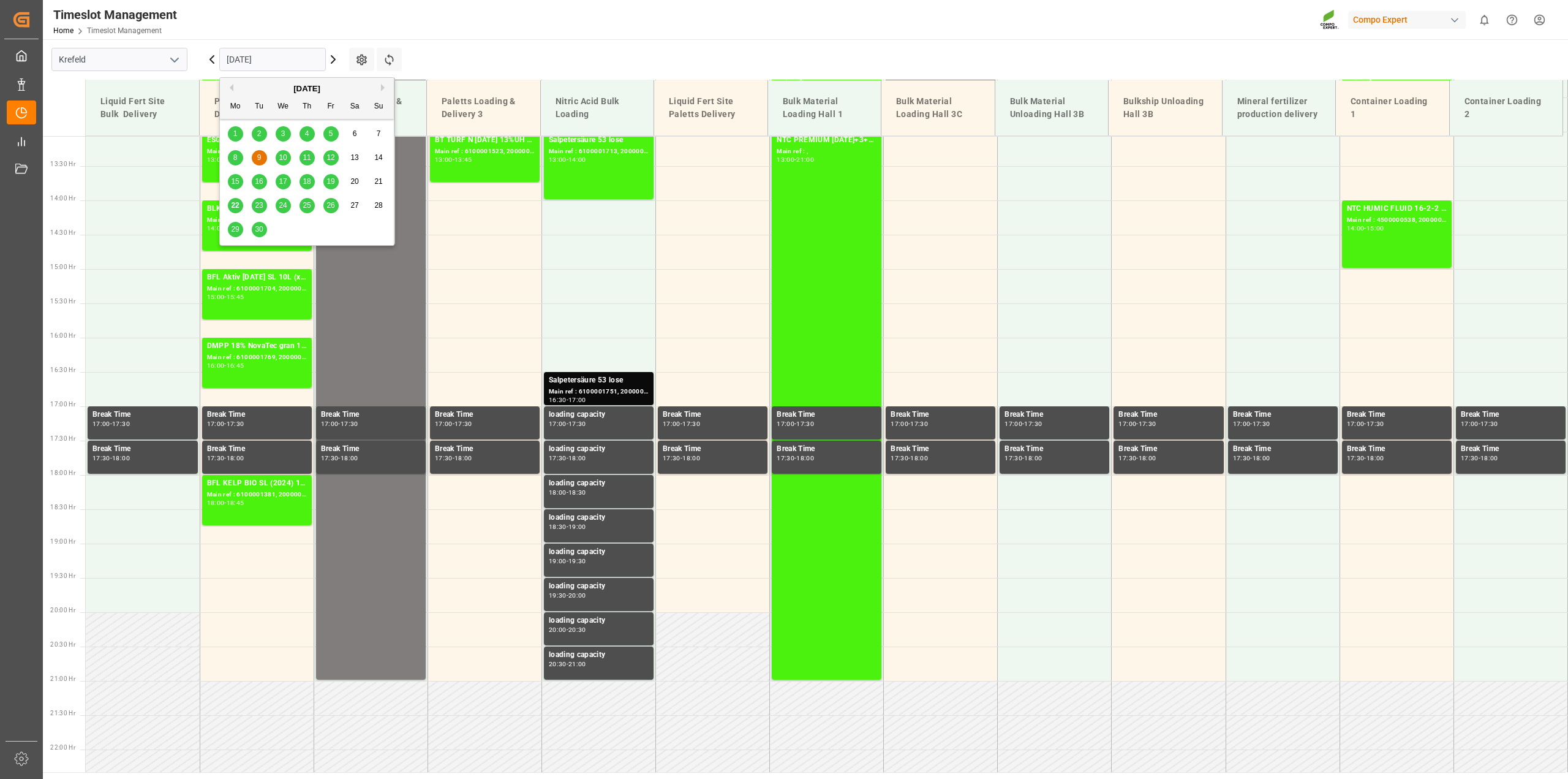
click at [234, 202] on span "22" at bounding box center [234, 205] width 8 height 9
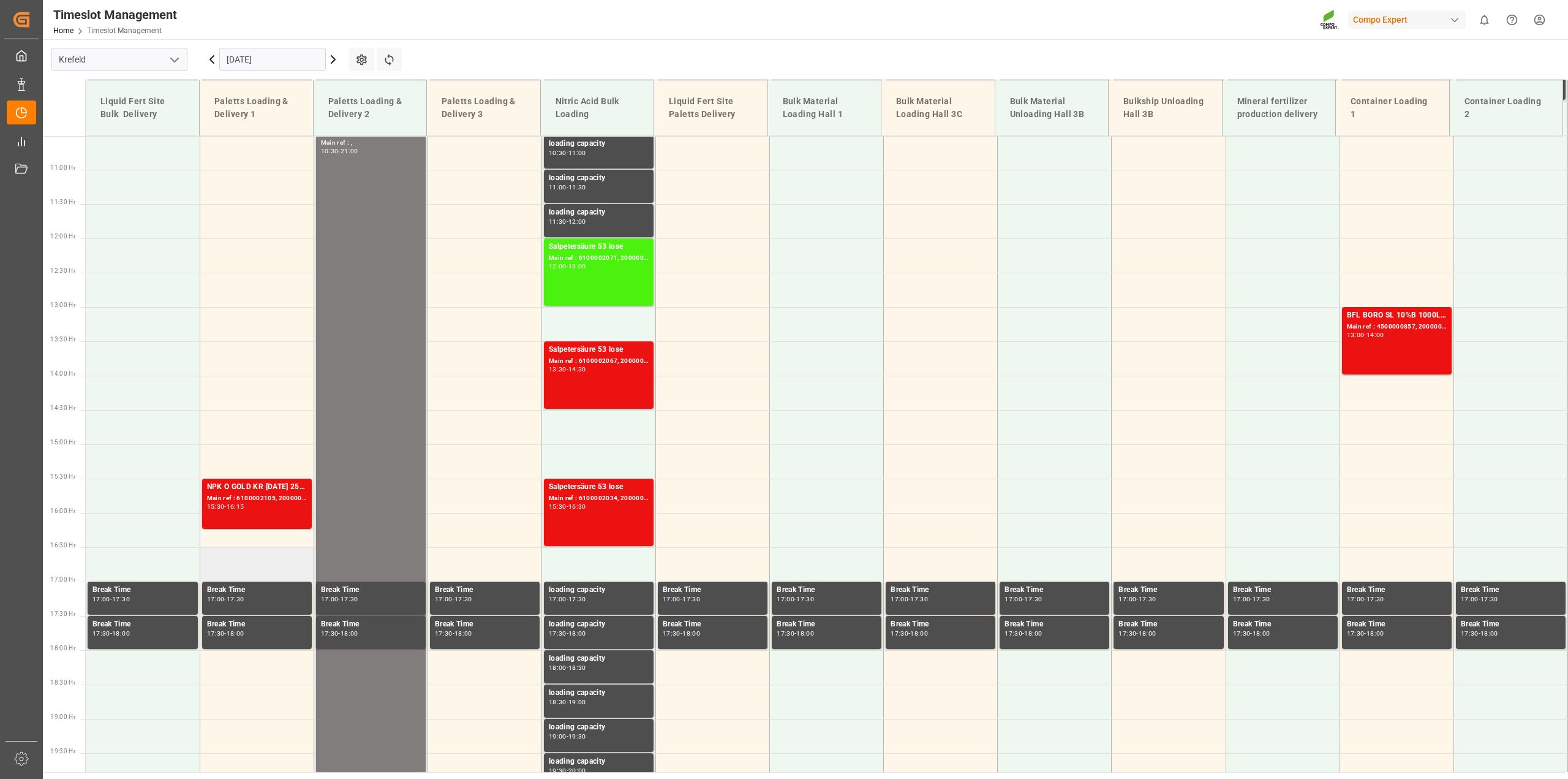
scroll to position [513, 0]
